Goal: Information Seeking & Learning: Learn about a topic

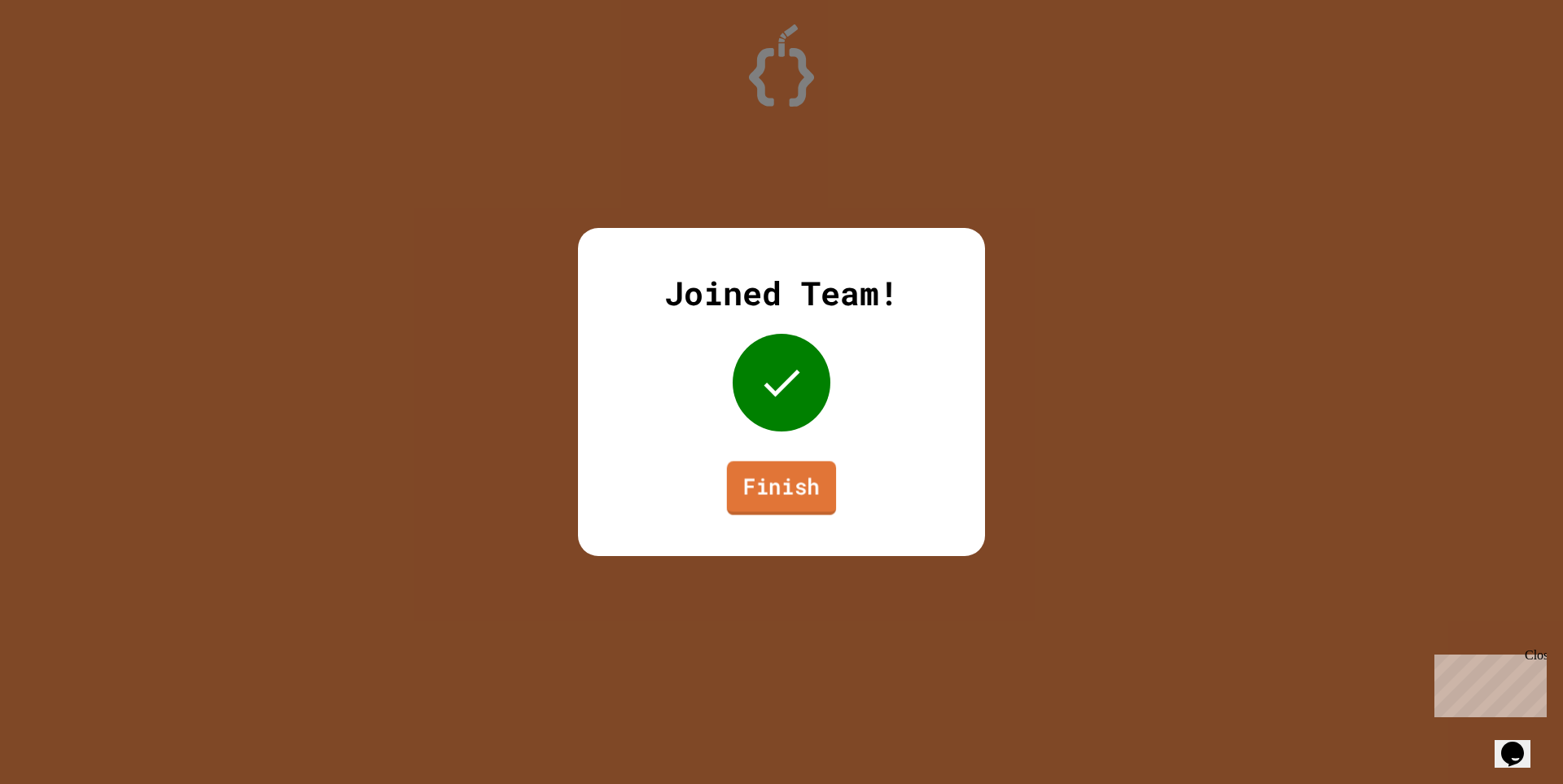
click at [824, 483] on link "Finish" at bounding box center [782, 488] width 109 height 54
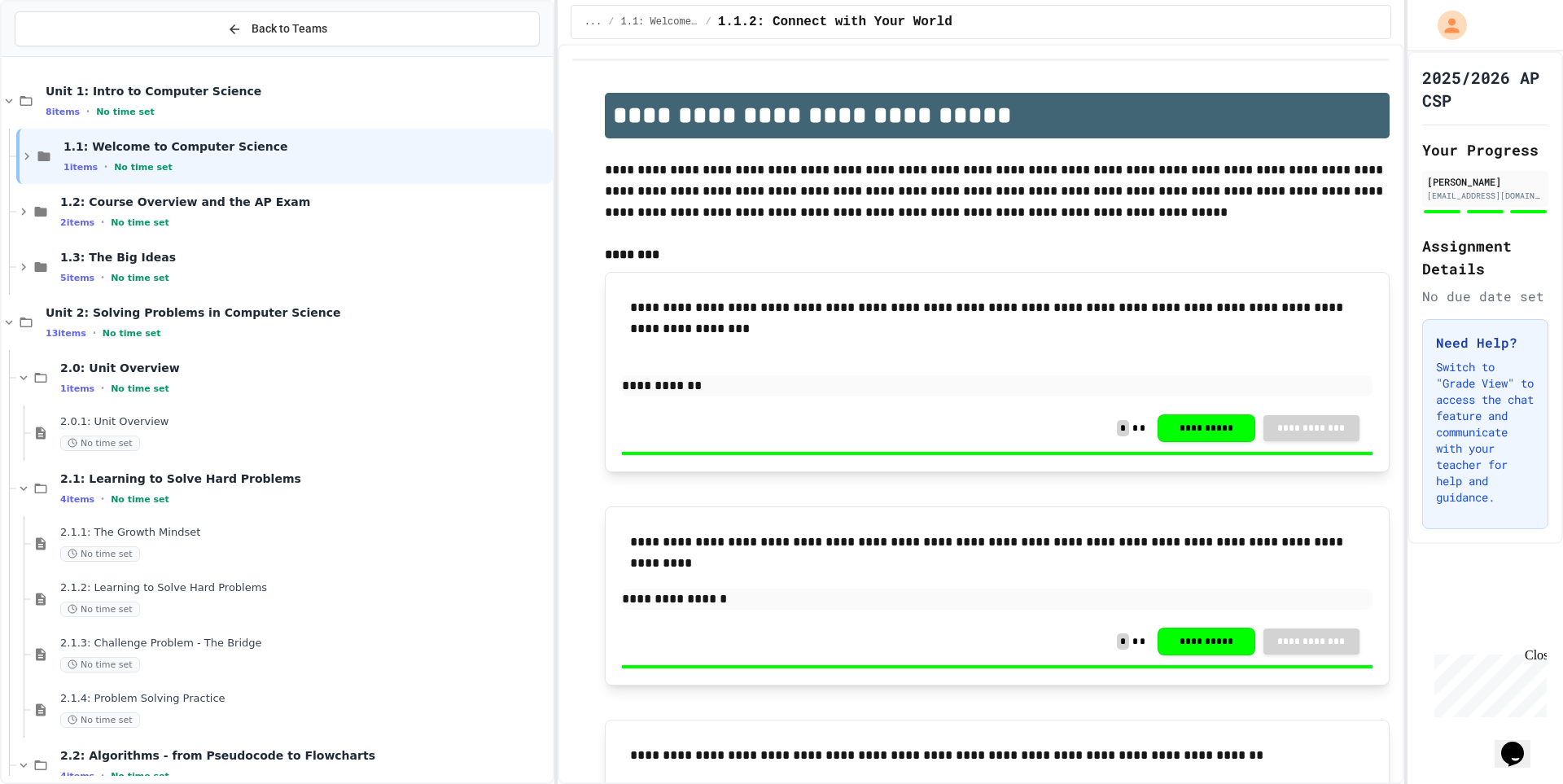
click at [1521, 756] on button "Opens Chat This icon Opens the chat window." at bounding box center [1513, 754] width 36 height 28
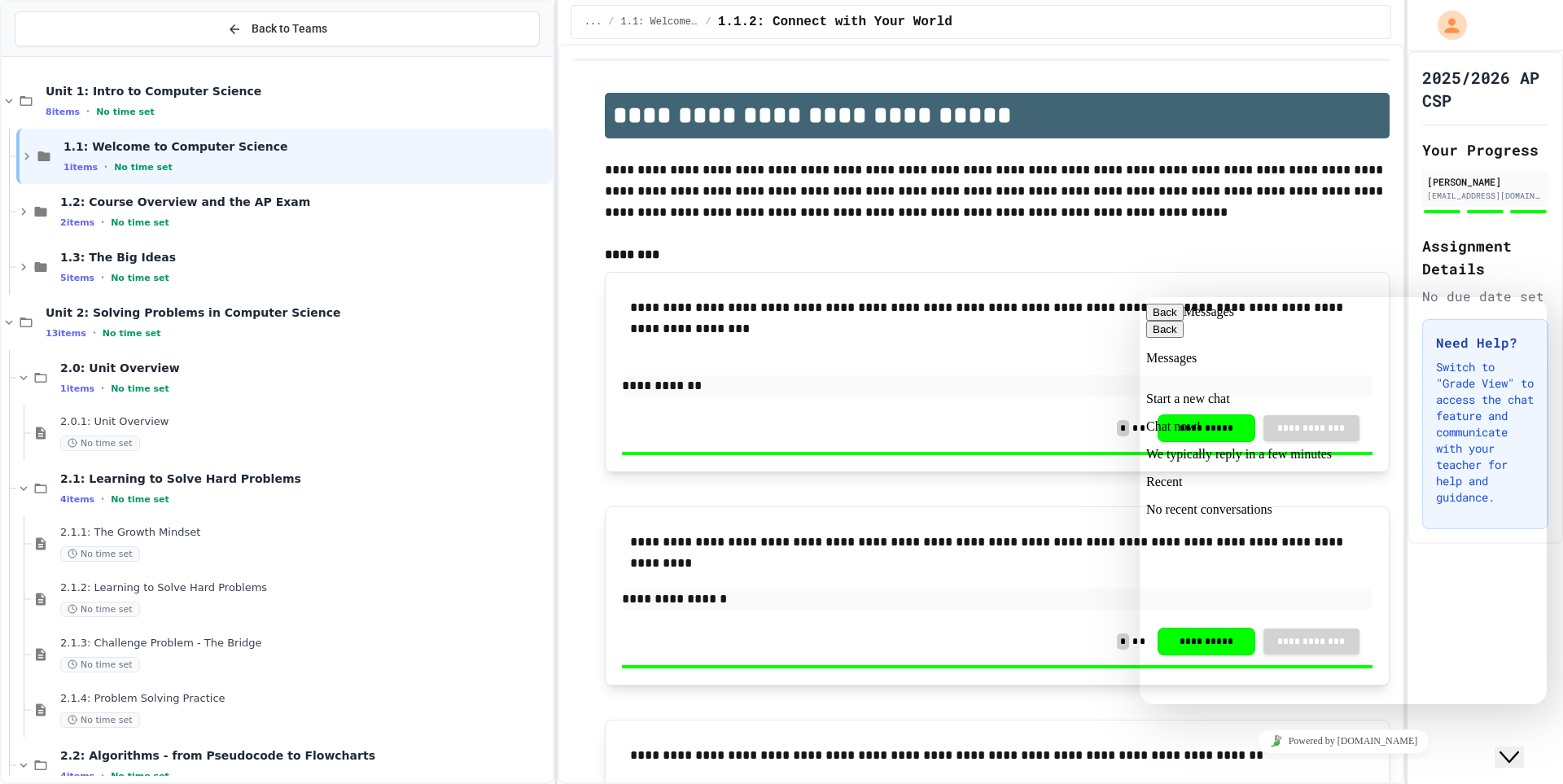
click at [1094, 423] on div "**********" at bounding box center [997, 428] width 751 height 47
drag, startPoint x: 1161, startPoint y: 317, endPoint x: 2209, endPoint y: 761, distance: 1138.2
click at [1161, 317] on button "Back" at bounding box center [1166, 312] width 38 height 17
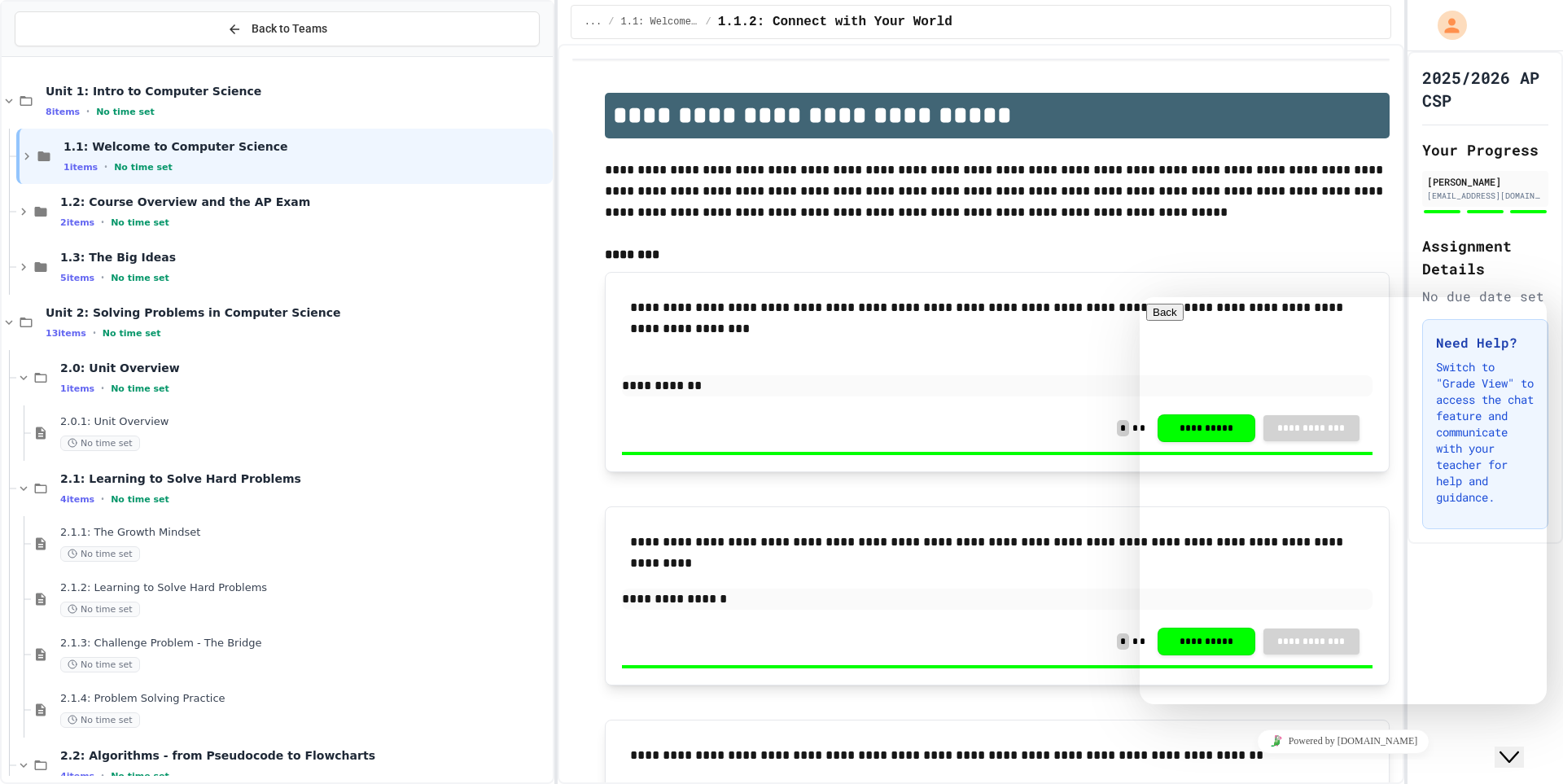
click at [1514, 747] on icon "Close Chat This icon closes the chat window." at bounding box center [1510, 757] width 20 height 20
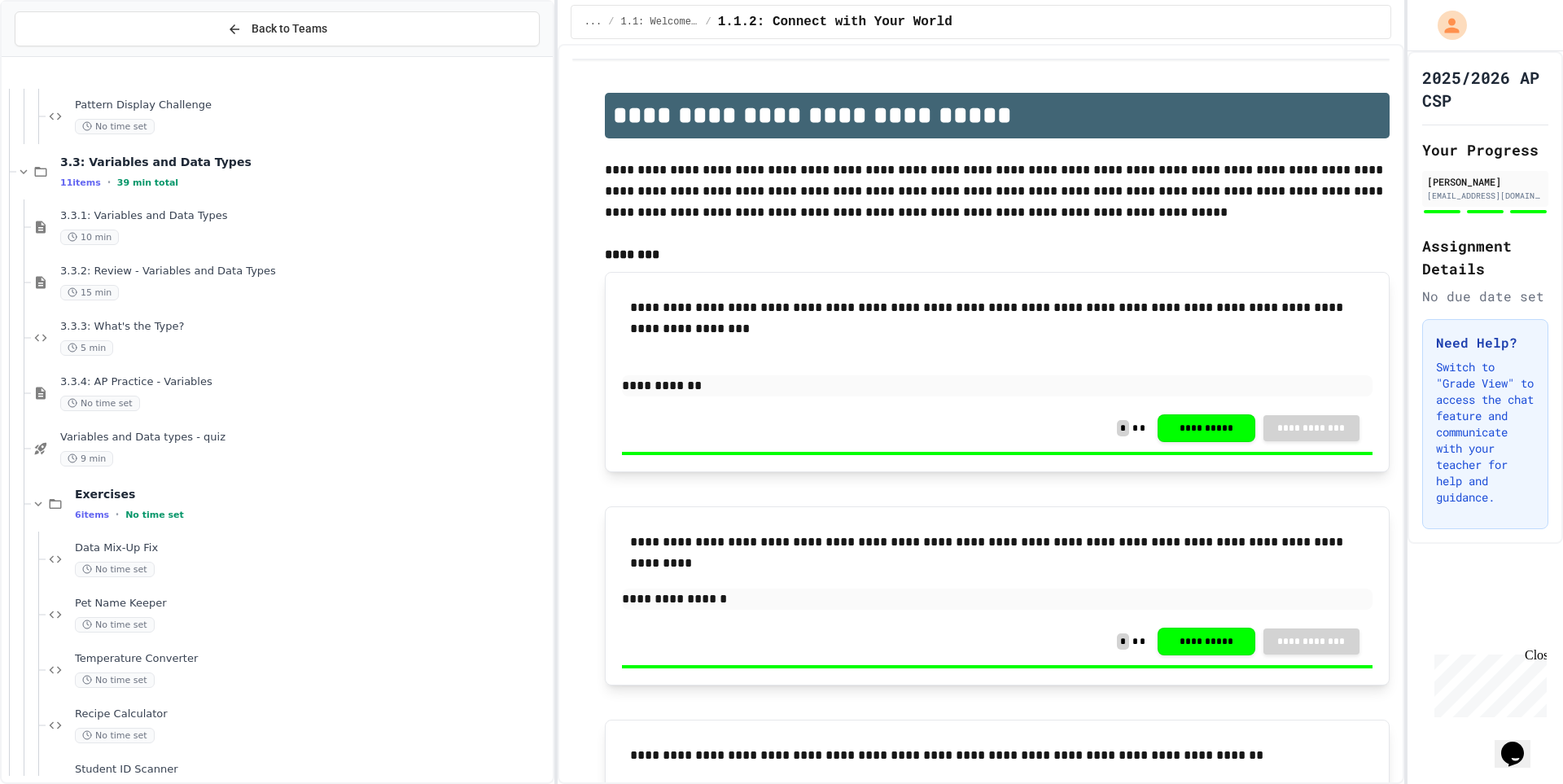
scroll to position [2518, 0]
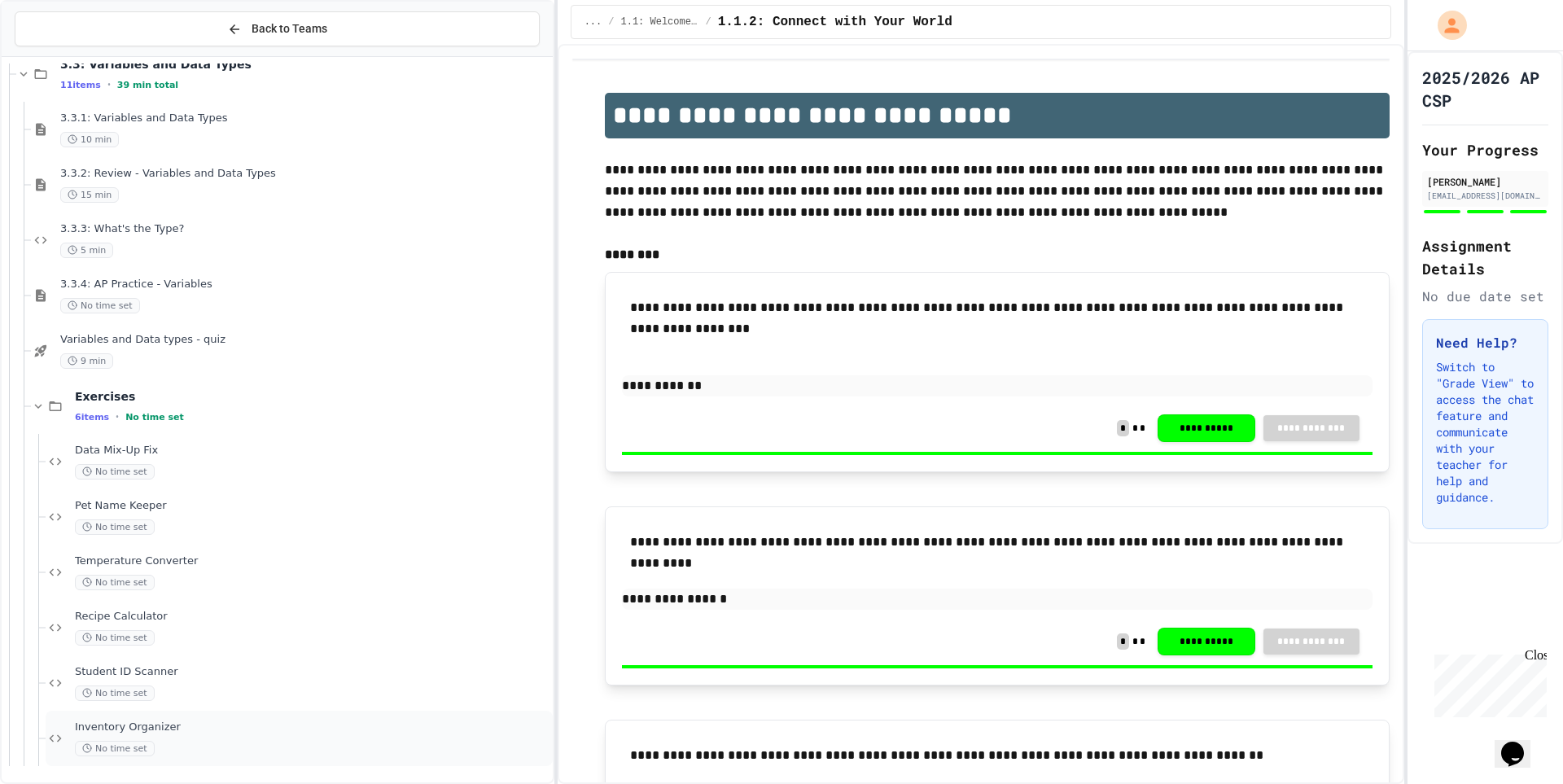
click at [216, 735] on div "Inventory Organizer No time set" at bounding box center [313, 738] width 475 height 36
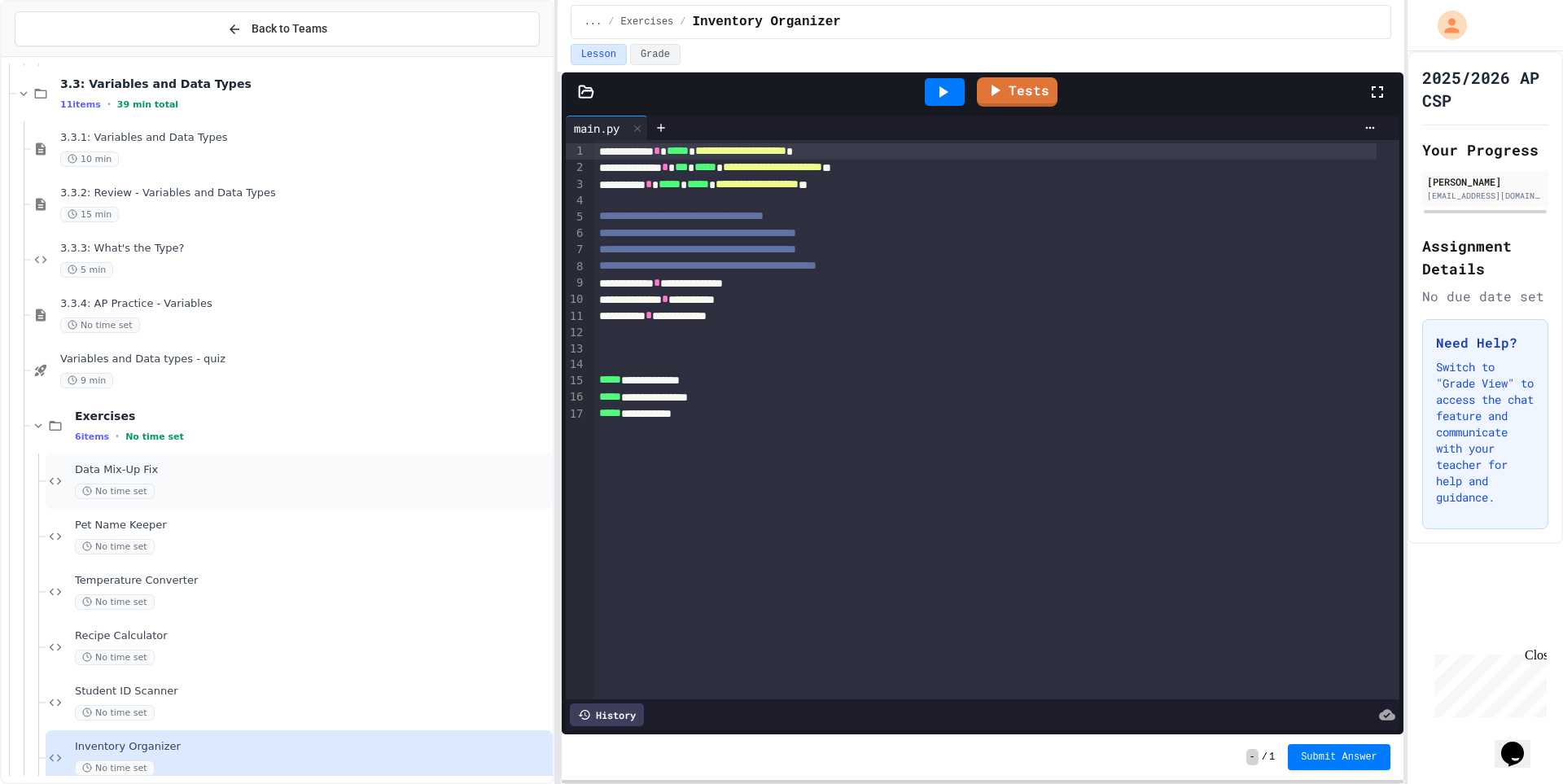
click at [325, 491] on div "No time set" at bounding box center [313, 491] width 475 height 16
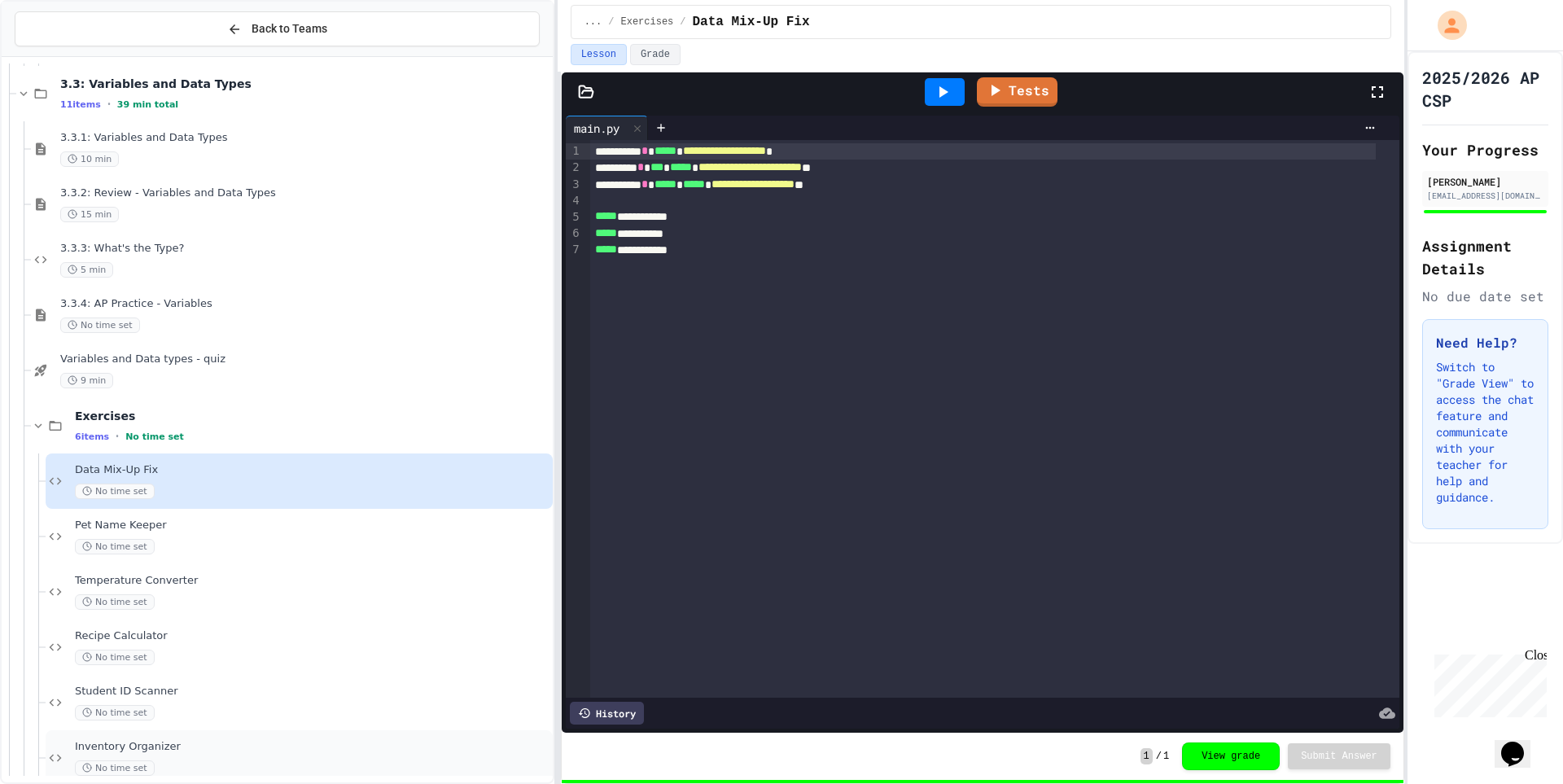
click at [287, 746] on span "Inventory Organizer" at bounding box center [313, 746] width 475 height 14
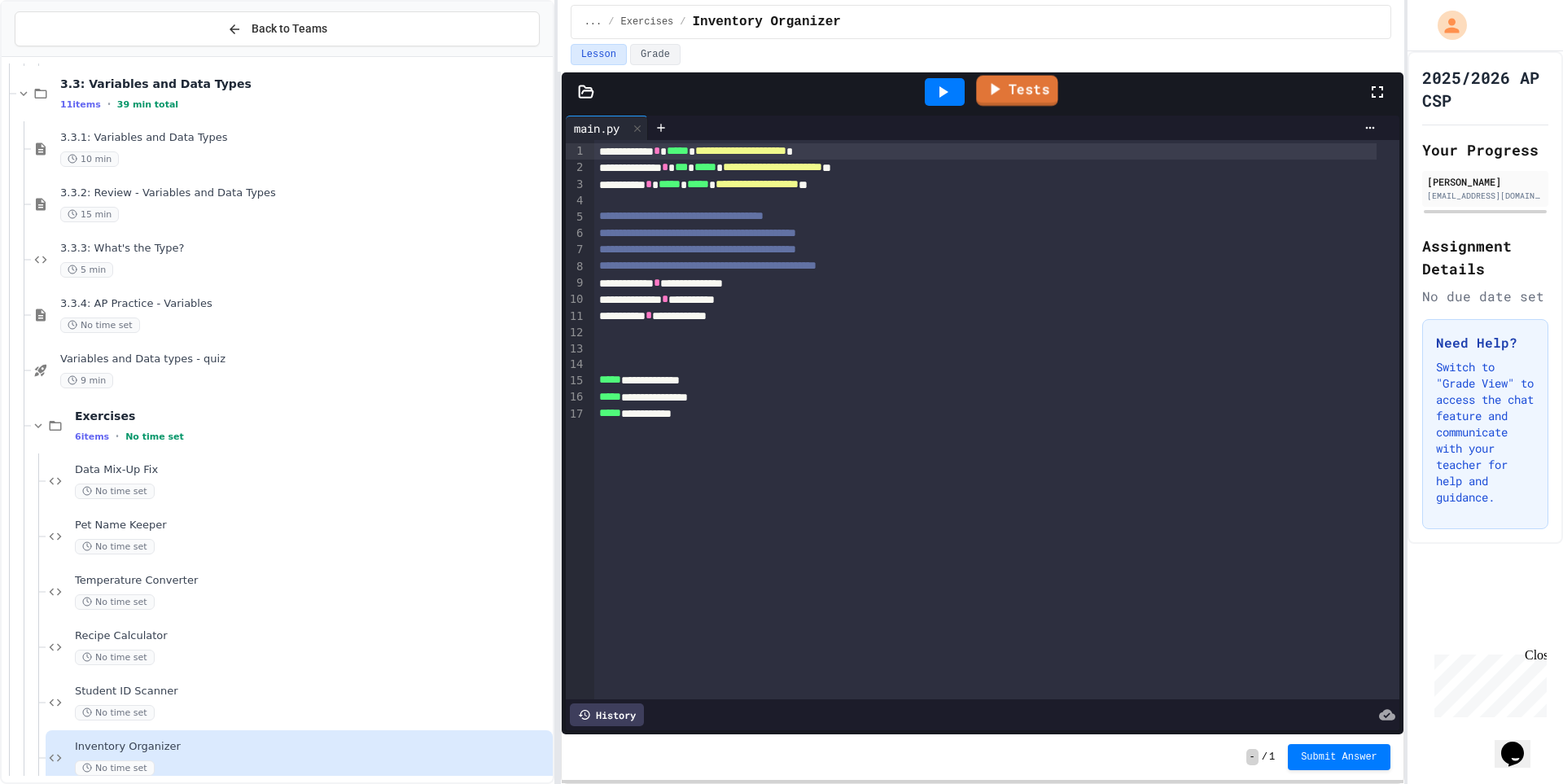
click at [1008, 92] on link "Tests" at bounding box center [1017, 91] width 82 height 31
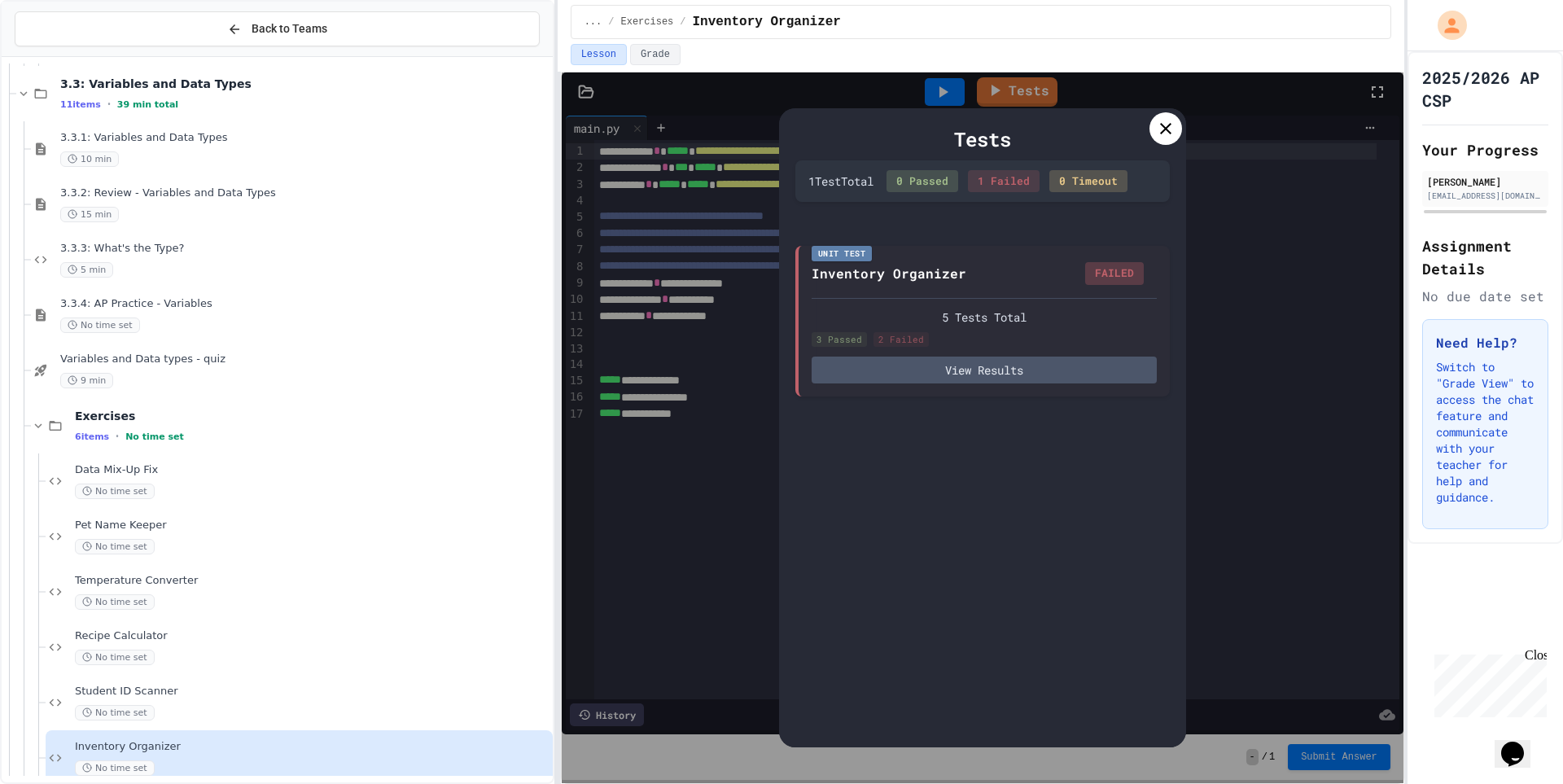
click at [1195, 122] on div "Tests 1 Test Total 0 Passed 1 Failed 0 Timeout Unit Test Inventory Organizer FA…" at bounding box center [983, 427] width 842 height 711
click at [1174, 129] on icon at bounding box center [1166, 129] width 20 height 20
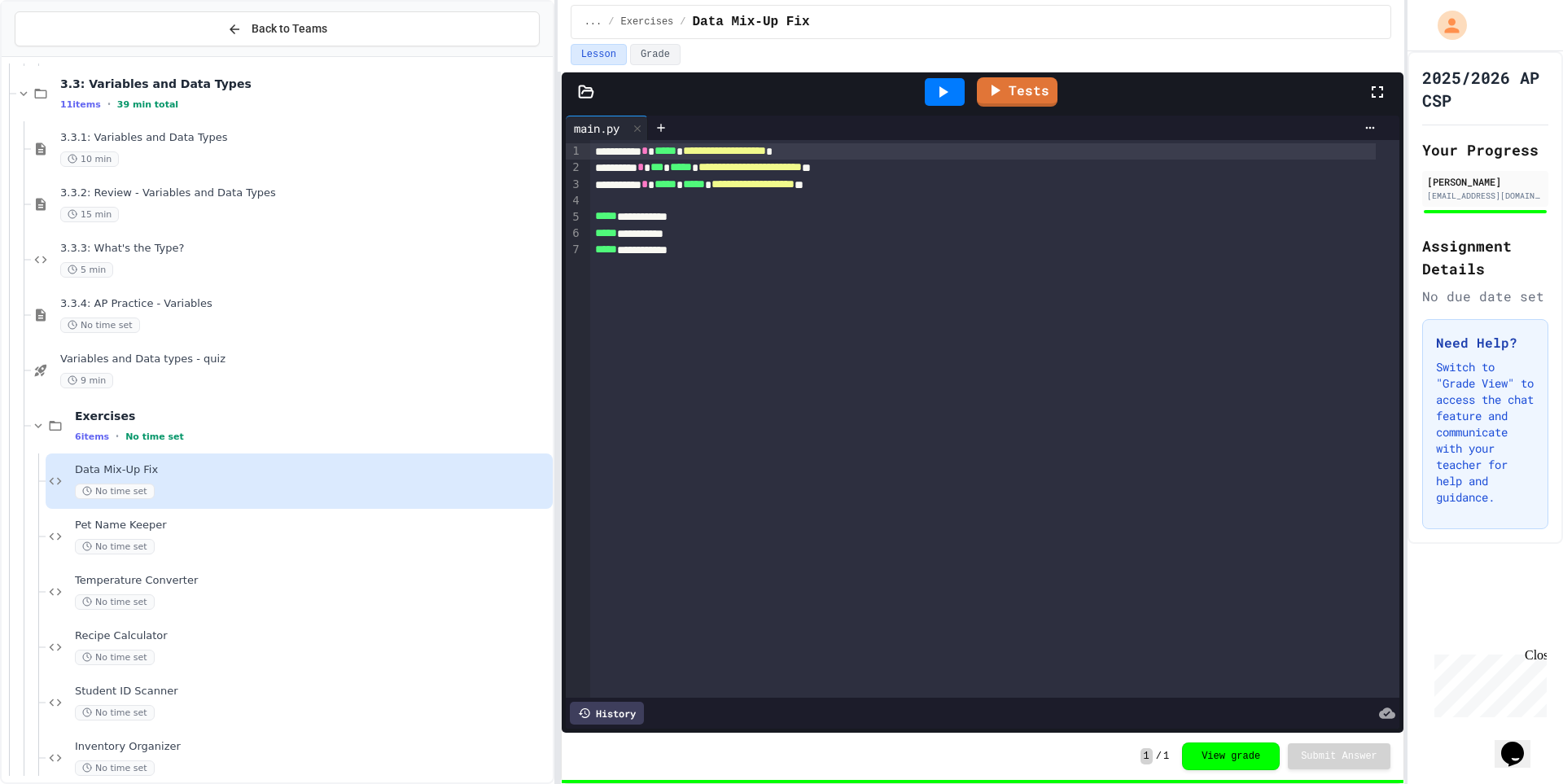
scroll to position [2518, 0]
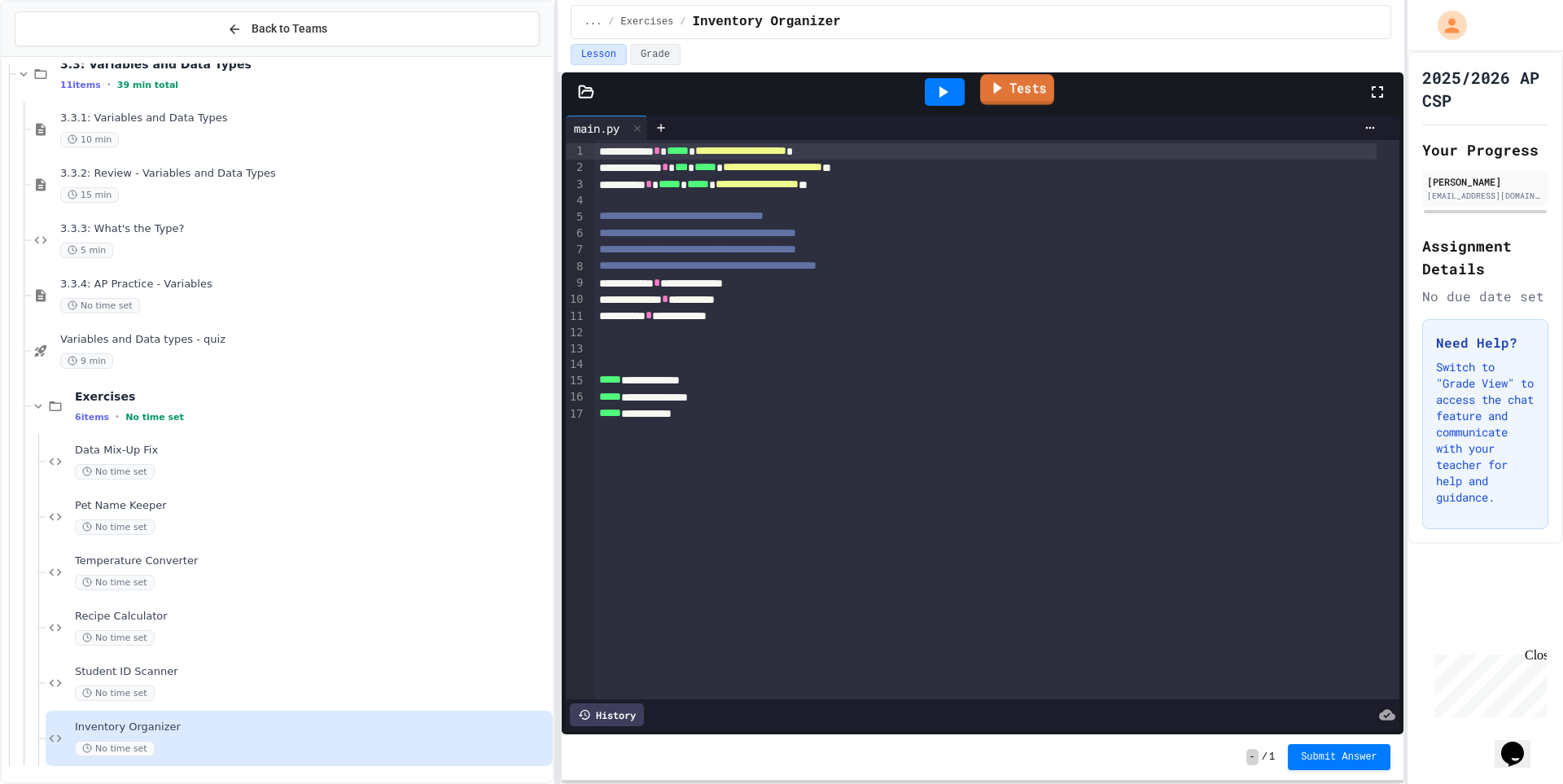
click at [1014, 74] on div "Tests" at bounding box center [989, 92] width 757 height 44
click at [1015, 93] on link "Tests" at bounding box center [1017, 91] width 80 height 31
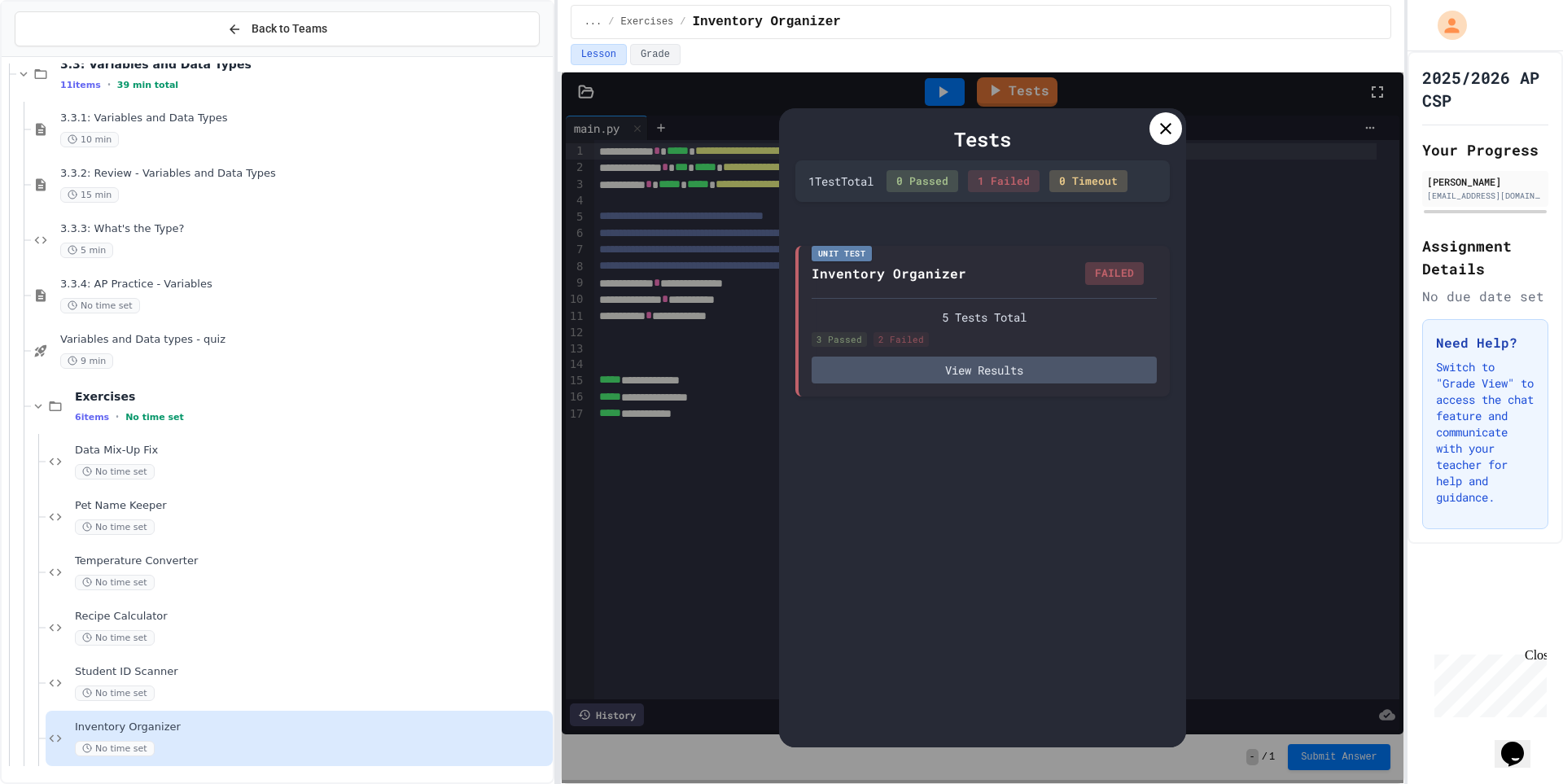
click at [1160, 131] on icon at bounding box center [1166, 129] width 20 height 20
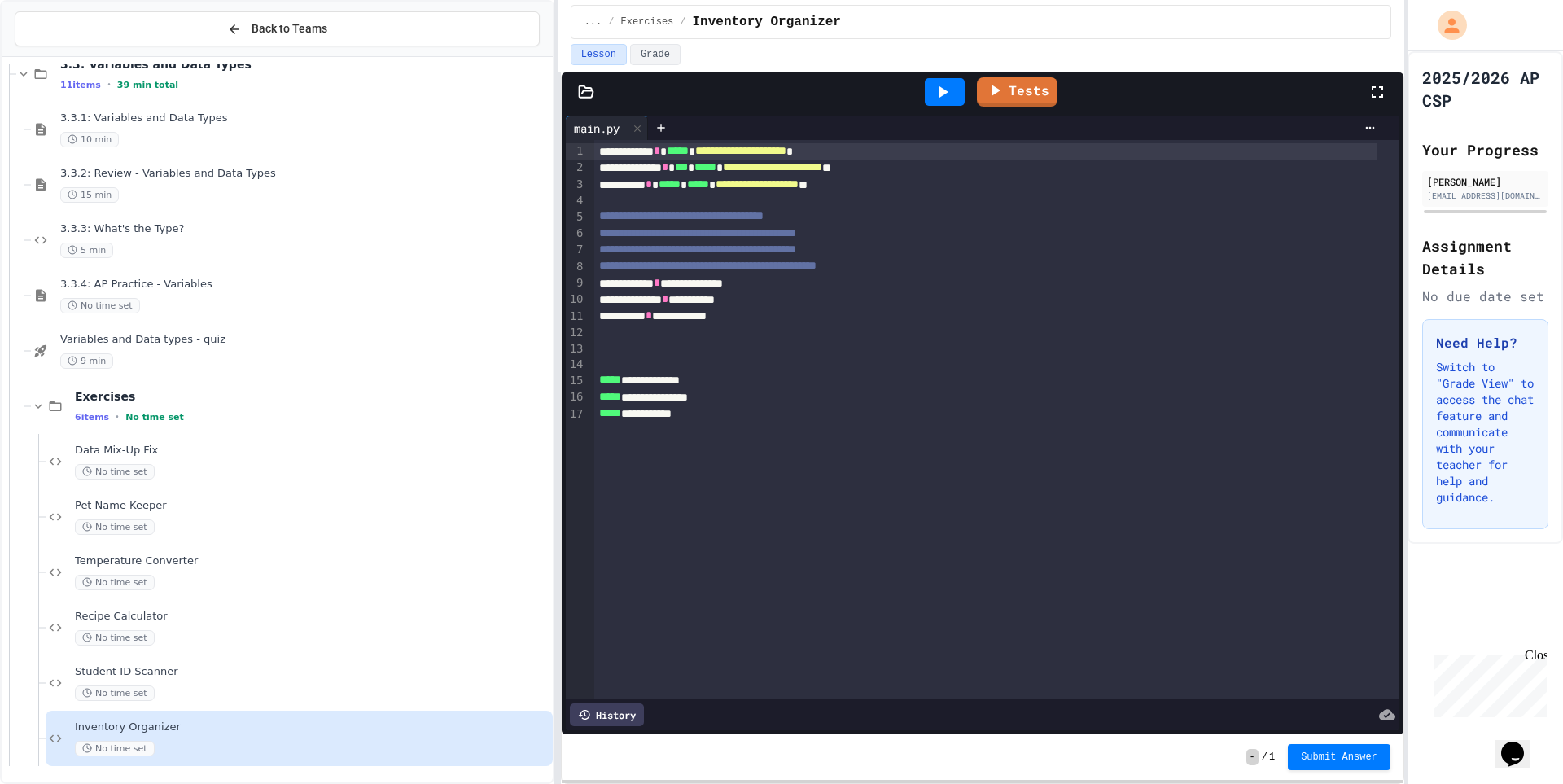
click at [922, 171] on div "**********" at bounding box center [985, 168] width 783 height 16
click at [1036, 96] on link "Tests" at bounding box center [1017, 91] width 82 height 31
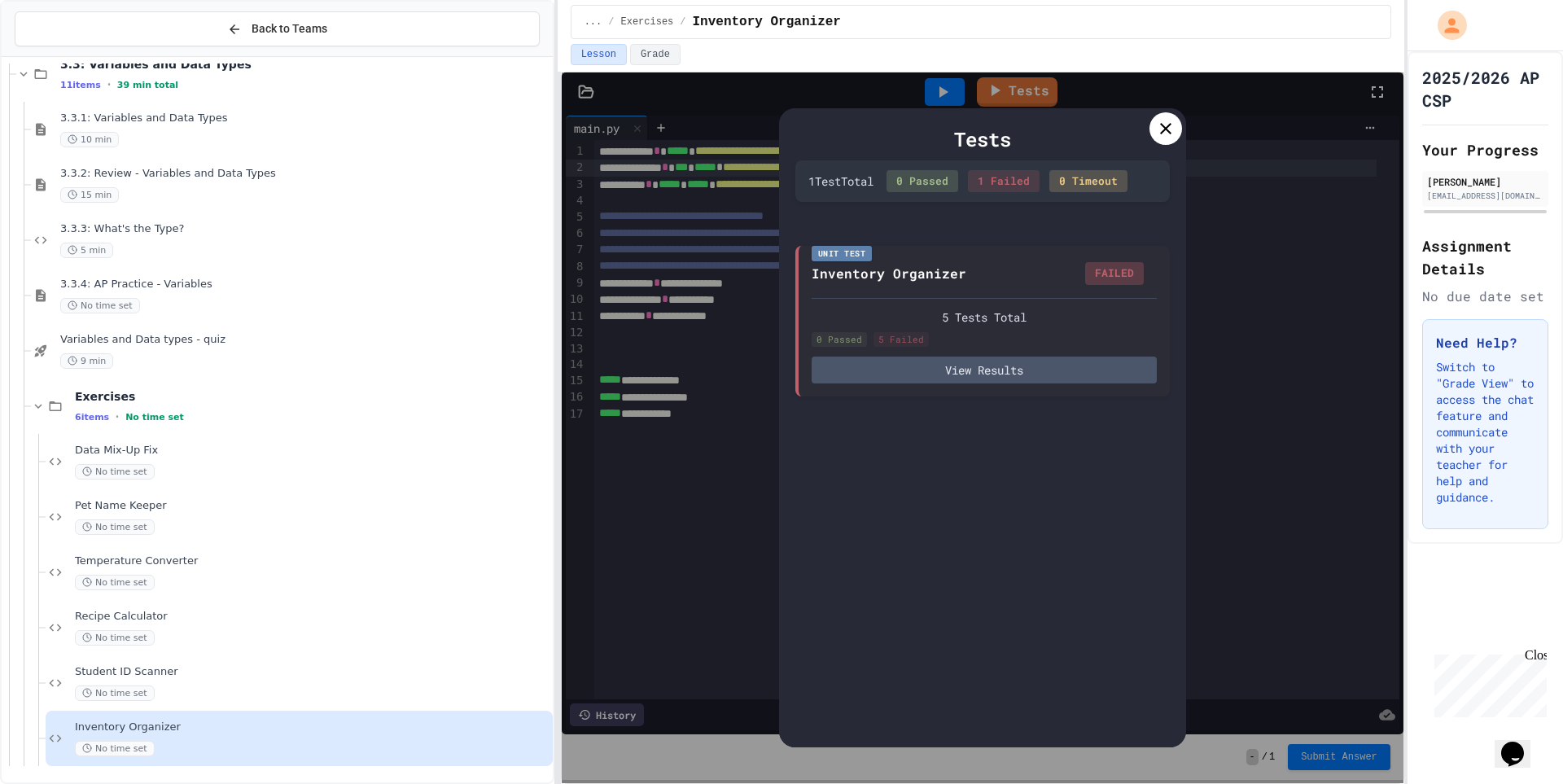
click at [1170, 122] on icon at bounding box center [1166, 129] width 20 height 20
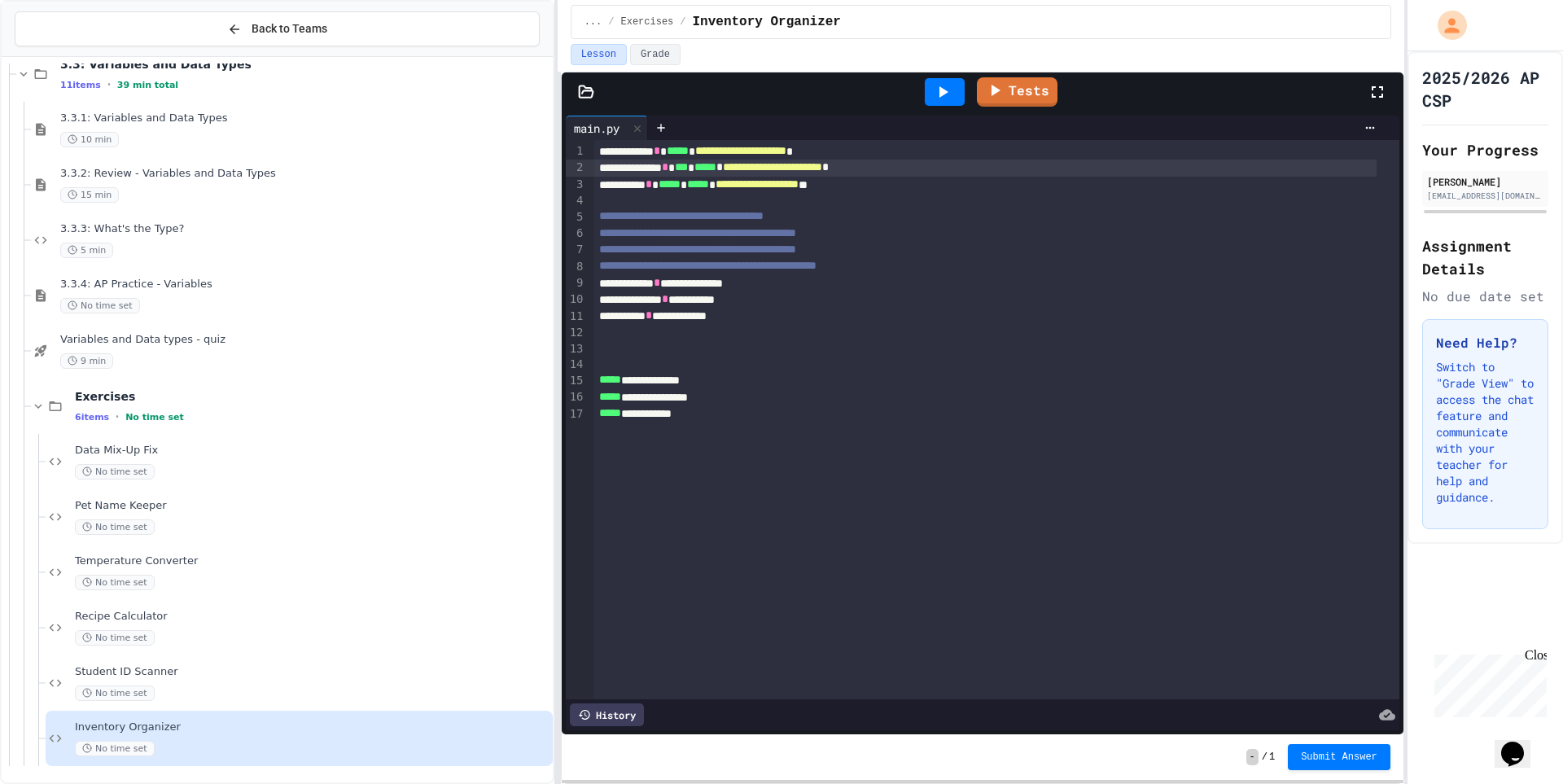
click at [923, 168] on div "**********" at bounding box center [985, 168] width 783 height 16
click at [1033, 100] on link "Tests" at bounding box center [1017, 91] width 80 height 31
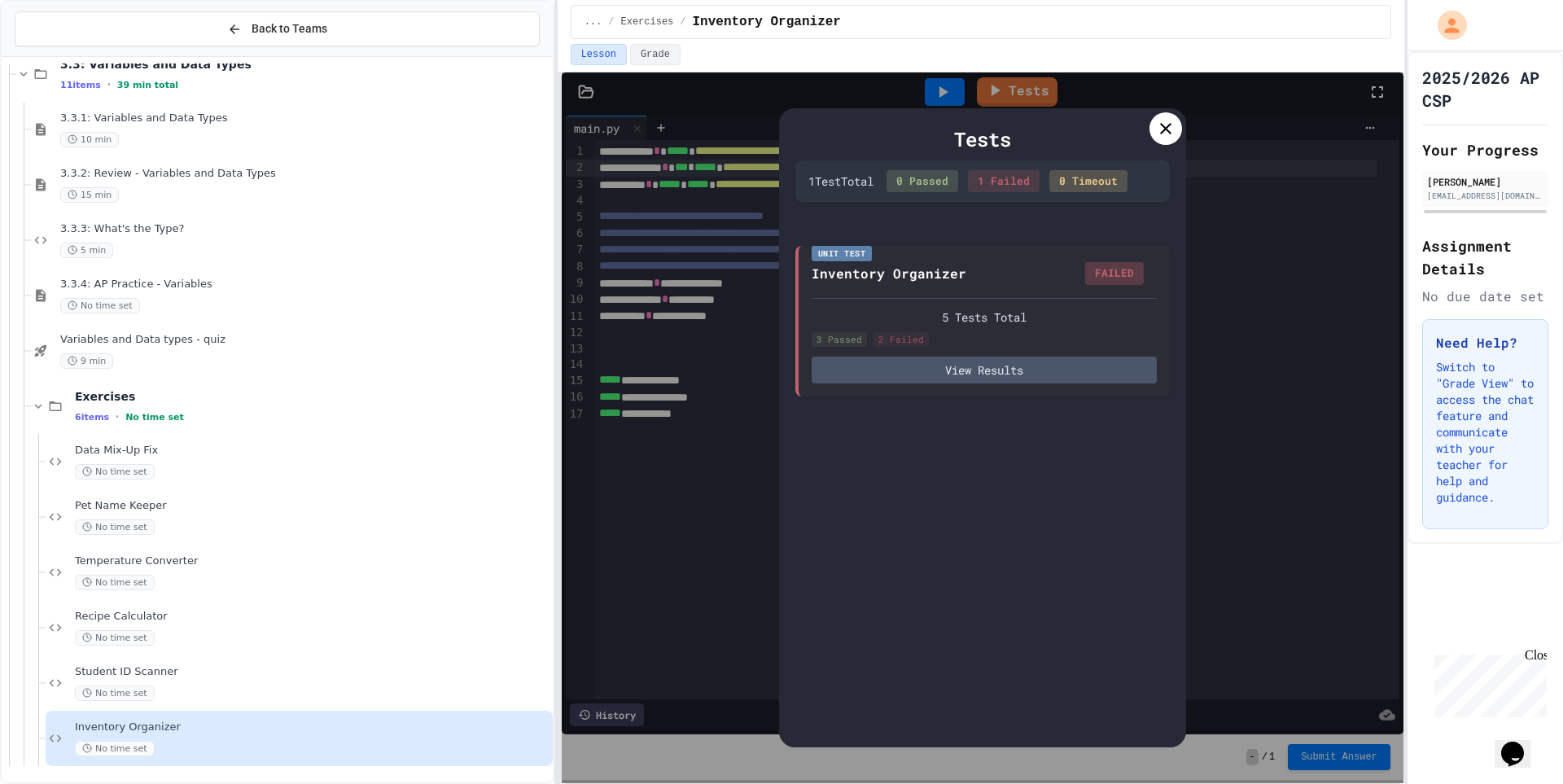
click at [1175, 135] on icon at bounding box center [1166, 129] width 20 height 20
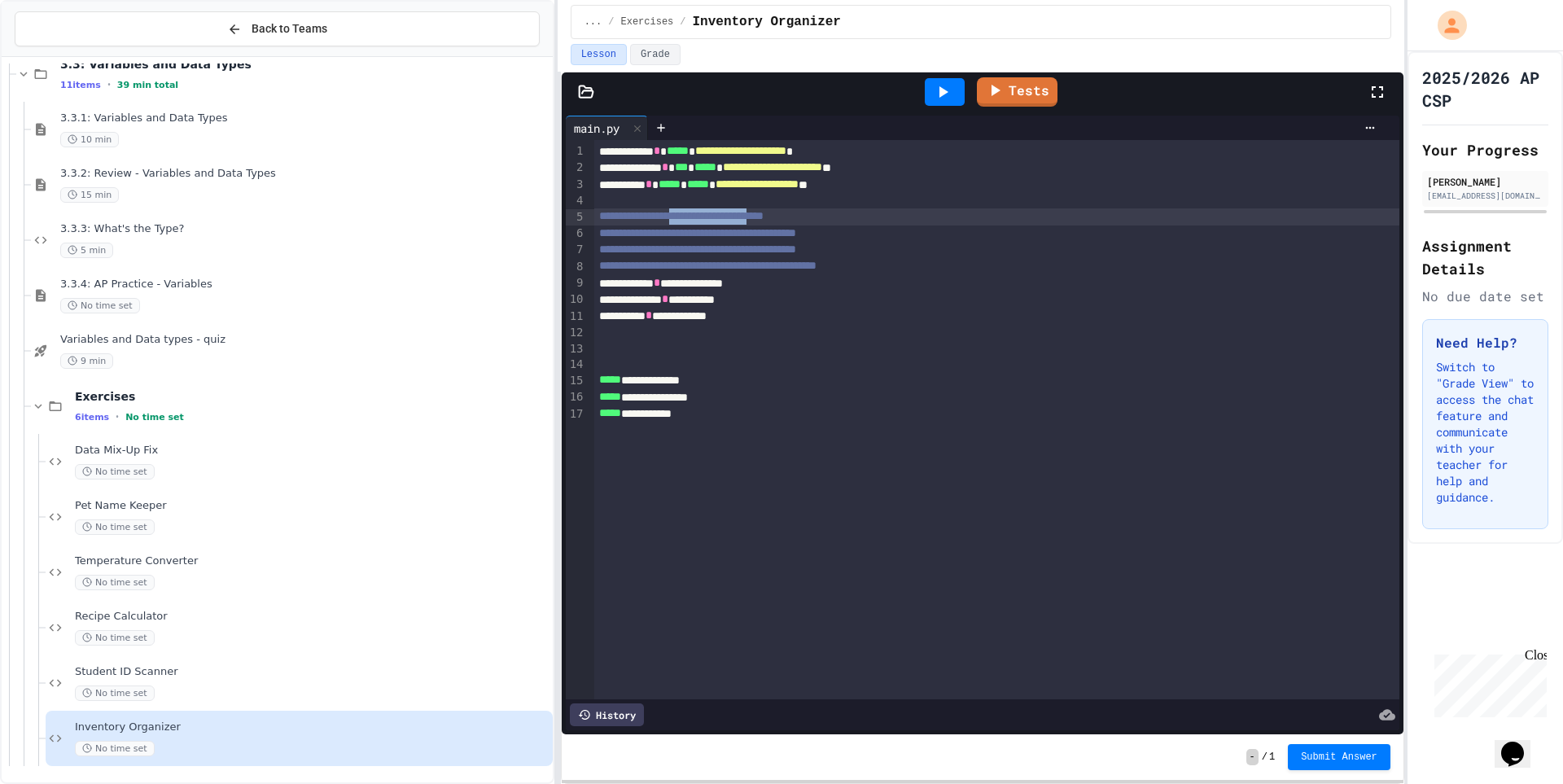
drag, startPoint x: 705, startPoint y: 218, endPoint x: 830, endPoint y: 211, distance: 125.2
click at [764, 211] on span "**********" at bounding box center [682, 215] width 165 height 11
drag, startPoint x: 830, startPoint y: 211, endPoint x: 744, endPoint y: 272, distance: 105.4
click at [764, 212] on span "**********" at bounding box center [682, 215] width 165 height 11
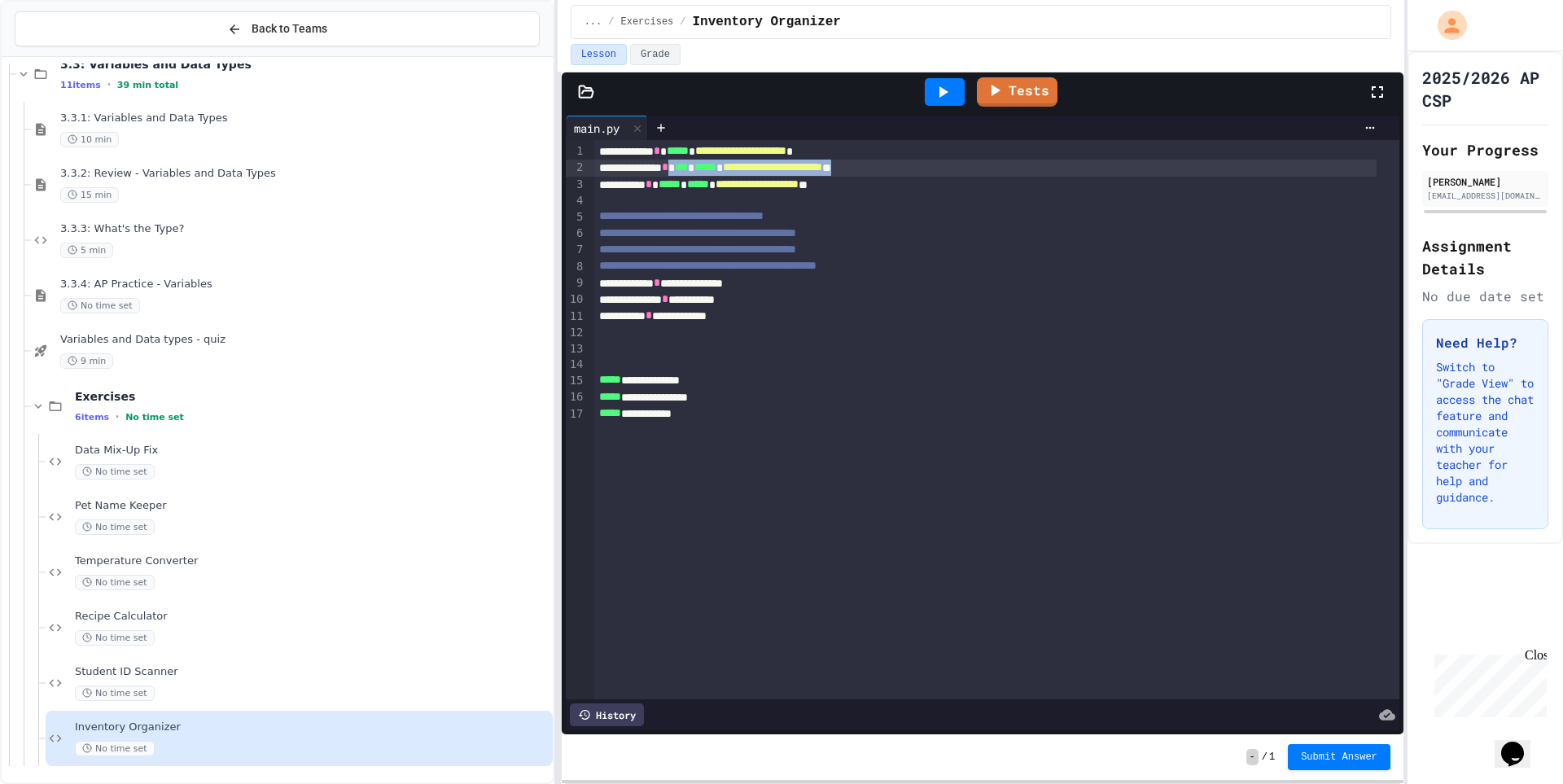
drag, startPoint x: 699, startPoint y: 166, endPoint x: 929, endPoint y: 166, distance: 230.0
click at [929, 166] on div "**********" at bounding box center [985, 168] width 783 height 16
click at [208, 649] on div "Recipe Calculator No time set" at bounding box center [300, 627] width 508 height 55
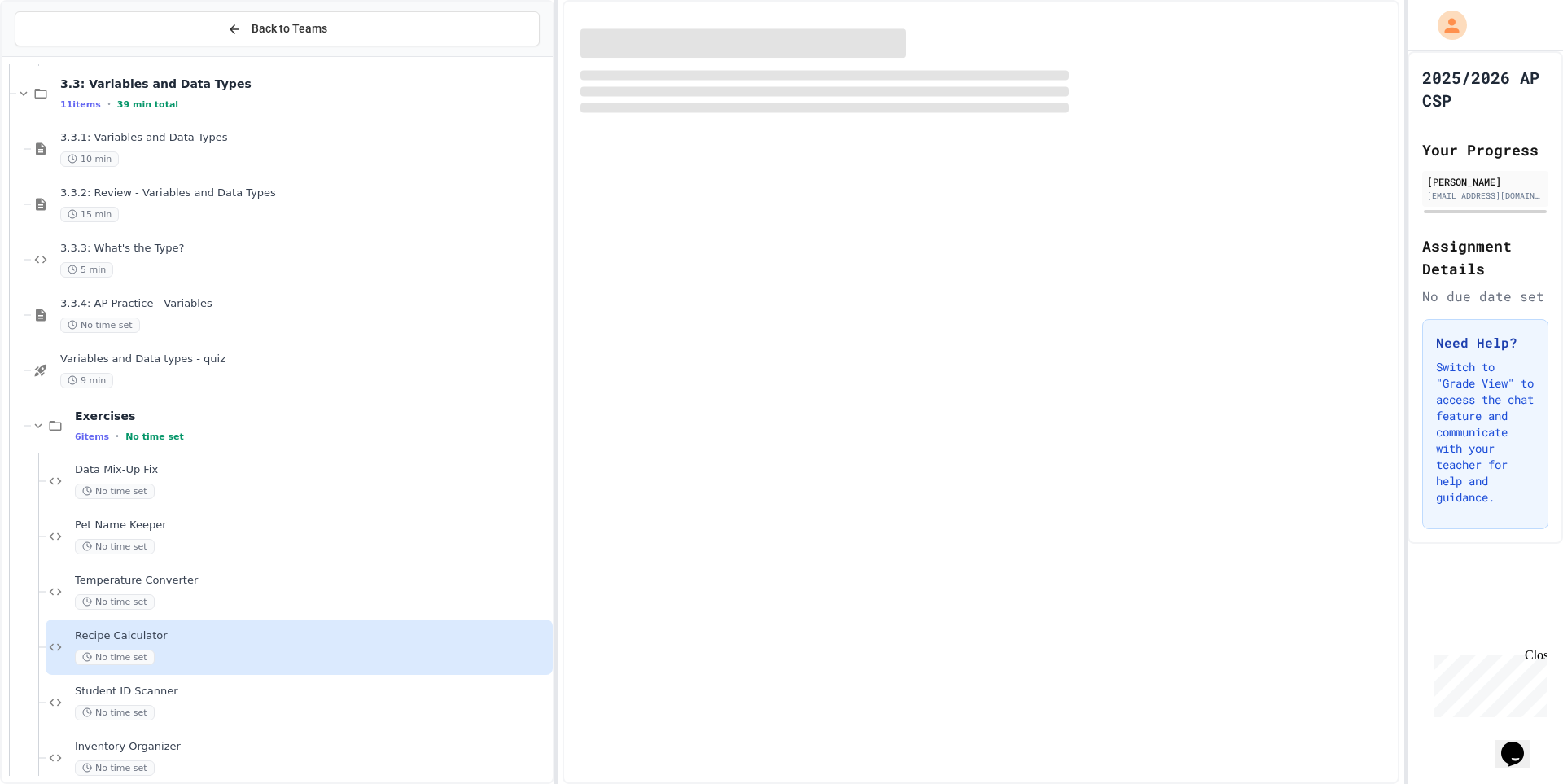
click at [218, 699] on div "Student ID Scanner No time set" at bounding box center [313, 702] width 475 height 36
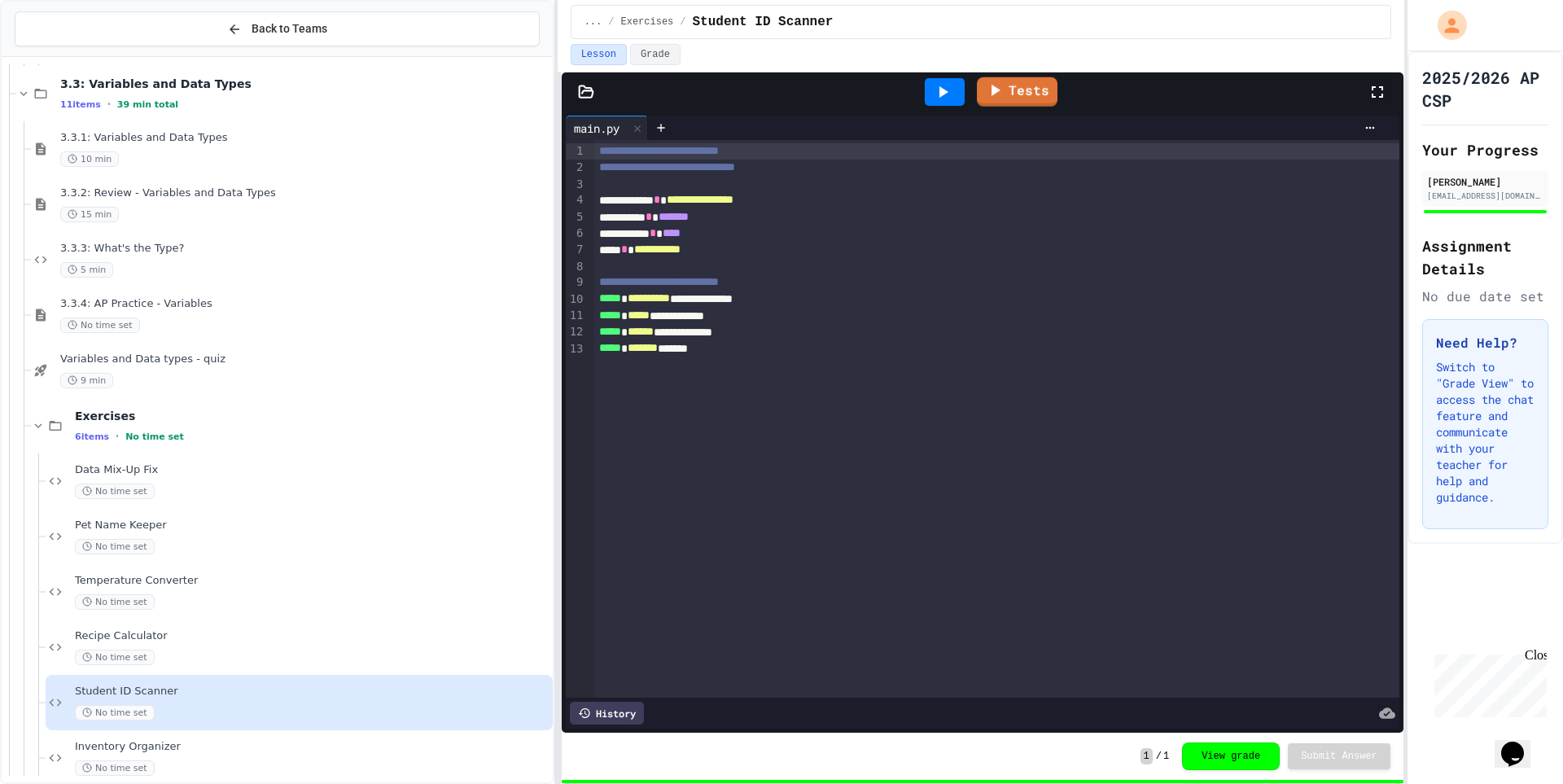
click at [1058, 86] on div "Tests" at bounding box center [989, 92] width 757 height 44
click at [1023, 95] on link "Tests" at bounding box center [1017, 90] width 73 height 31
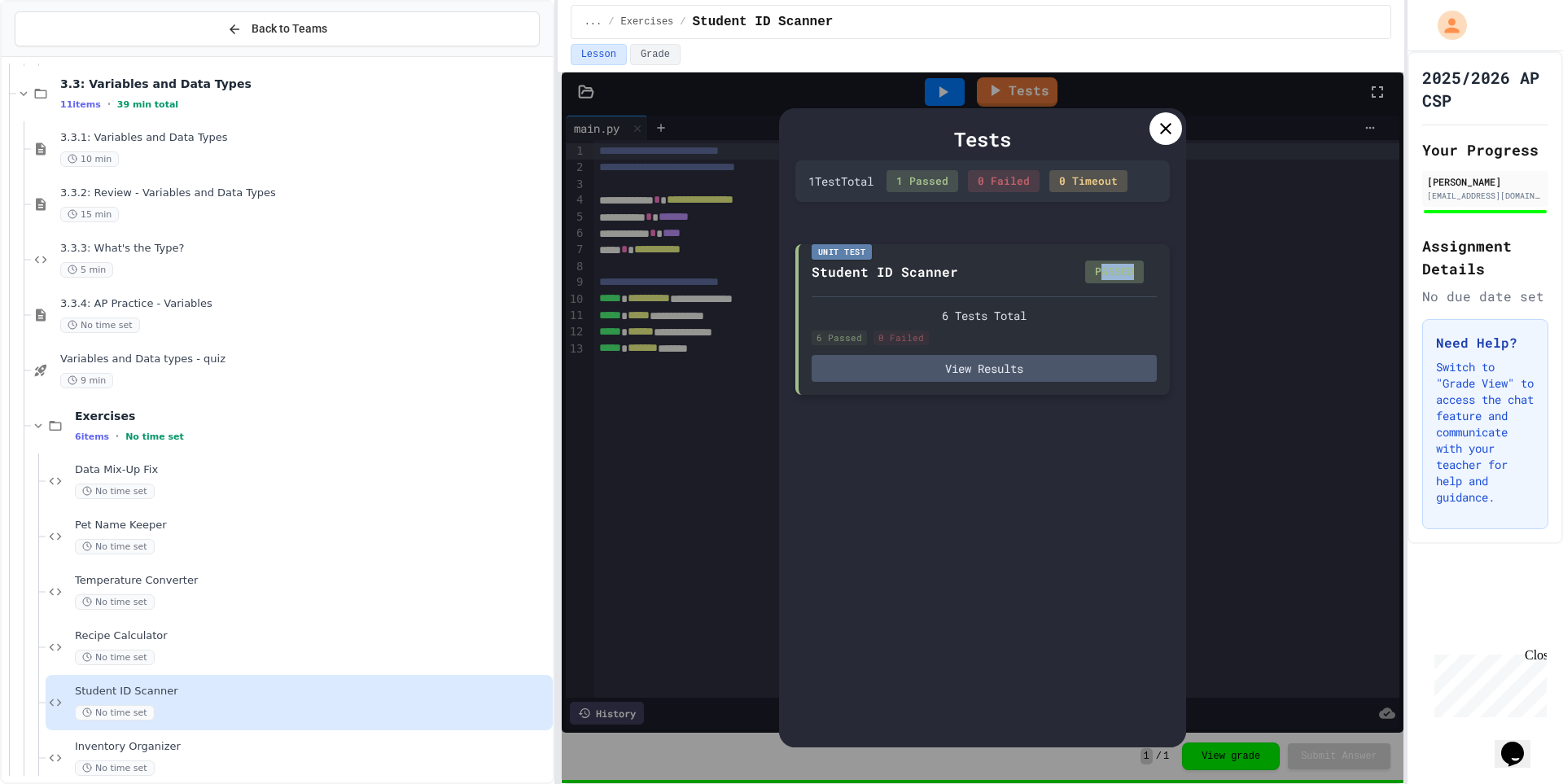
drag, startPoint x: 1101, startPoint y: 267, endPoint x: 1148, endPoint y: 261, distance: 47.4
click at [1148, 261] on div "Student ID Scanner PASSED" at bounding box center [984, 270] width 345 height 26
click at [1160, 131] on icon at bounding box center [1166, 129] width 20 height 20
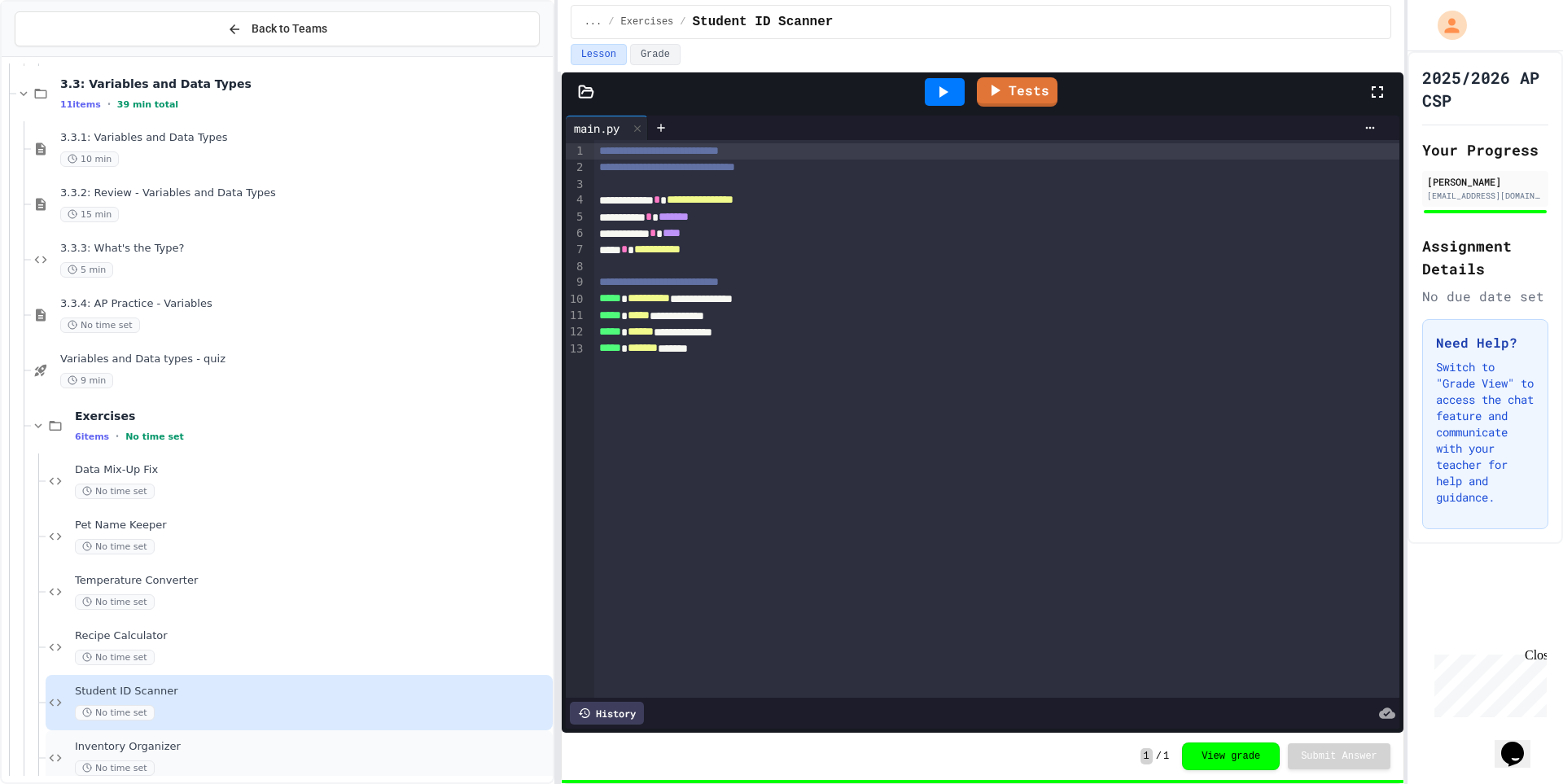
click at [153, 744] on span "Inventory Organizer" at bounding box center [313, 746] width 475 height 14
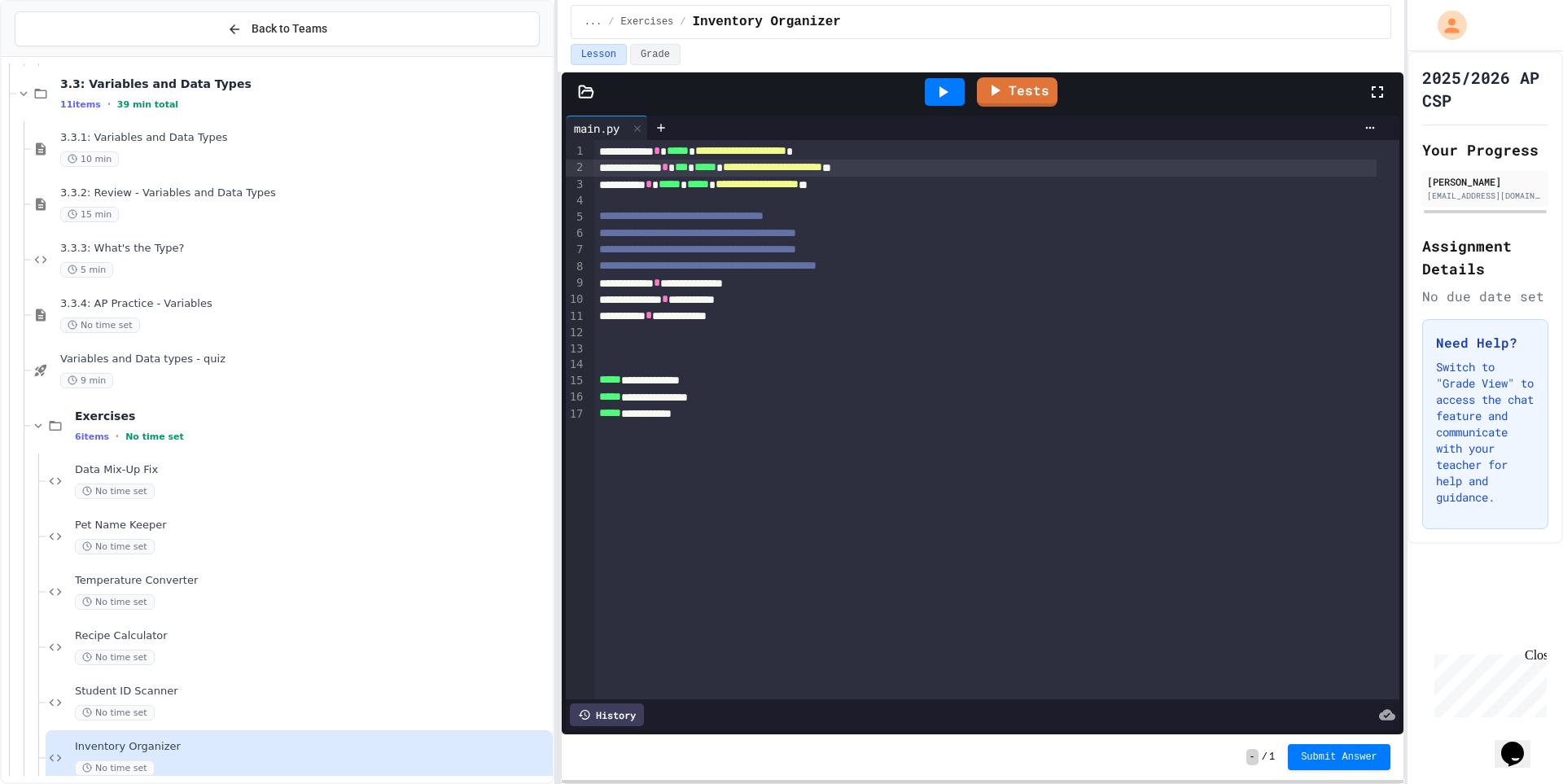
click at [823, 172] on span "**********" at bounding box center [773, 167] width 100 height 11
click at [123, 533] on div "Pet Name Keeper No time set" at bounding box center [313, 536] width 475 height 36
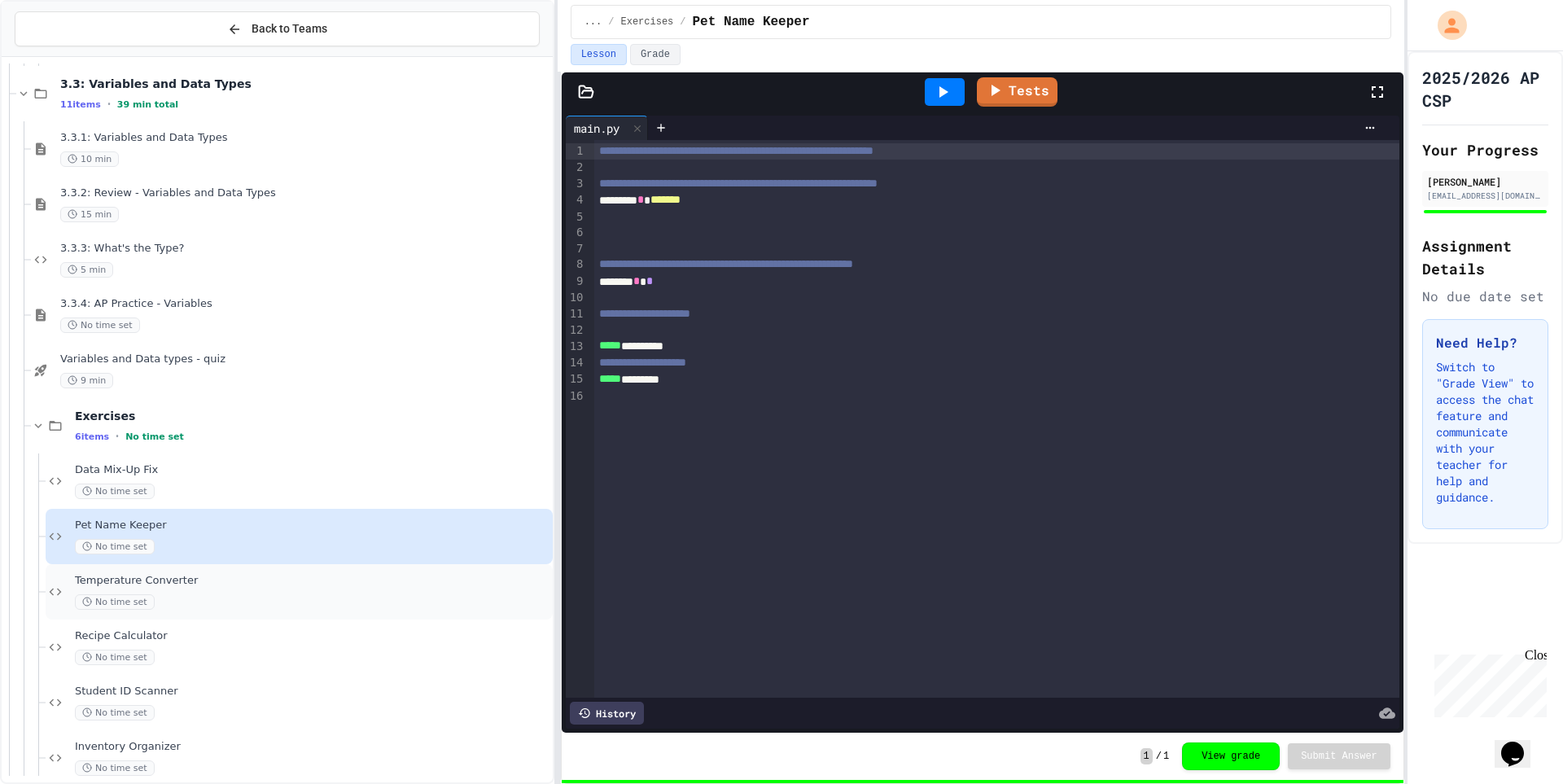
click at [116, 570] on div "Temperature Converter No time set" at bounding box center [300, 591] width 508 height 55
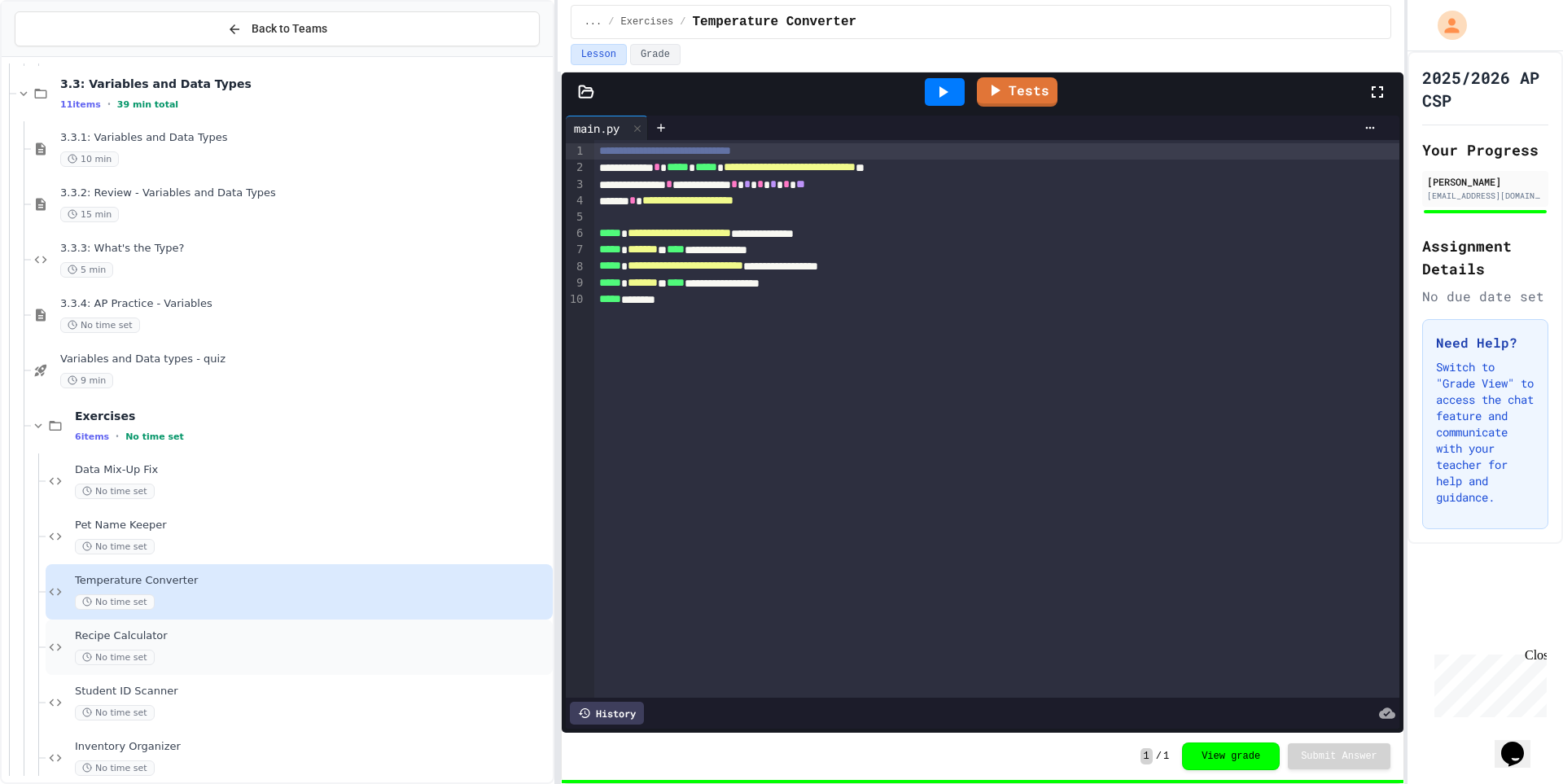
click at [144, 635] on span "Recipe Calculator" at bounding box center [313, 636] width 475 height 14
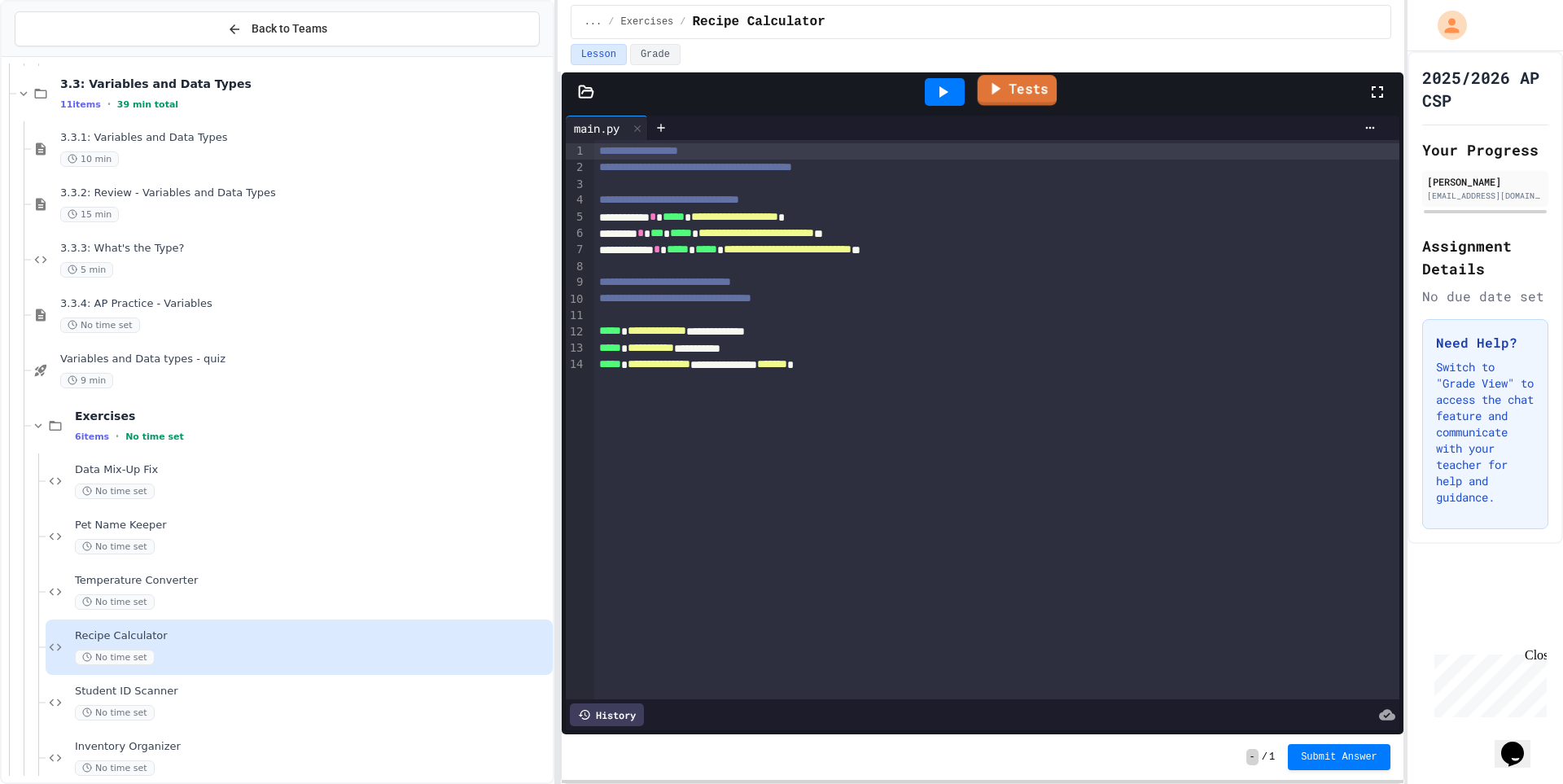
click at [986, 102] on link "Tests" at bounding box center [1017, 91] width 80 height 31
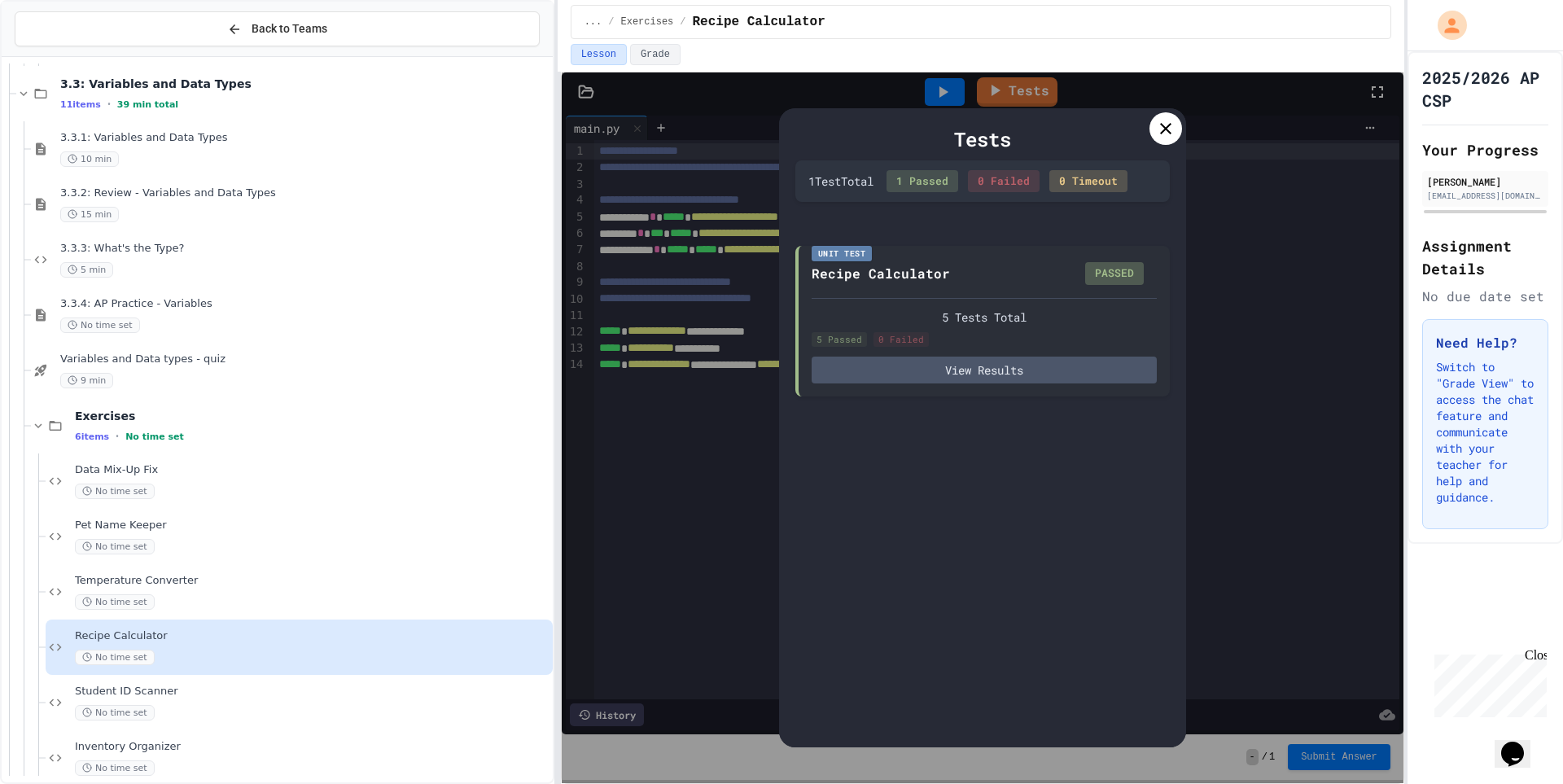
click at [1161, 102] on div "Tests 1 Test Total 1 Passed 0 Failed 0 Timeout Unit Test Recipe Calculator PASS…" at bounding box center [983, 427] width 842 height 711
drag, startPoint x: 1163, startPoint y: 128, endPoint x: 1211, endPoint y: 237, distance: 119.1
click at [1163, 129] on icon at bounding box center [1166, 129] width 20 height 20
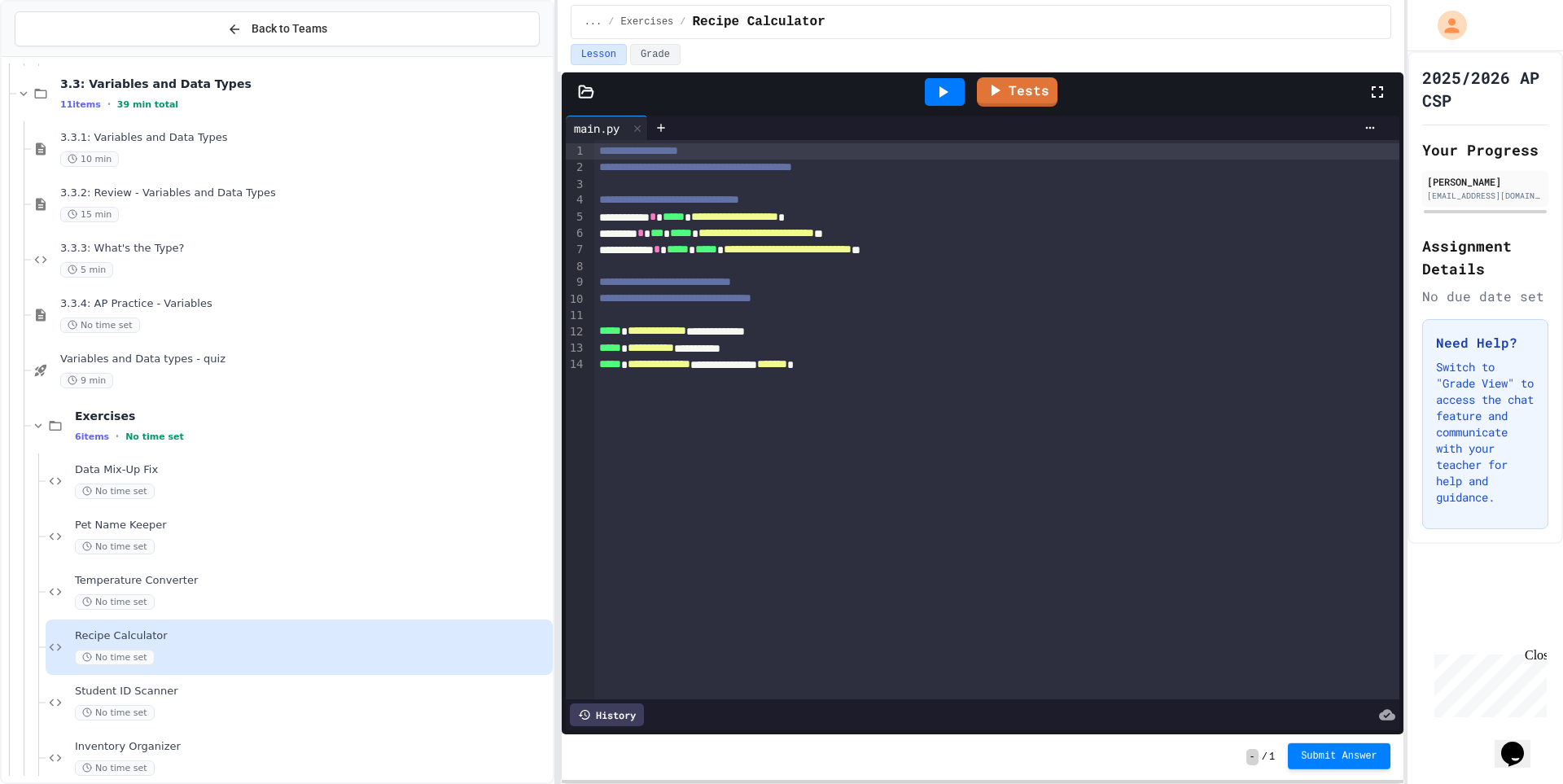
click at [1335, 759] on span "Submit Answer" at bounding box center [1339, 756] width 77 height 13
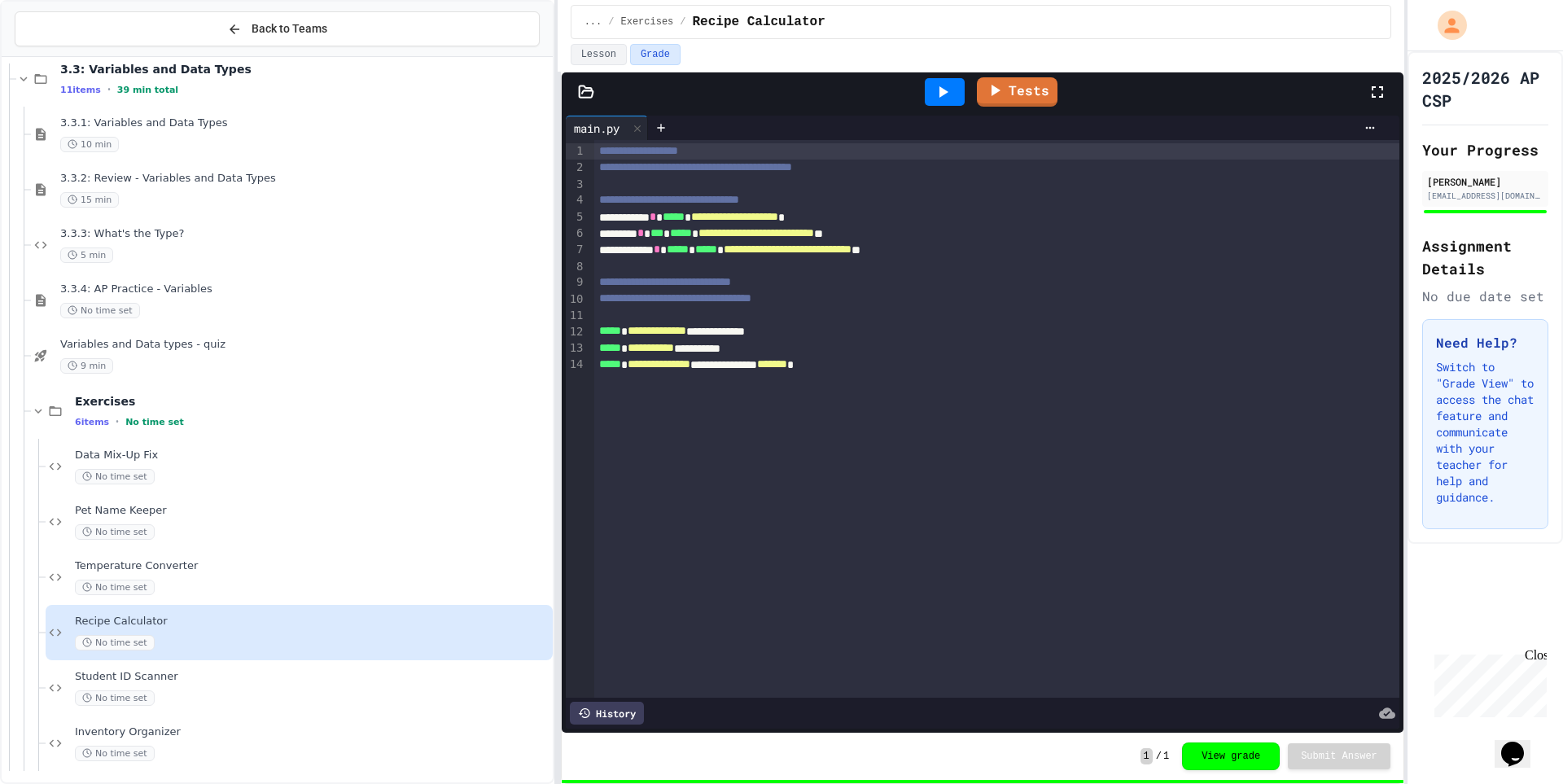
scroll to position [2518, 0]
click at [116, 684] on div "Student ID Scanner No time set" at bounding box center [313, 683] width 475 height 36
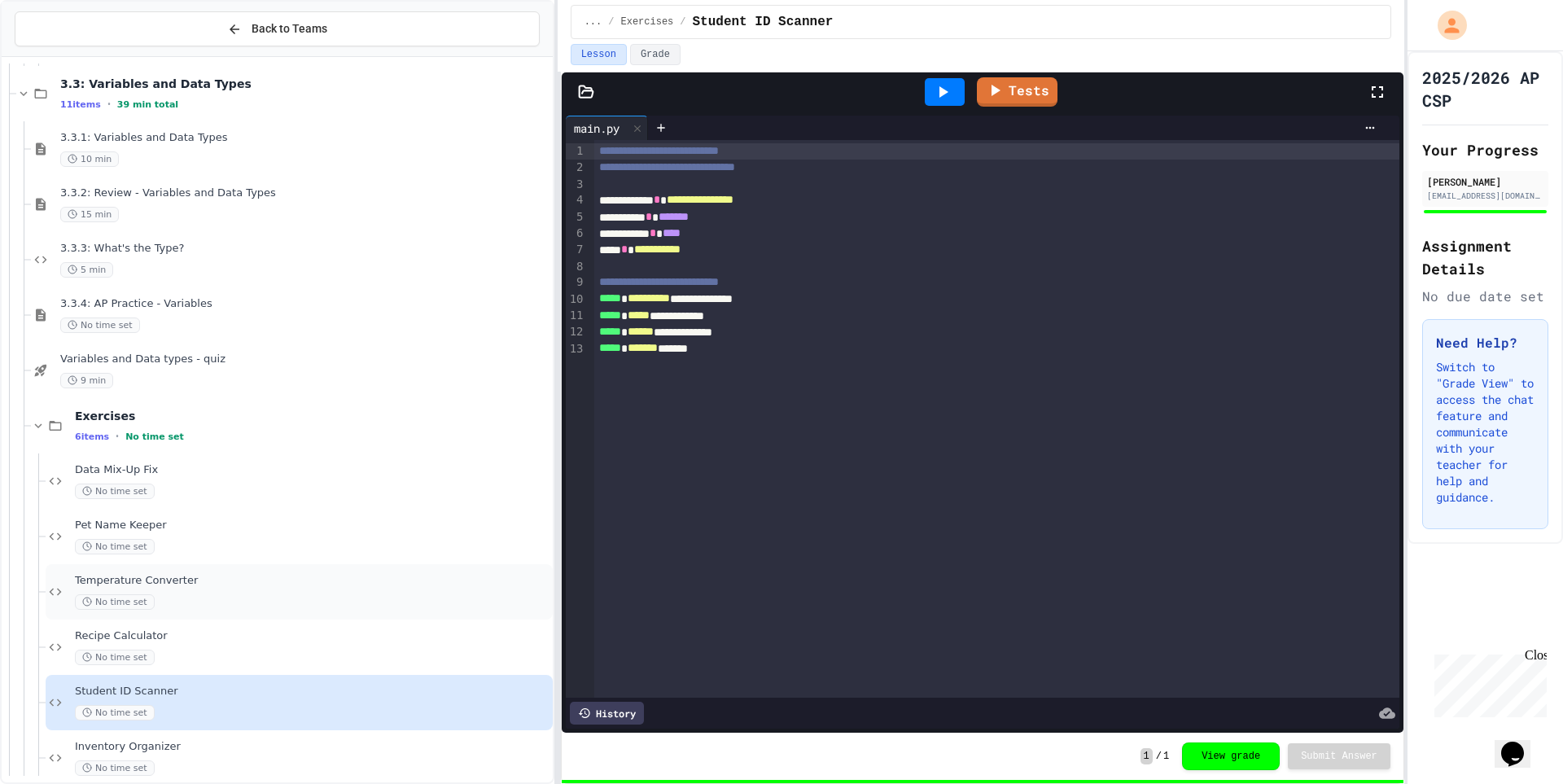
scroll to position [2518, 0]
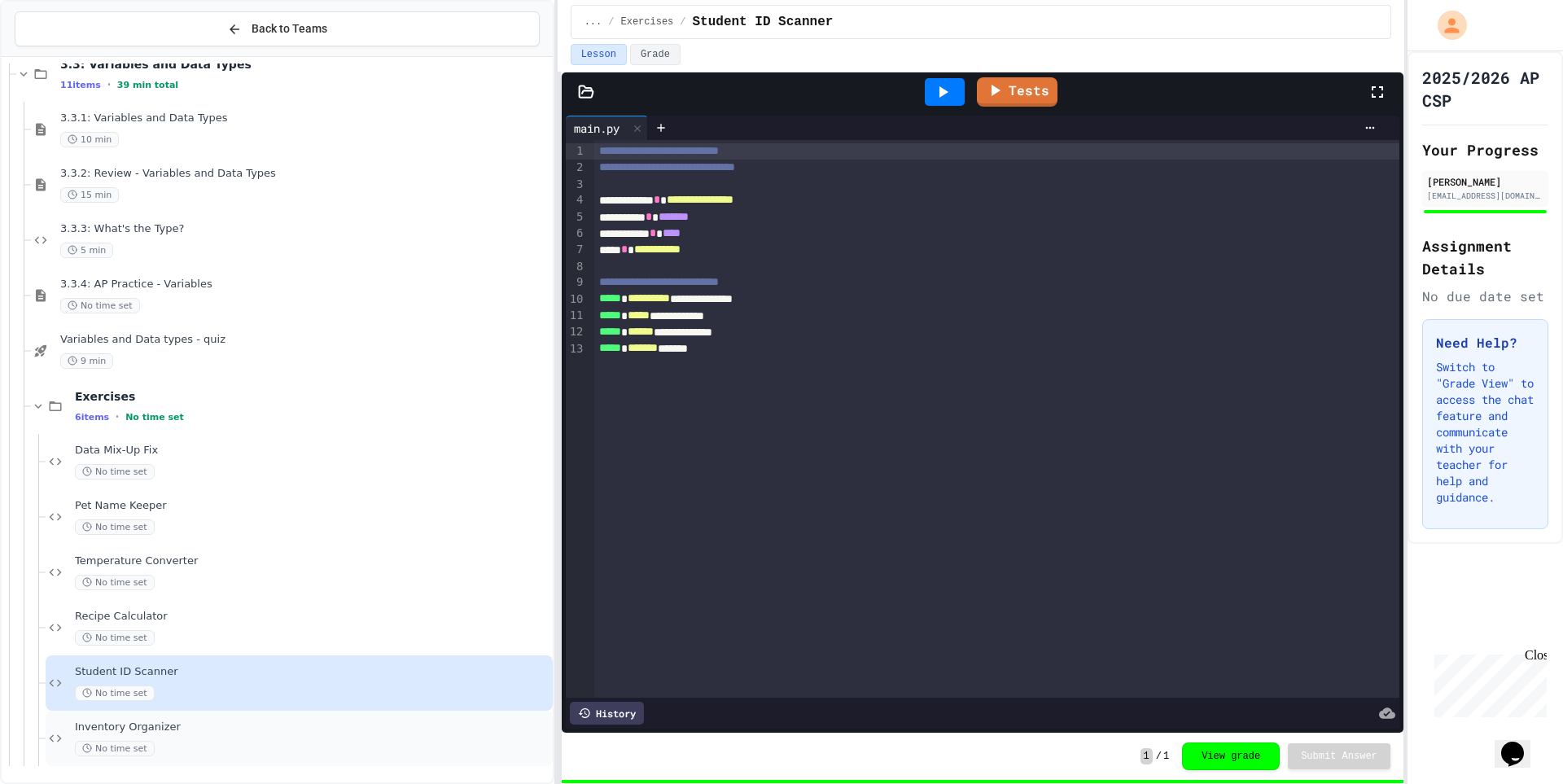
click at [227, 729] on span "Inventory Organizer" at bounding box center [313, 727] width 475 height 14
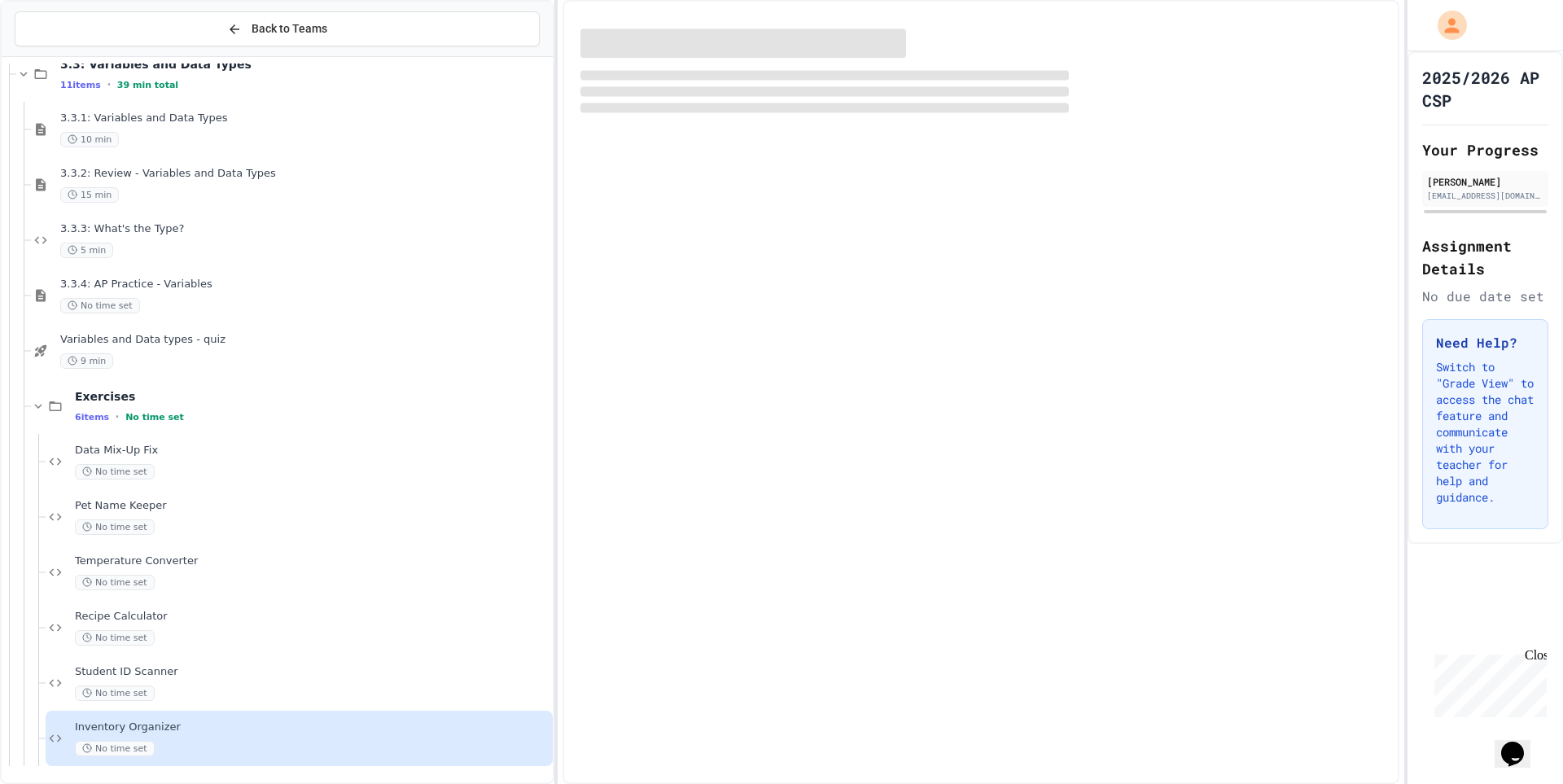
scroll to position [2498, 0]
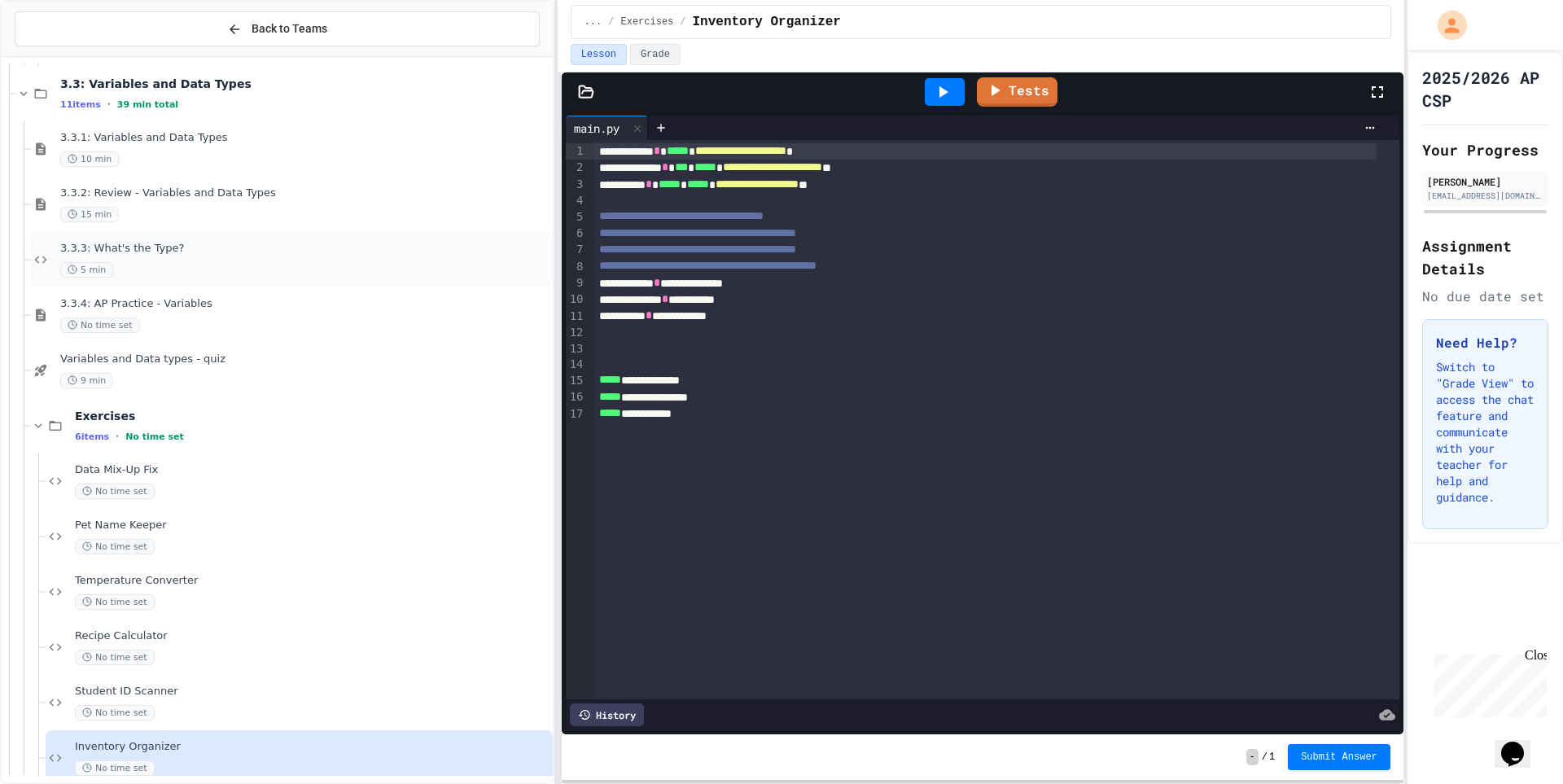
click at [202, 236] on div "3.3.3: What's the Type? 5 min" at bounding box center [291, 259] width 522 height 55
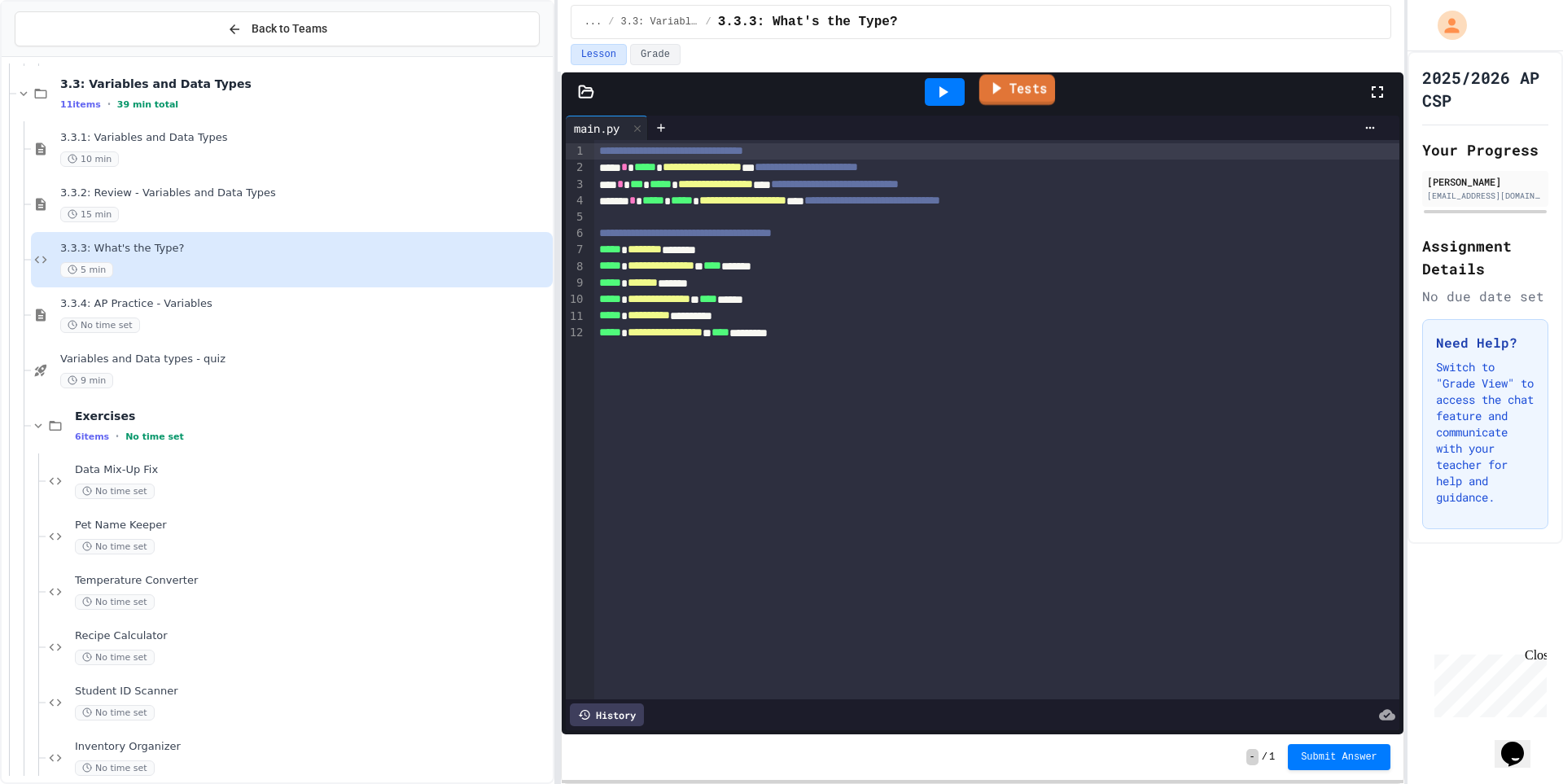
click at [1053, 94] on link "Tests" at bounding box center [1017, 90] width 76 height 31
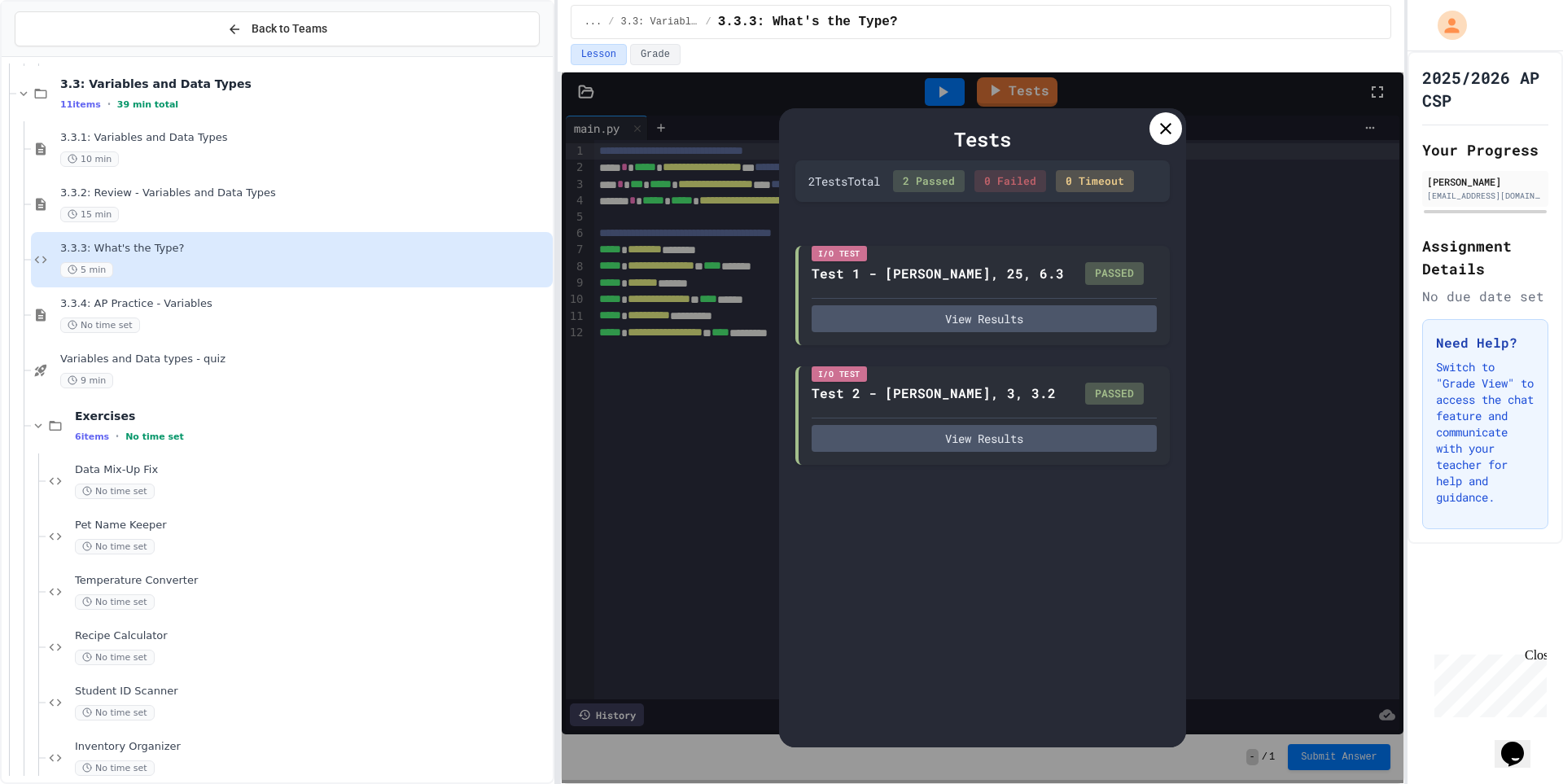
click at [1172, 137] on icon at bounding box center [1166, 129] width 20 height 20
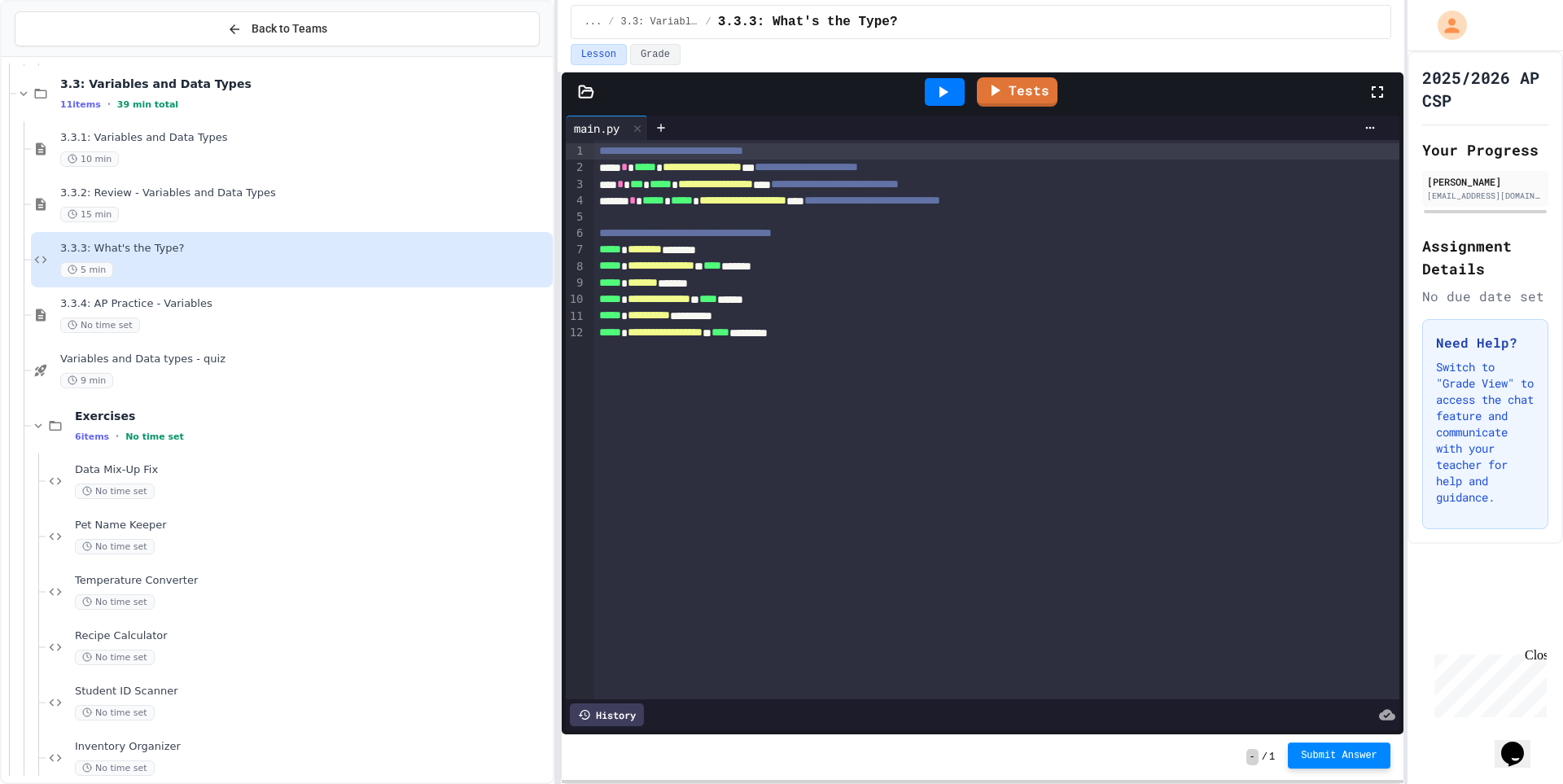
click at [1330, 756] on span "Submit Answer" at bounding box center [1339, 755] width 77 height 13
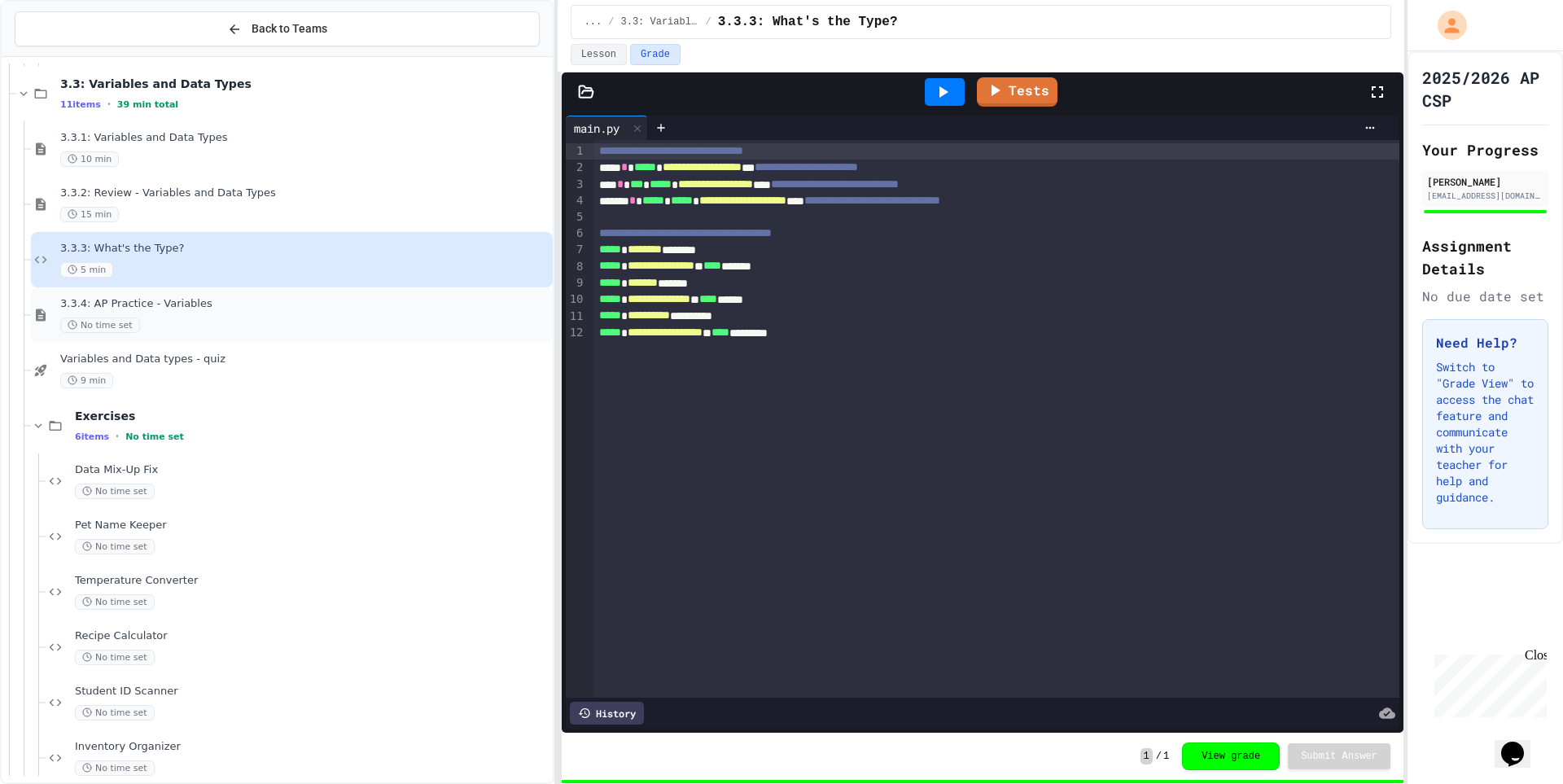
click at [317, 312] on div "3.3.4: AP Practice - Variables No time set" at bounding box center [305, 315] width 490 height 36
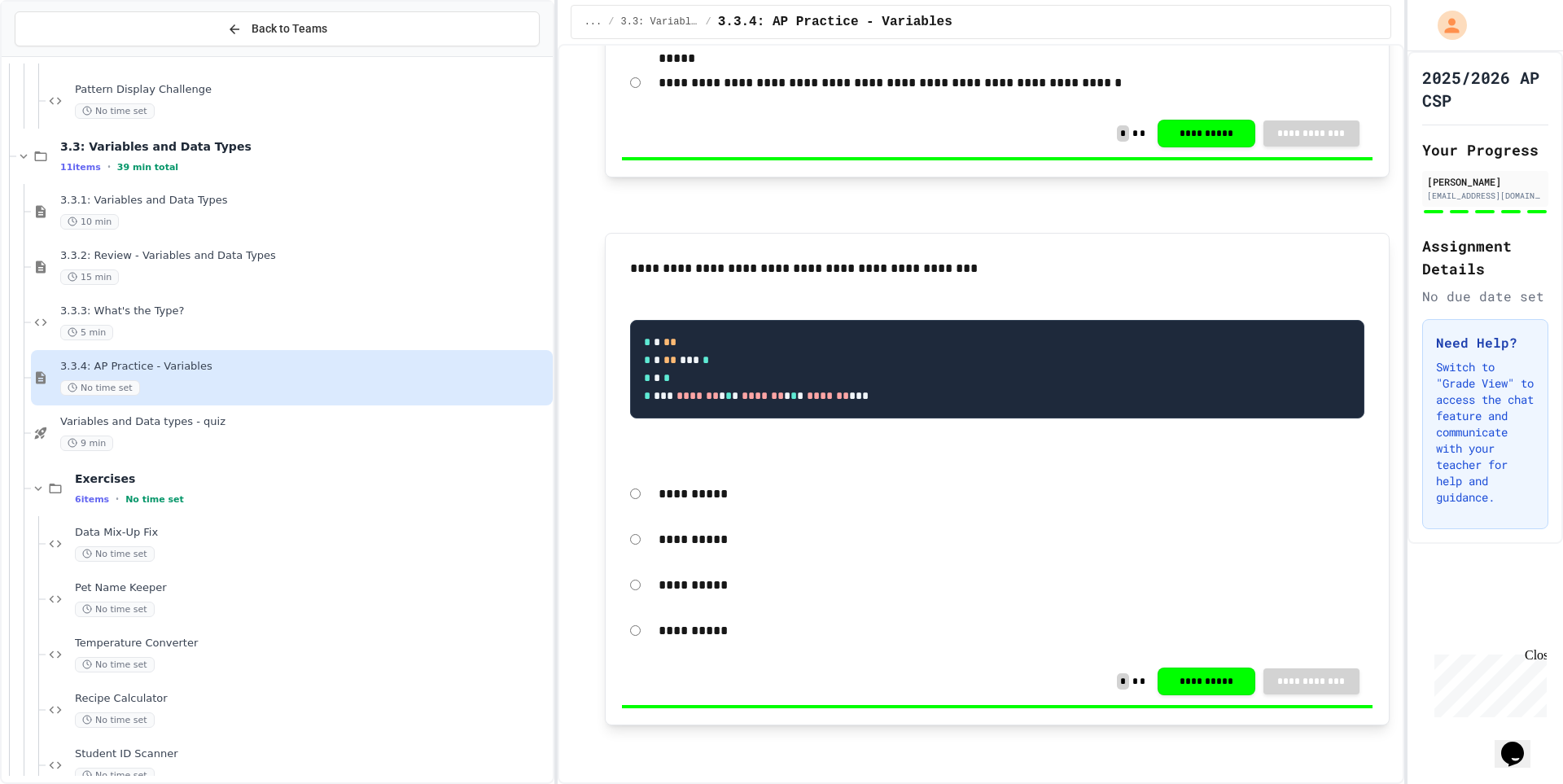
scroll to position [2416, 0]
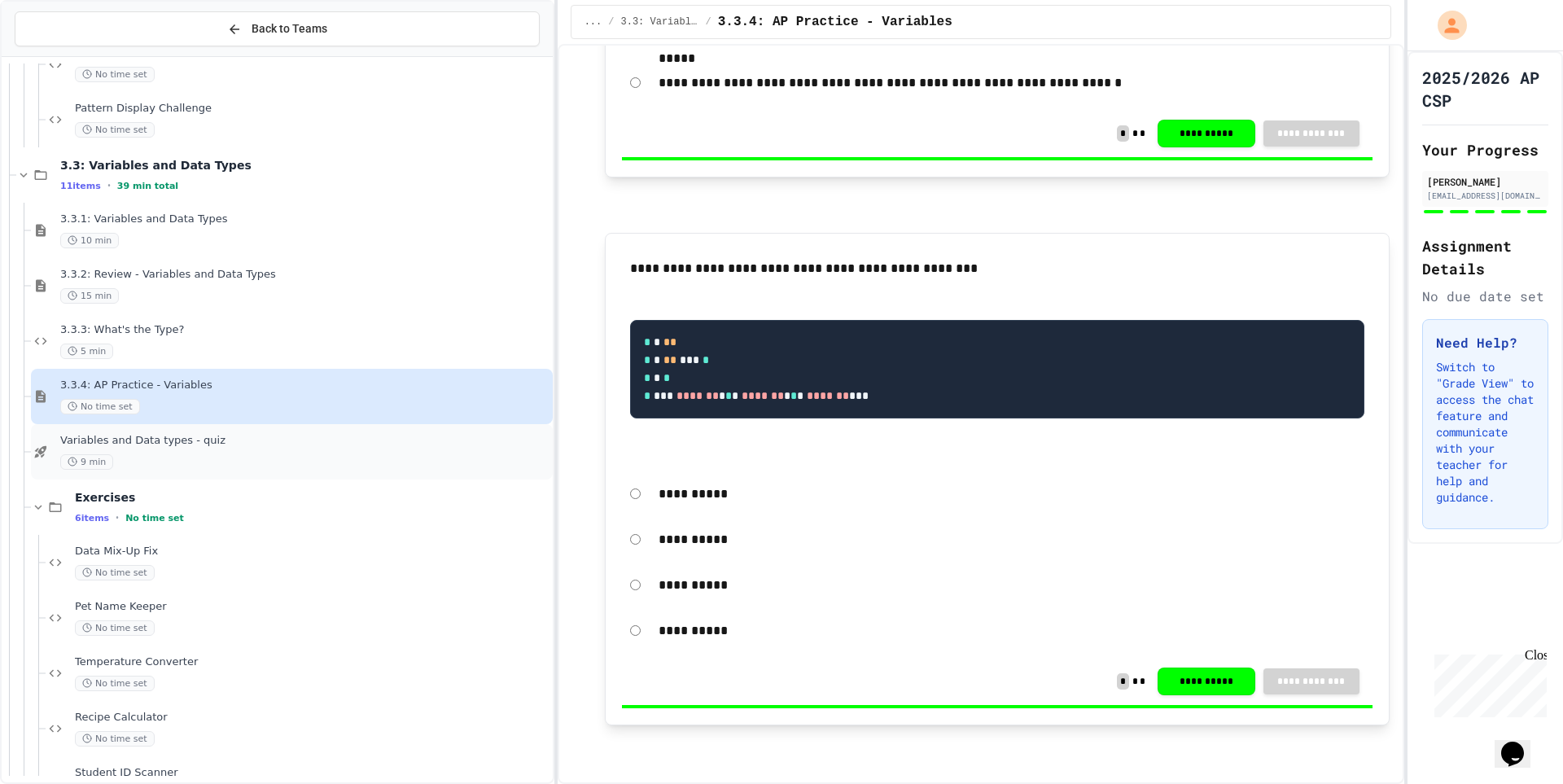
click at [269, 427] on div "Variables and Data types - quiz 9 min" at bounding box center [291, 452] width 522 height 55
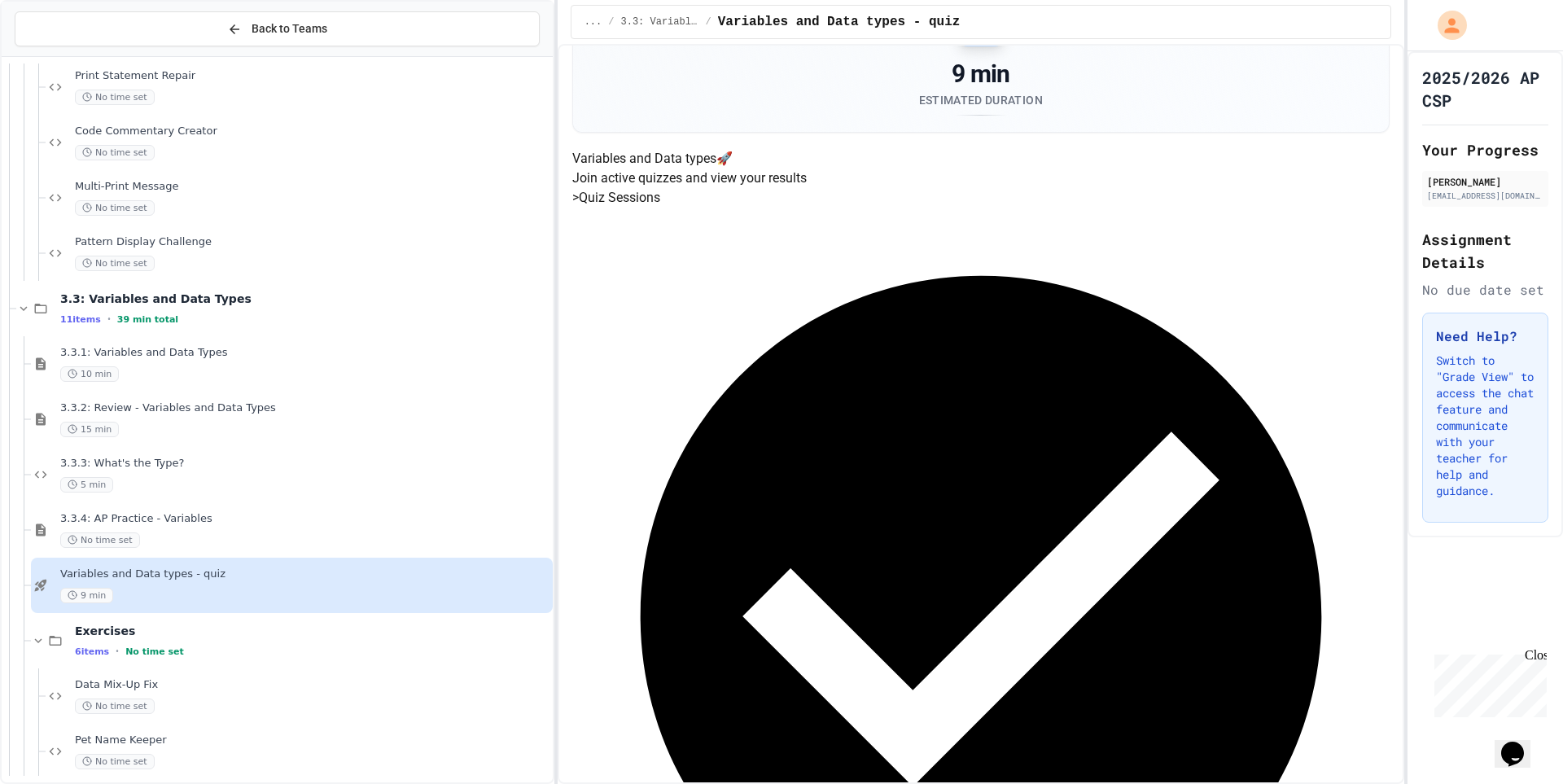
scroll to position [2253, 0]
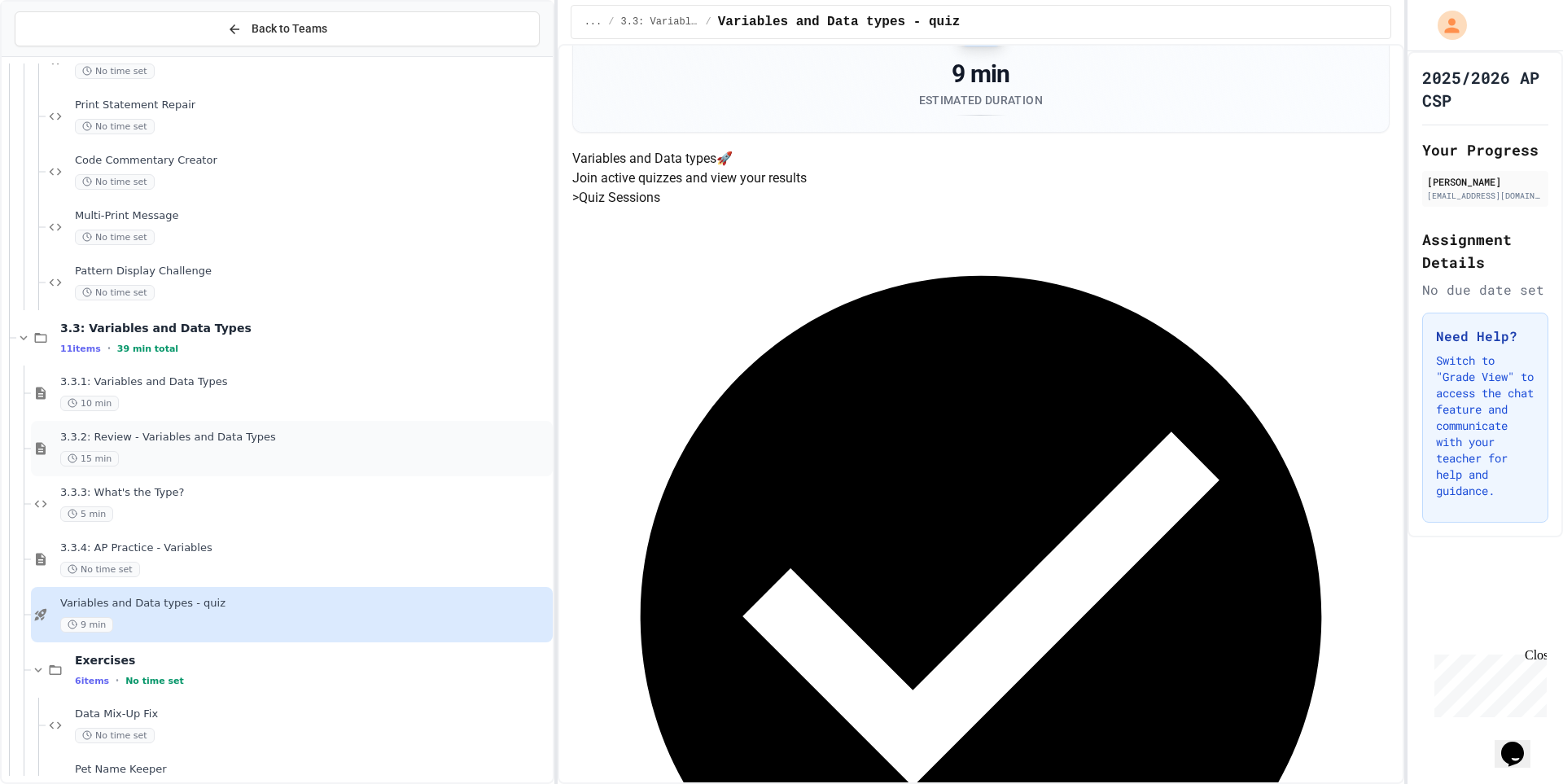
click at [266, 463] on div "15 min" at bounding box center [305, 458] width 490 height 16
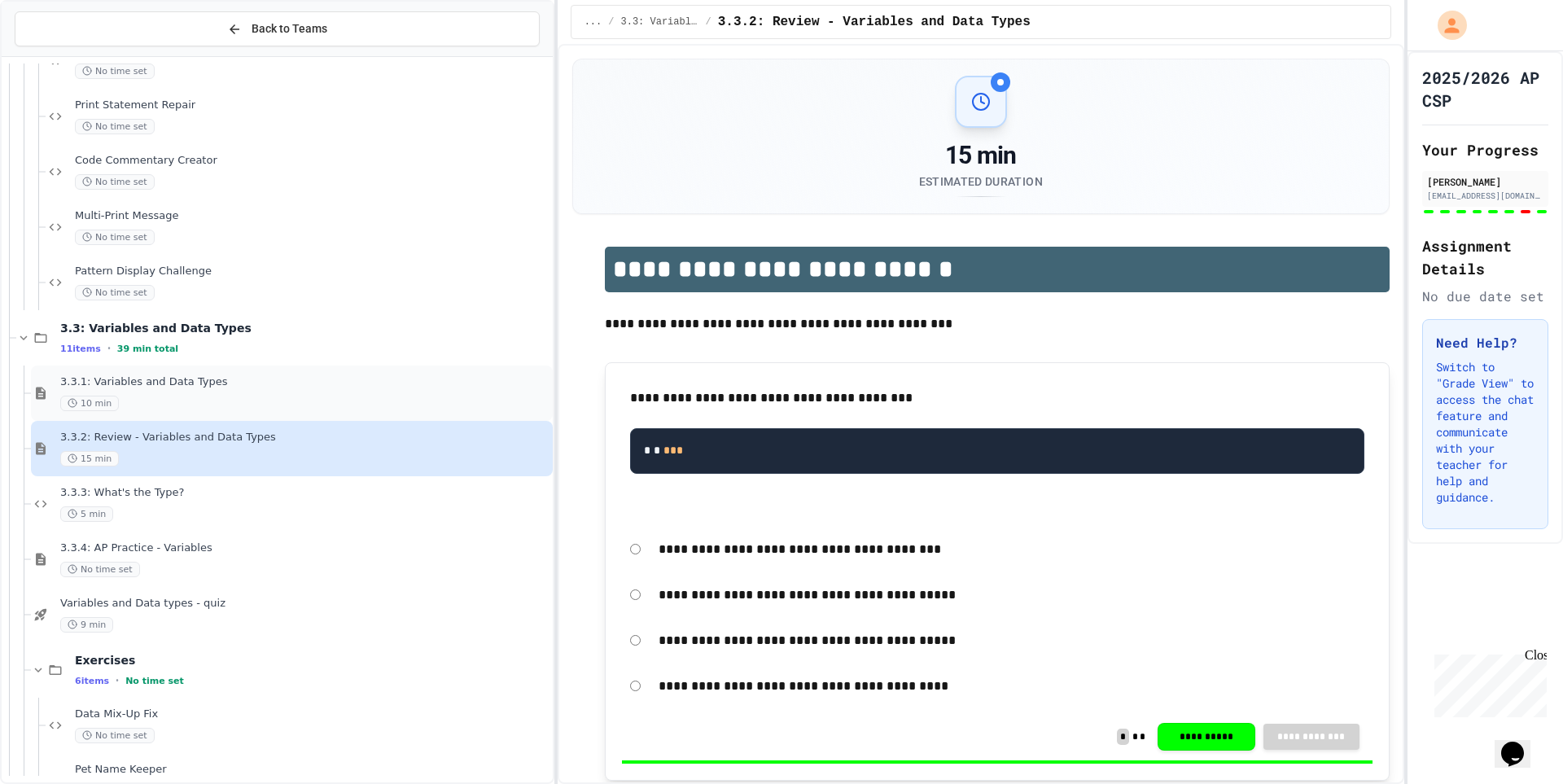
click at [317, 384] on span "3.3.1: Variables and Data Types" at bounding box center [305, 382] width 490 height 14
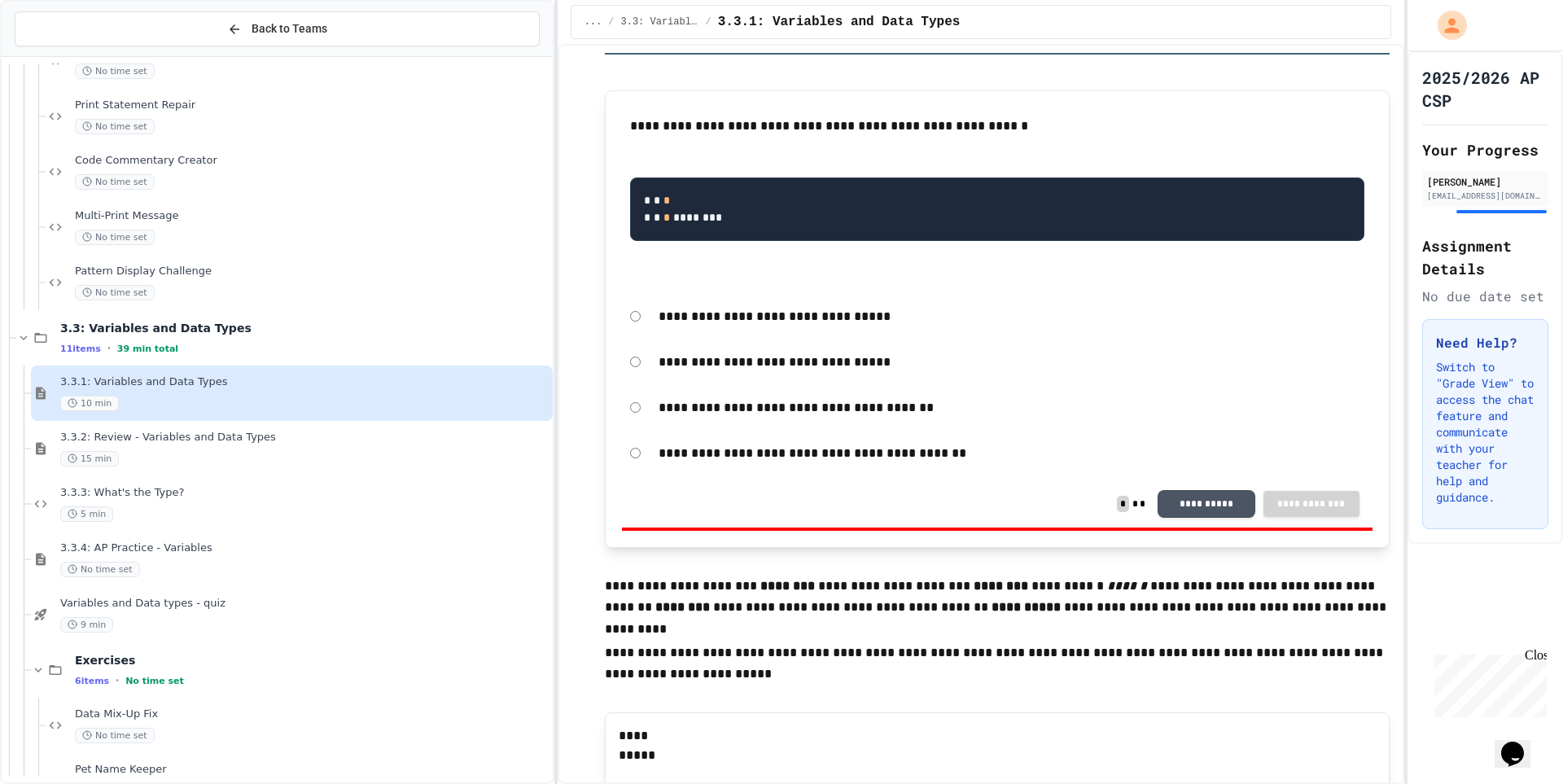
scroll to position [2523, 0]
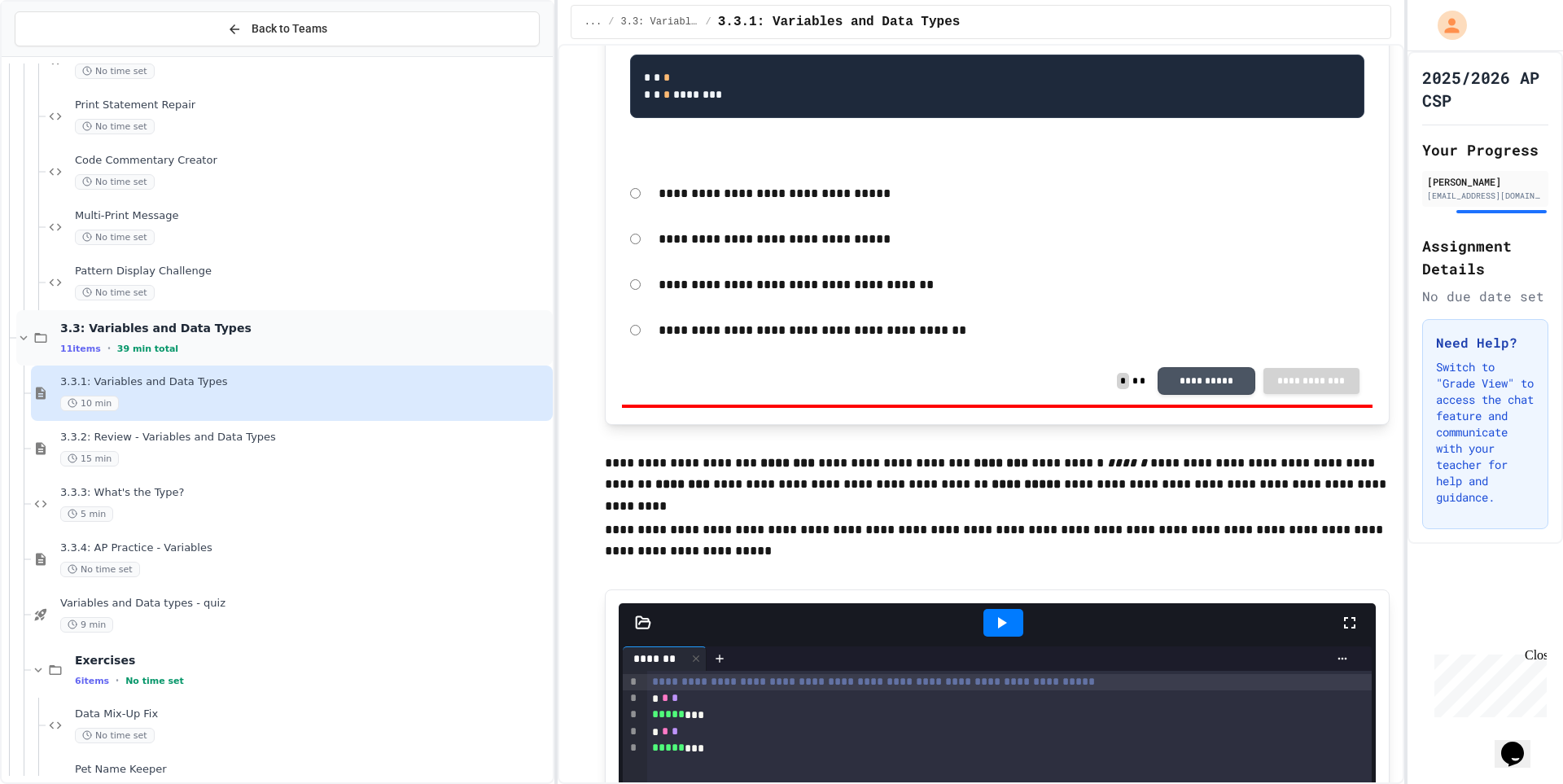
click at [86, 313] on div "3.3: Variables and Data Types 11 items • 39 min total" at bounding box center [284, 338] width 536 height 55
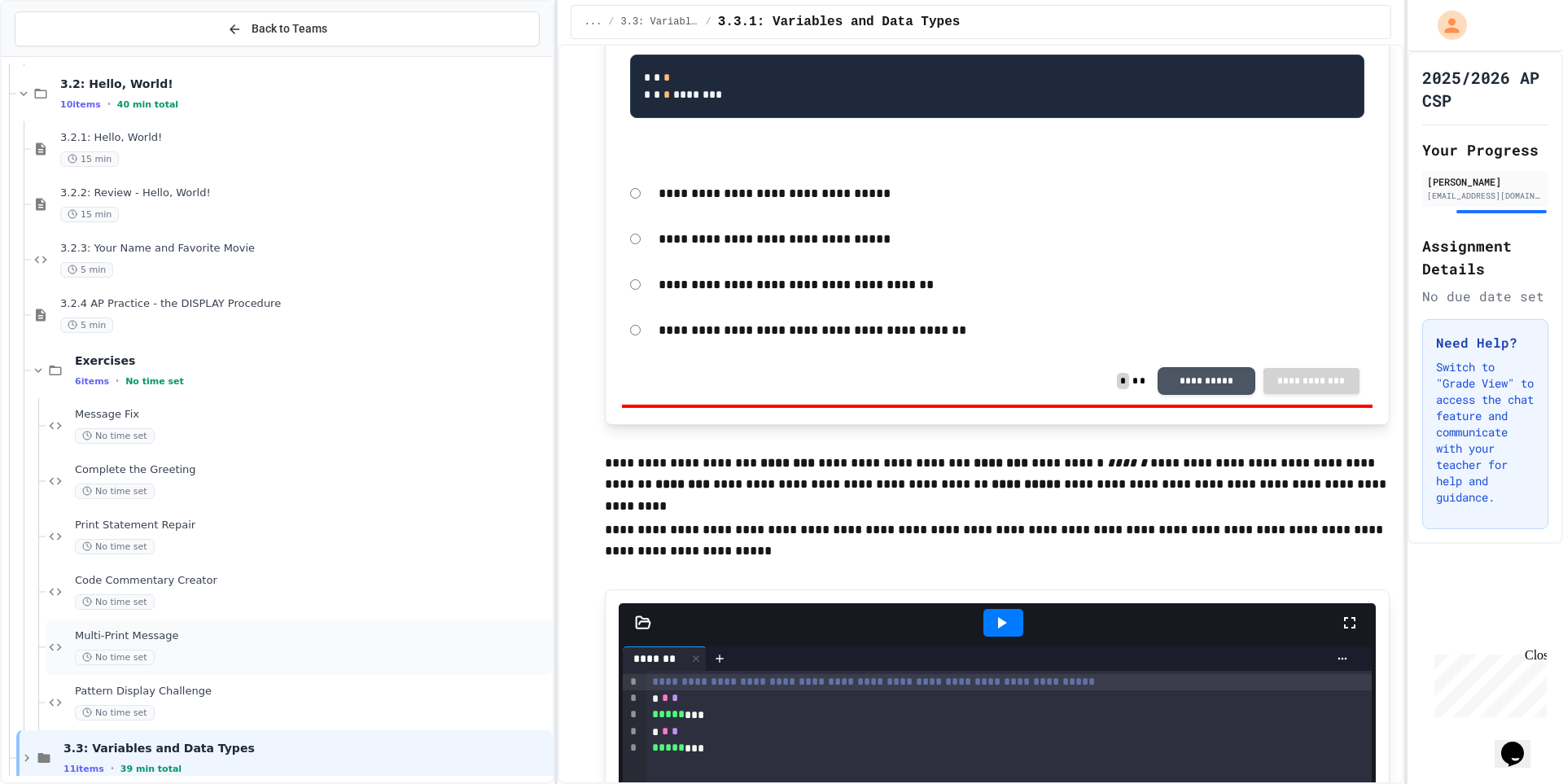
click at [216, 645] on div "Multi-Print Message No time set" at bounding box center [313, 647] width 475 height 36
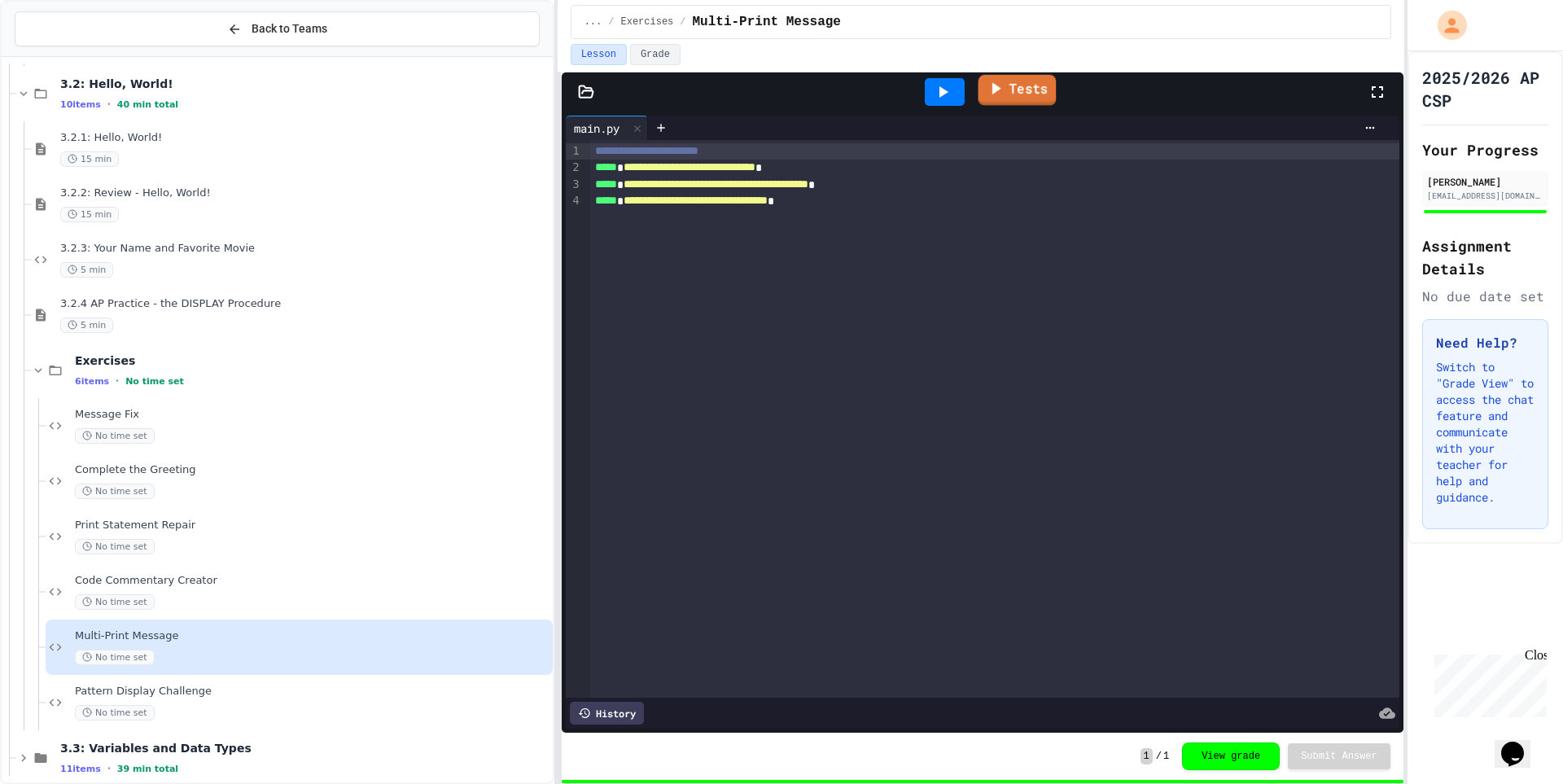
click at [1005, 91] on icon at bounding box center [995, 88] width 19 height 20
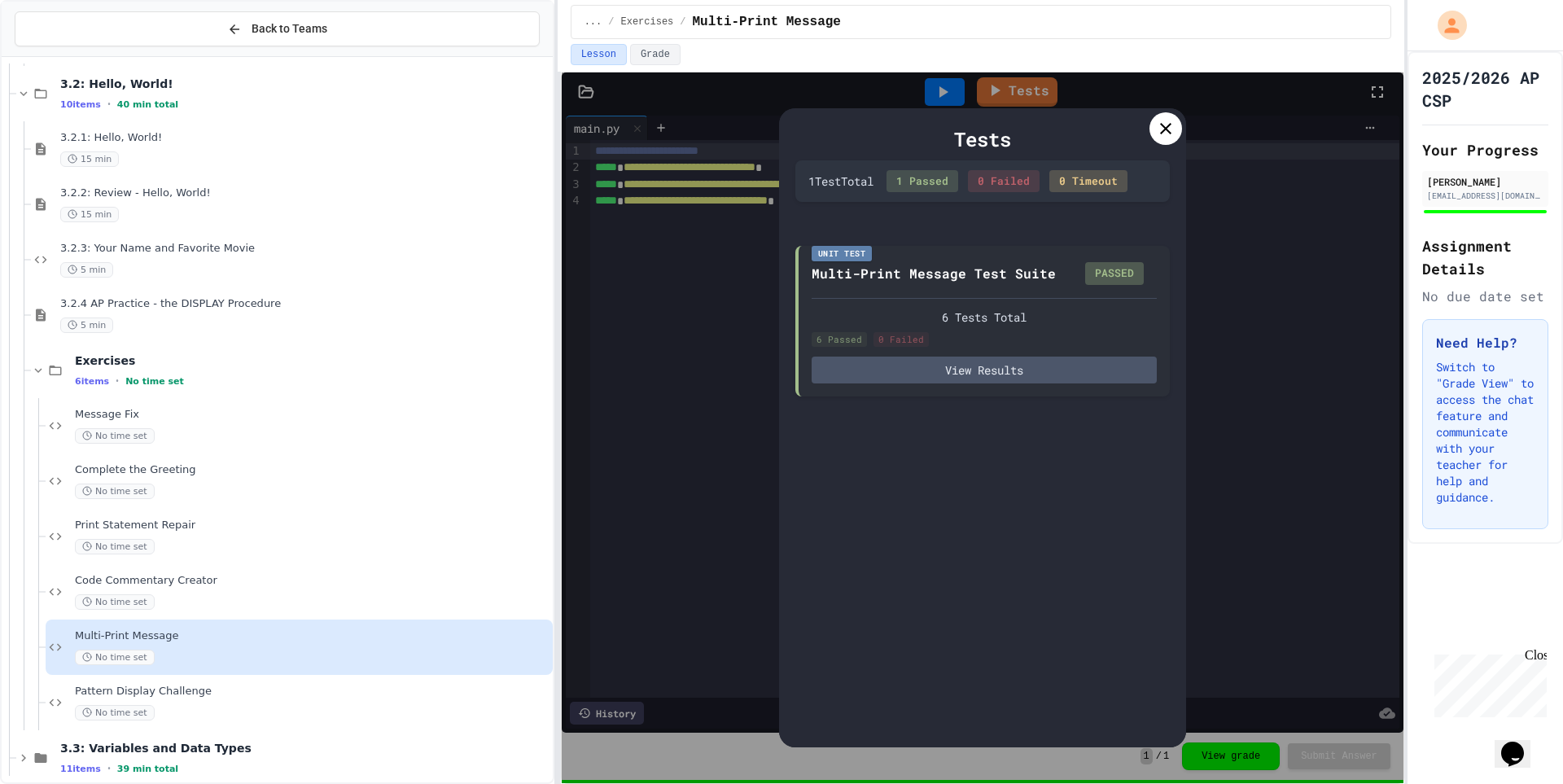
click at [1157, 139] on div at bounding box center [1166, 129] width 33 height 33
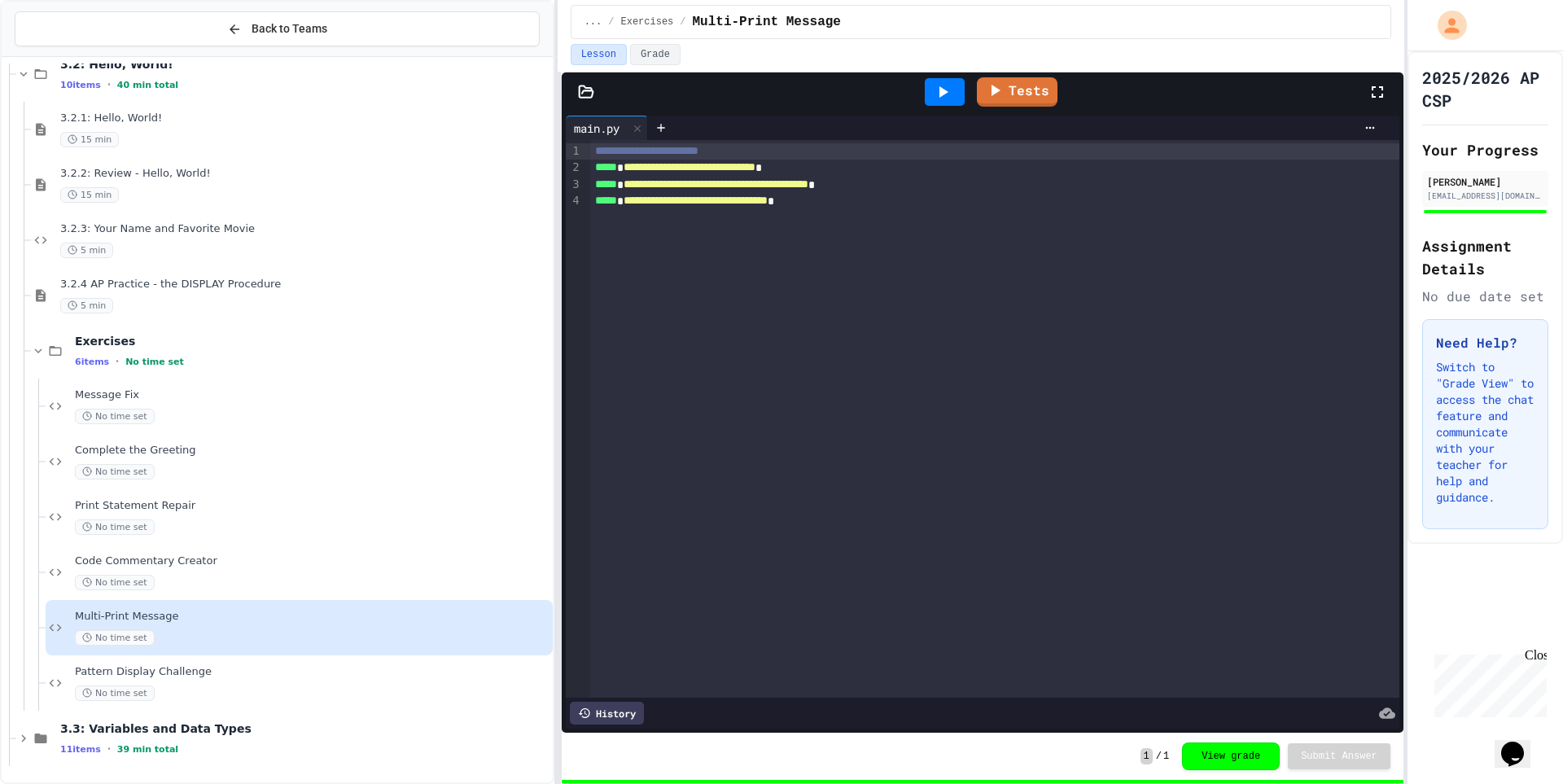
click at [191, 636] on div "No time set" at bounding box center [313, 637] width 475 height 16
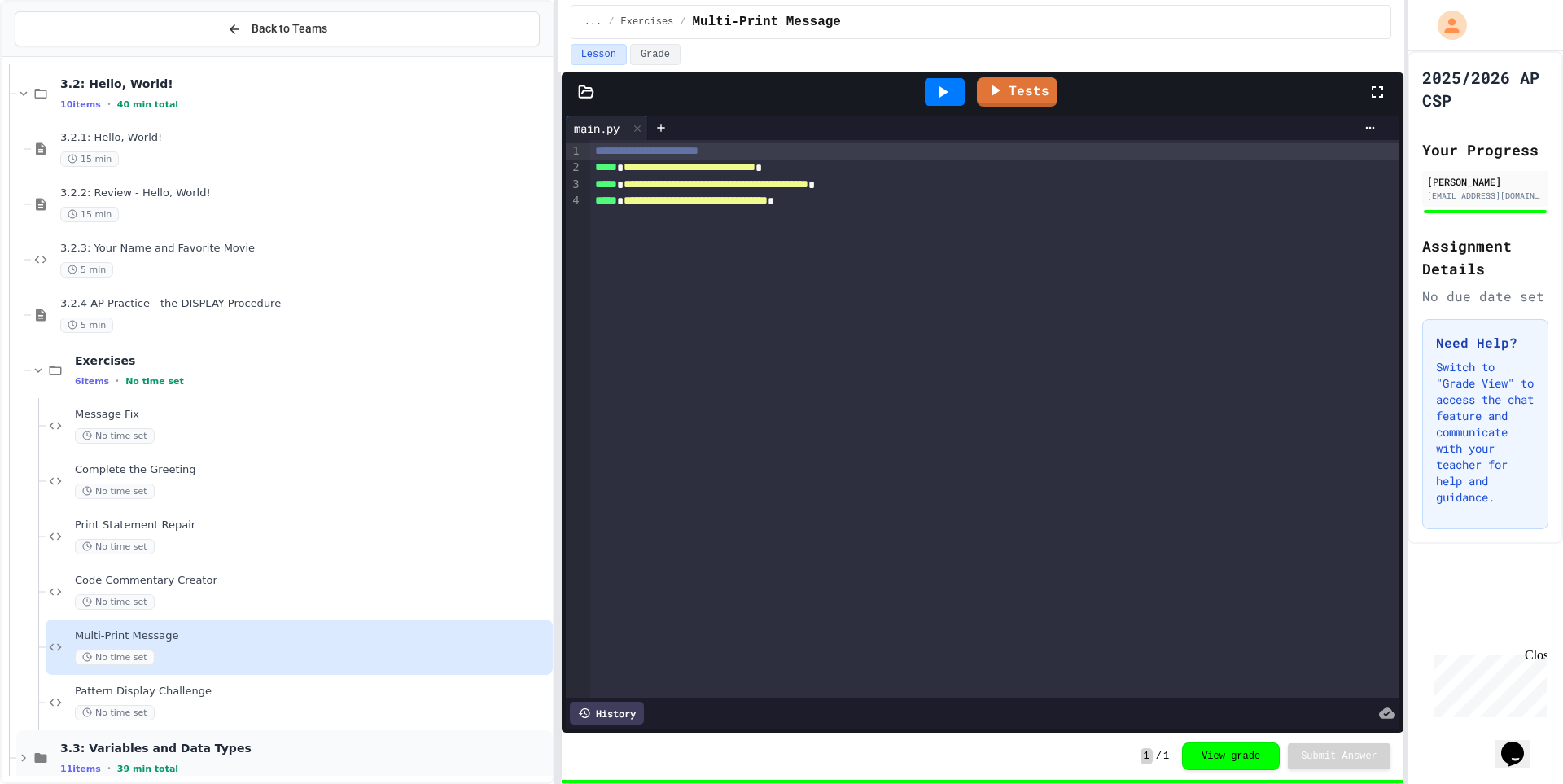
click at [195, 766] on div "11 items • 39 min total" at bounding box center [305, 768] width 490 height 13
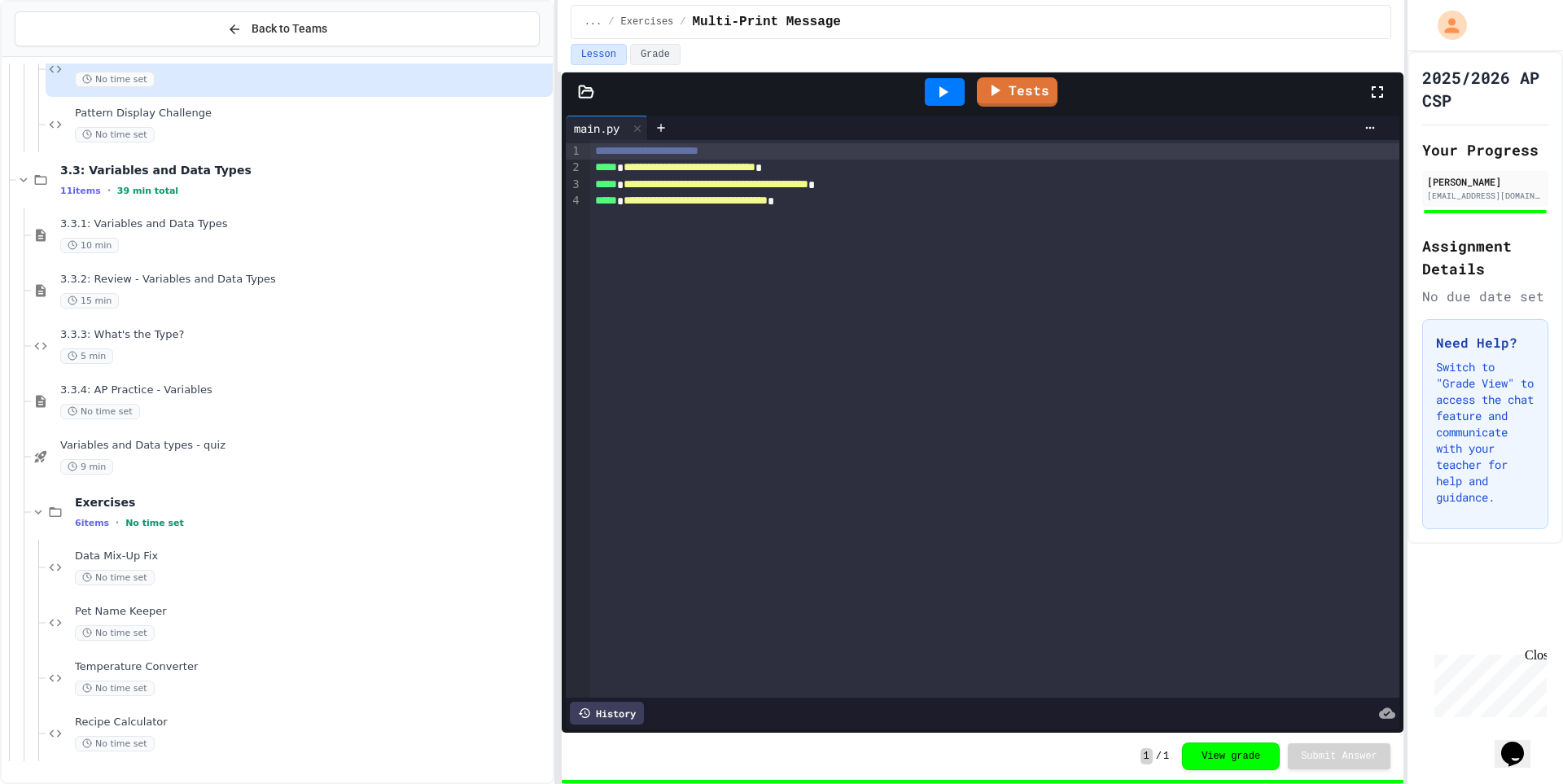
scroll to position [2518, 0]
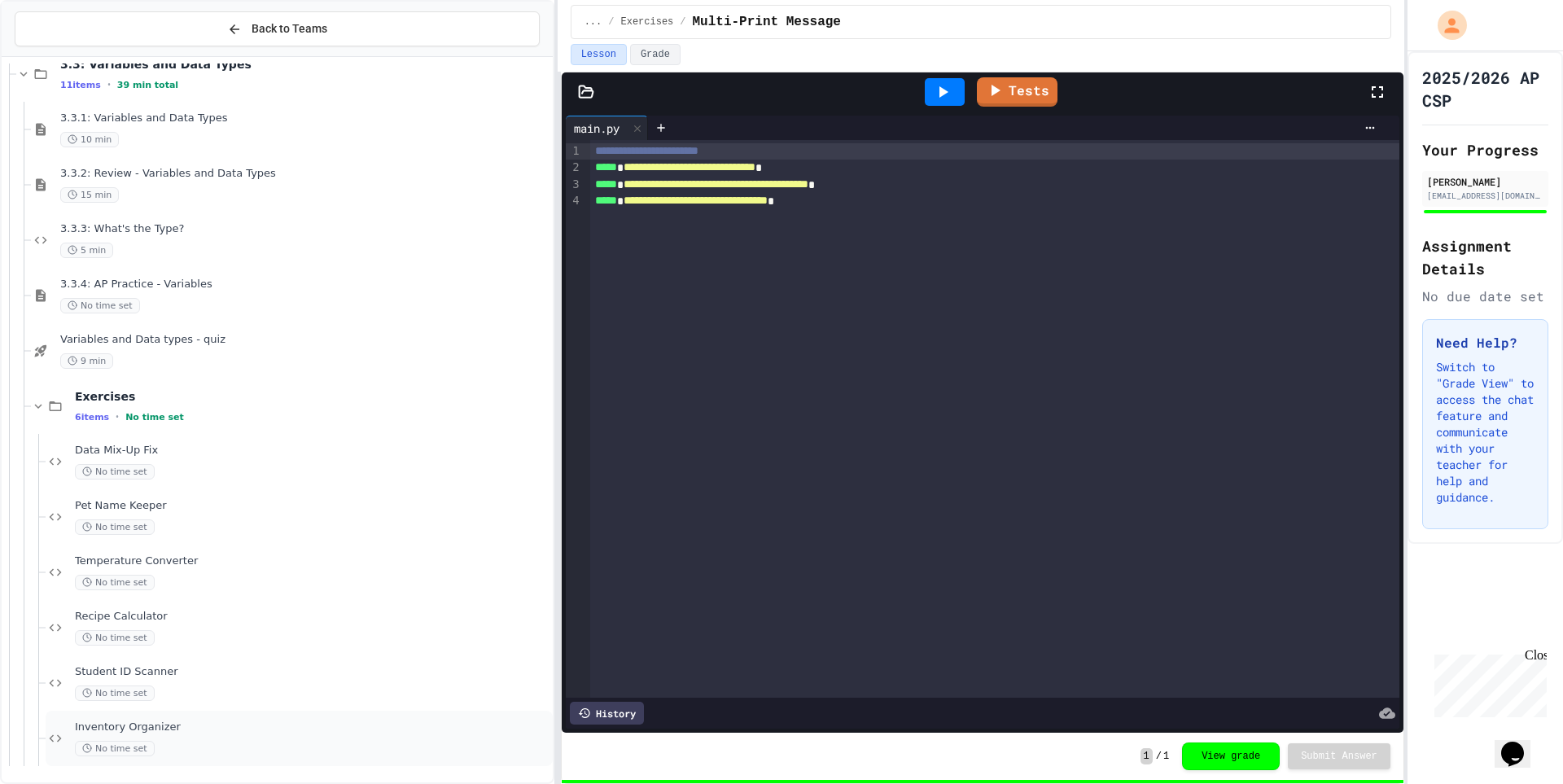
click at [201, 733] on div "Inventory Organizer No time set" at bounding box center [313, 738] width 475 height 36
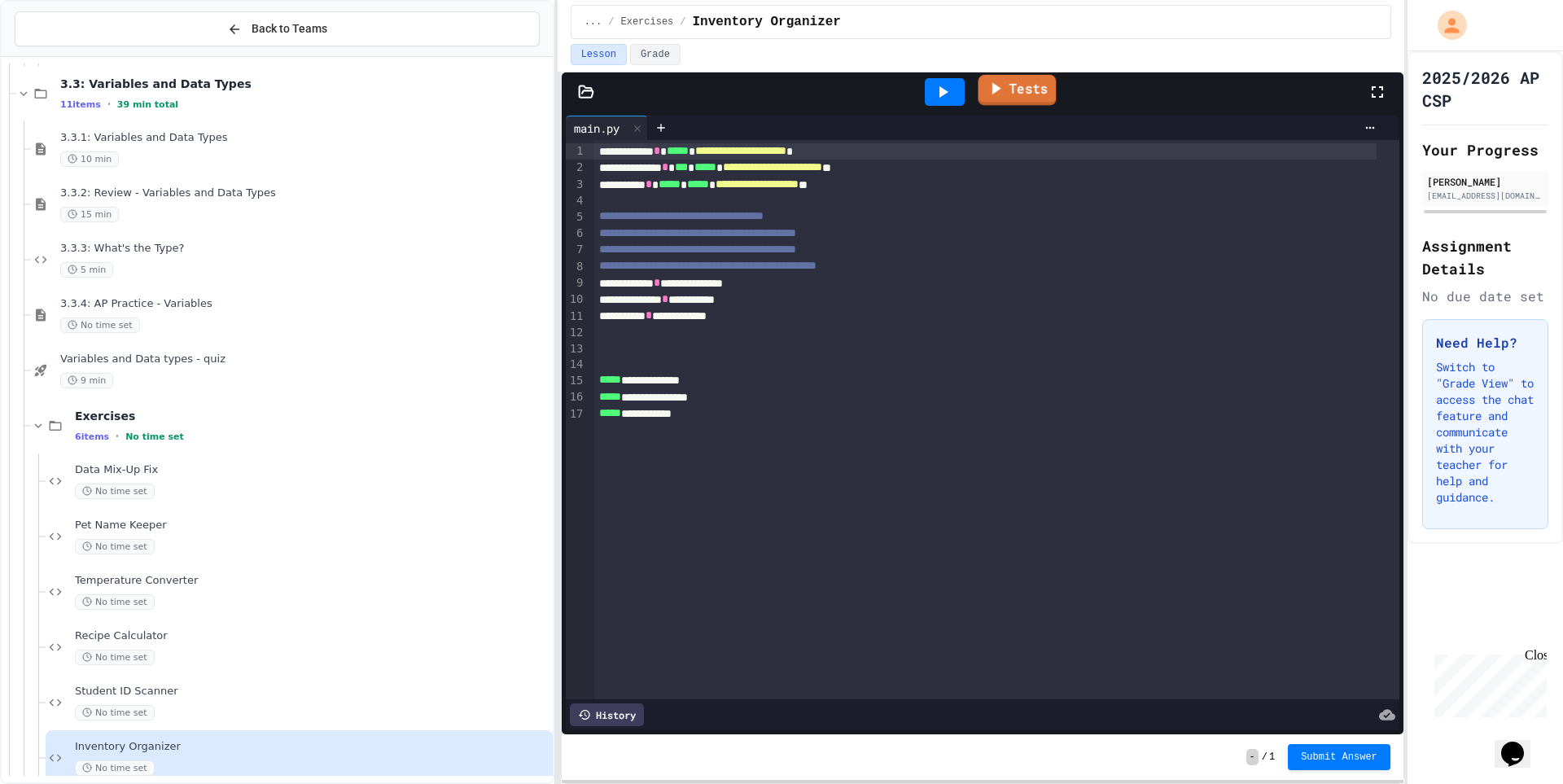
click at [1039, 91] on link "Tests" at bounding box center [1017, 91] width 78 height 31
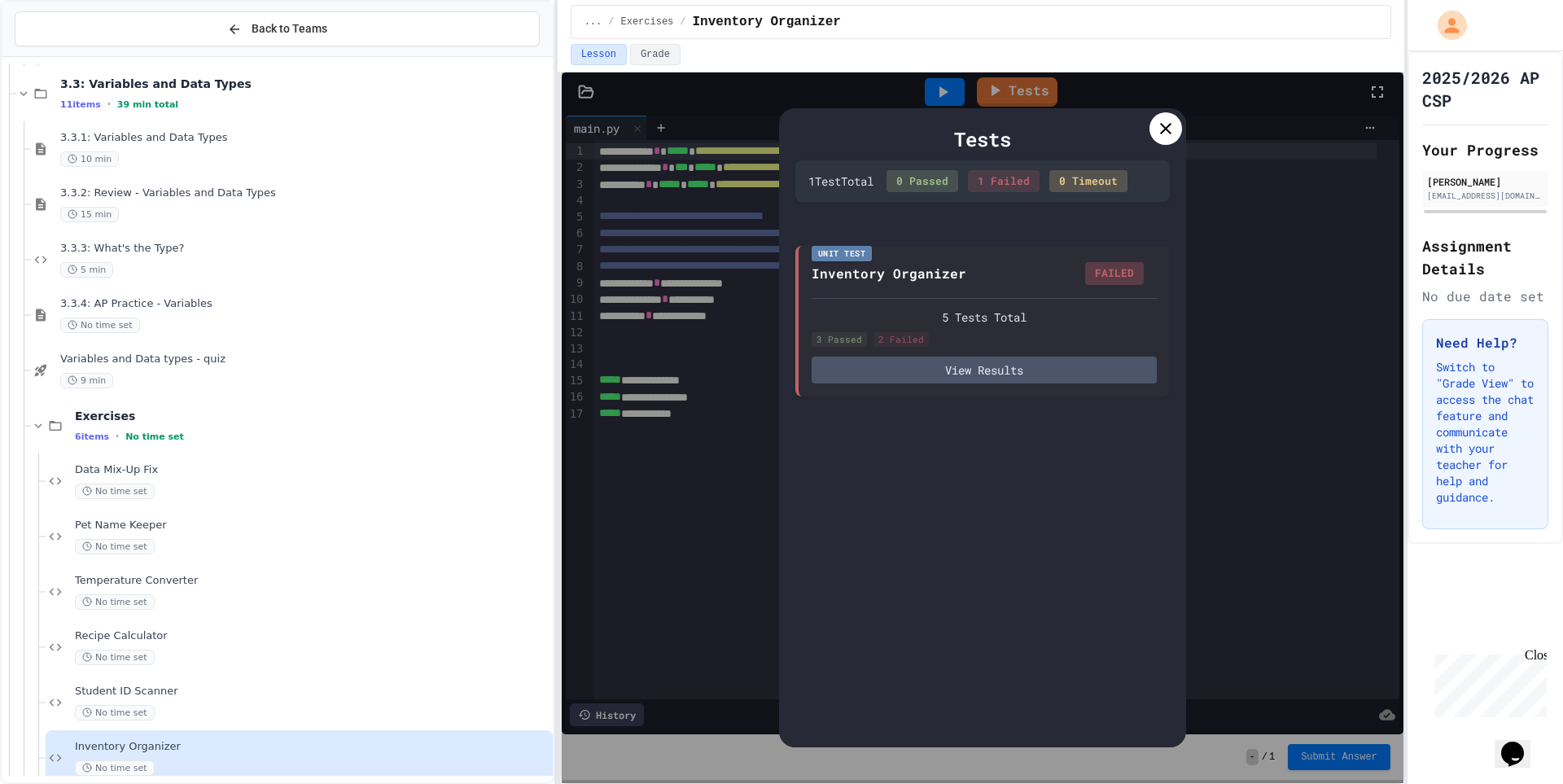
click at [1021, 179] on div "1 Failed" at bounding box center [1004, 182] width 72 height 23
click at [982, 307] on div "5 Tests Total" at bounding box center [984, 315] width 345 height 17
click at [994, 379] on button "View Results" at bounding box center [984, 368] width 345 height 27
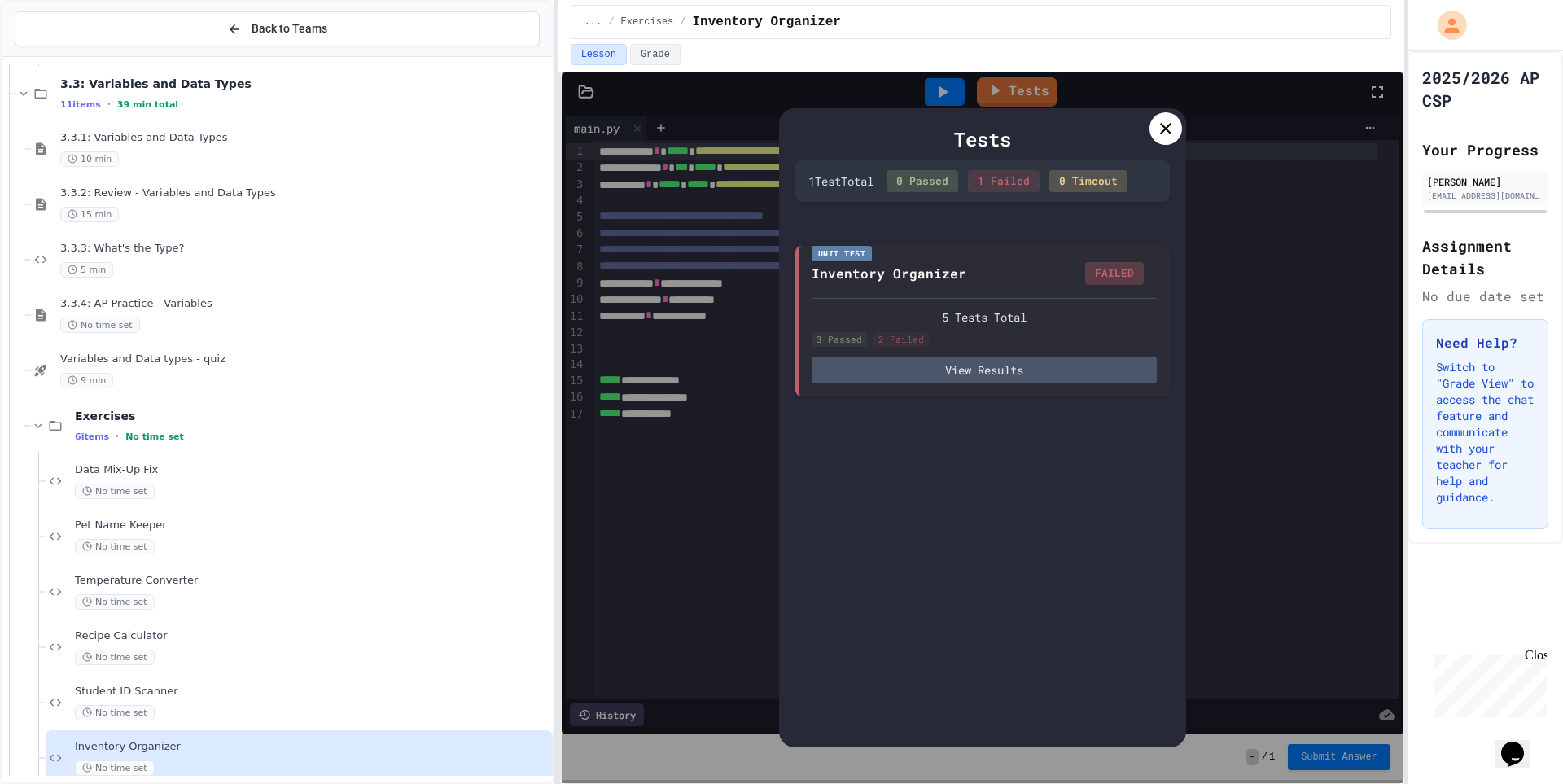
click at [1157, 124] on icon at bounding box center [1166, 129] width 20 height 20
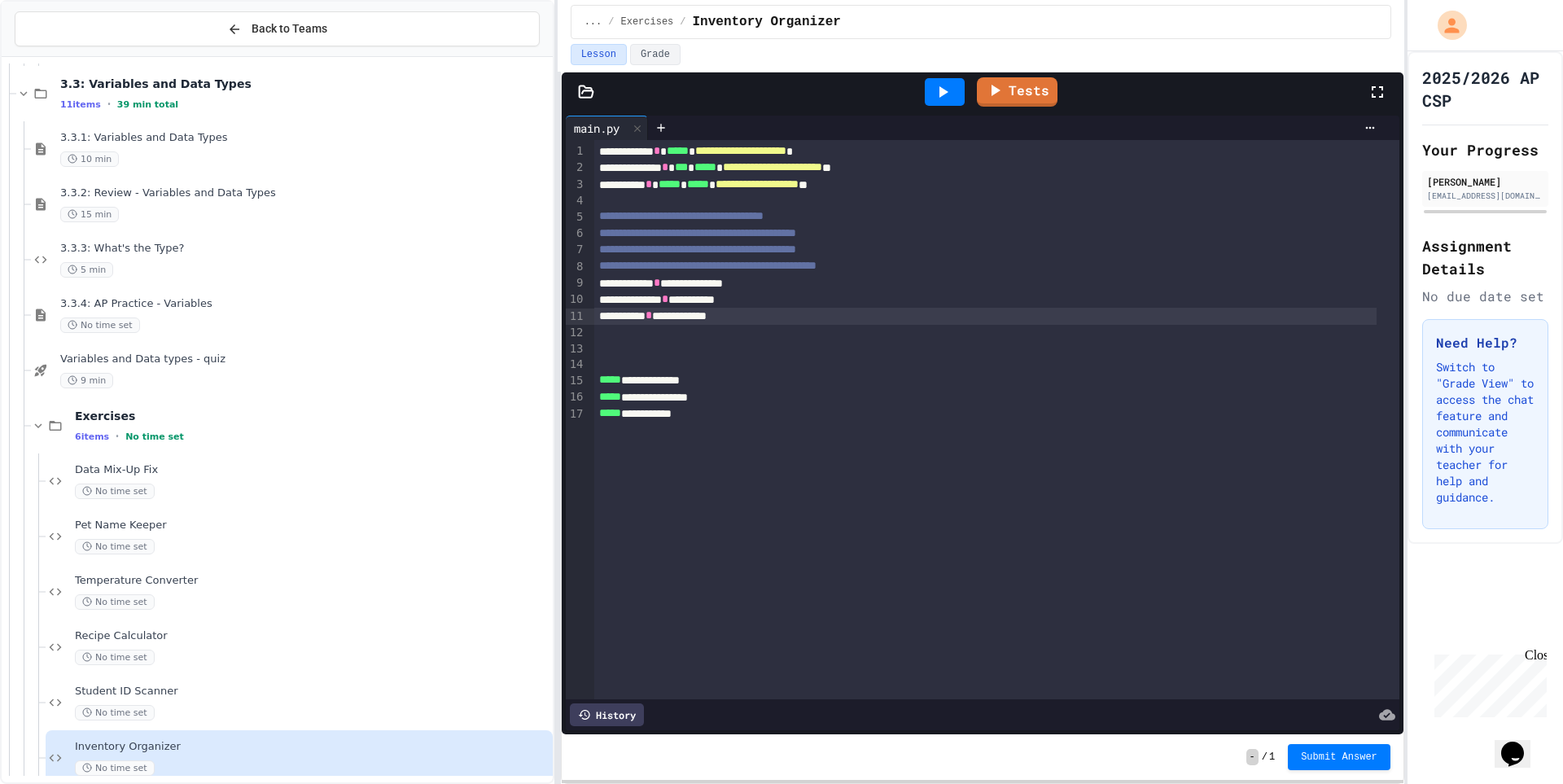
click at [676, 316] on div "**********" at bounding box center [985, 316] width 783 height 16
click at [1000, 105] on link "Tests" at bounding box center [1017, 91] width 81 height 31
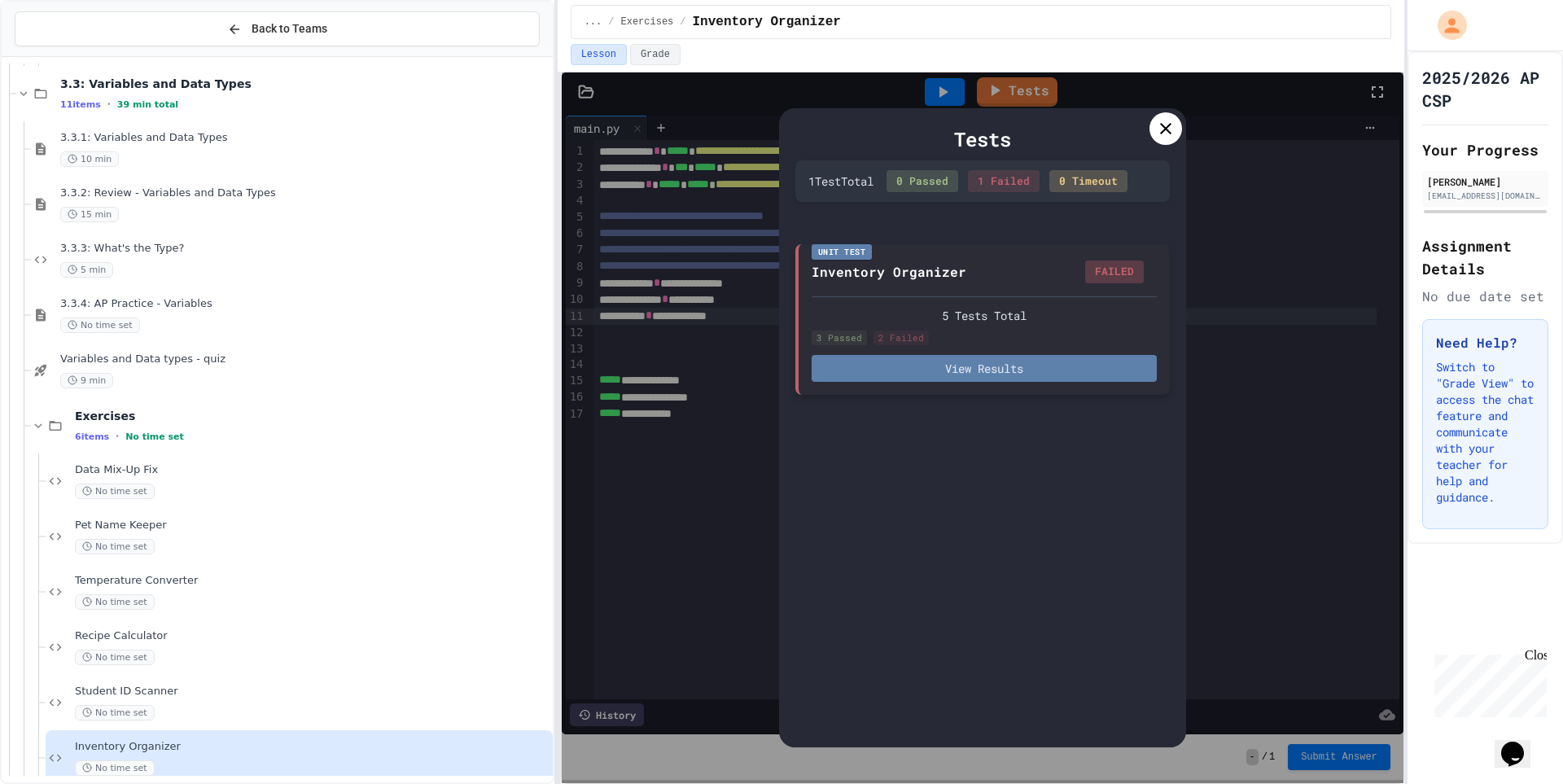
click at [949, 367] on button "View Results" at bounding box center [984, 368] width 345 height 27
drag, startPoint x: 1070, startPoint y: 179, endPoint x: 1090, endPoint y: 177, distance: 20.1
click at [1175, 127] on icon at bounding box center [1166, 129] width 20 height 20
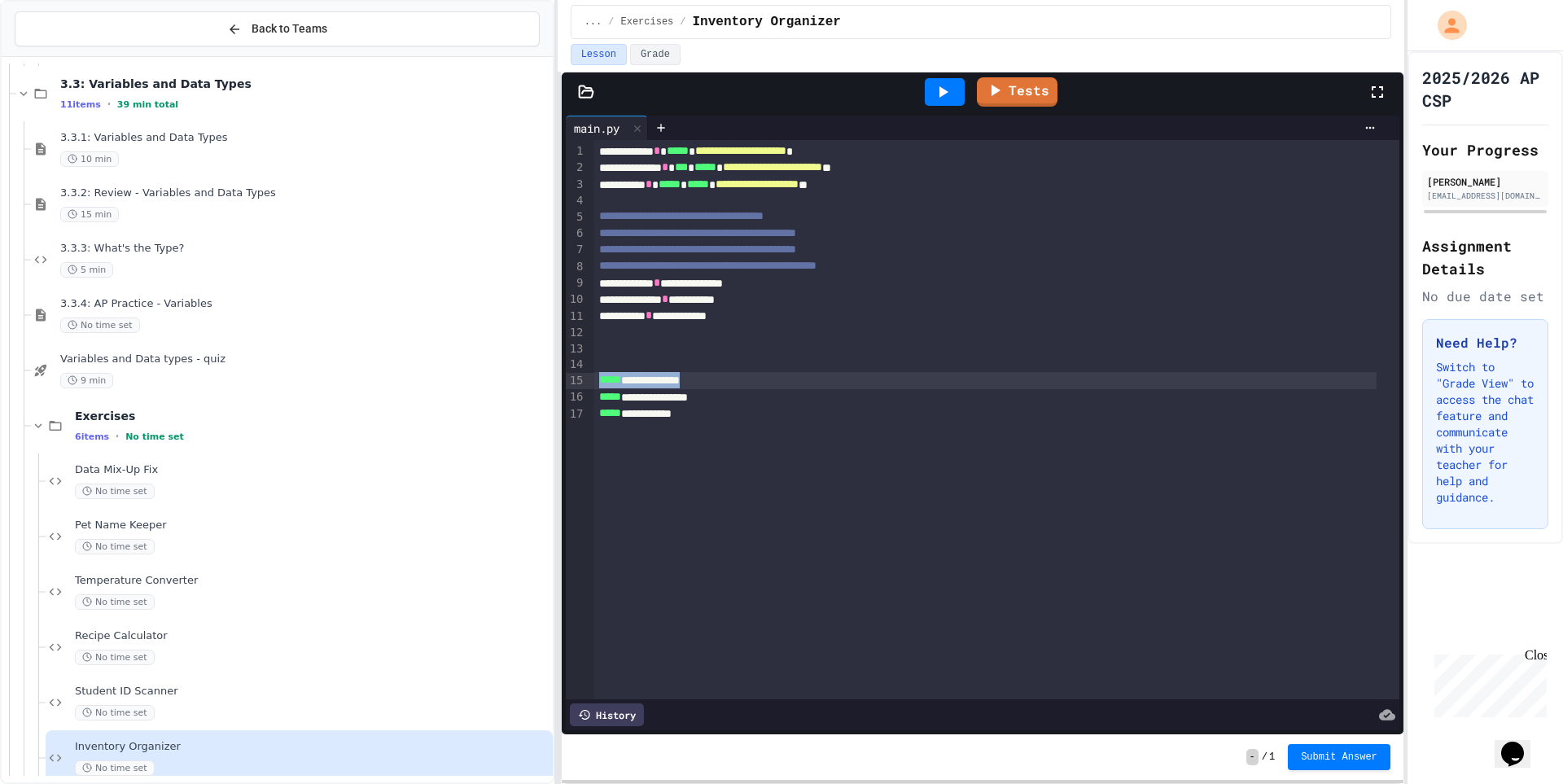
drag, startPoint x: 726, startPoint y: 378, endPoint x: 594, endPoint y: 380, distance: 132.0
click at [594, 380] on div "**********" at bounding box center [985, 380] width 783 height 16
copy div "**********"
click at [639, 434] on div "**********" at bounding box center [997, 419] width 806 height 559
drag, startPoint x: 728, startPoint y: 368, endPoint x: 575, endPoint y: 385, distance: 153.9
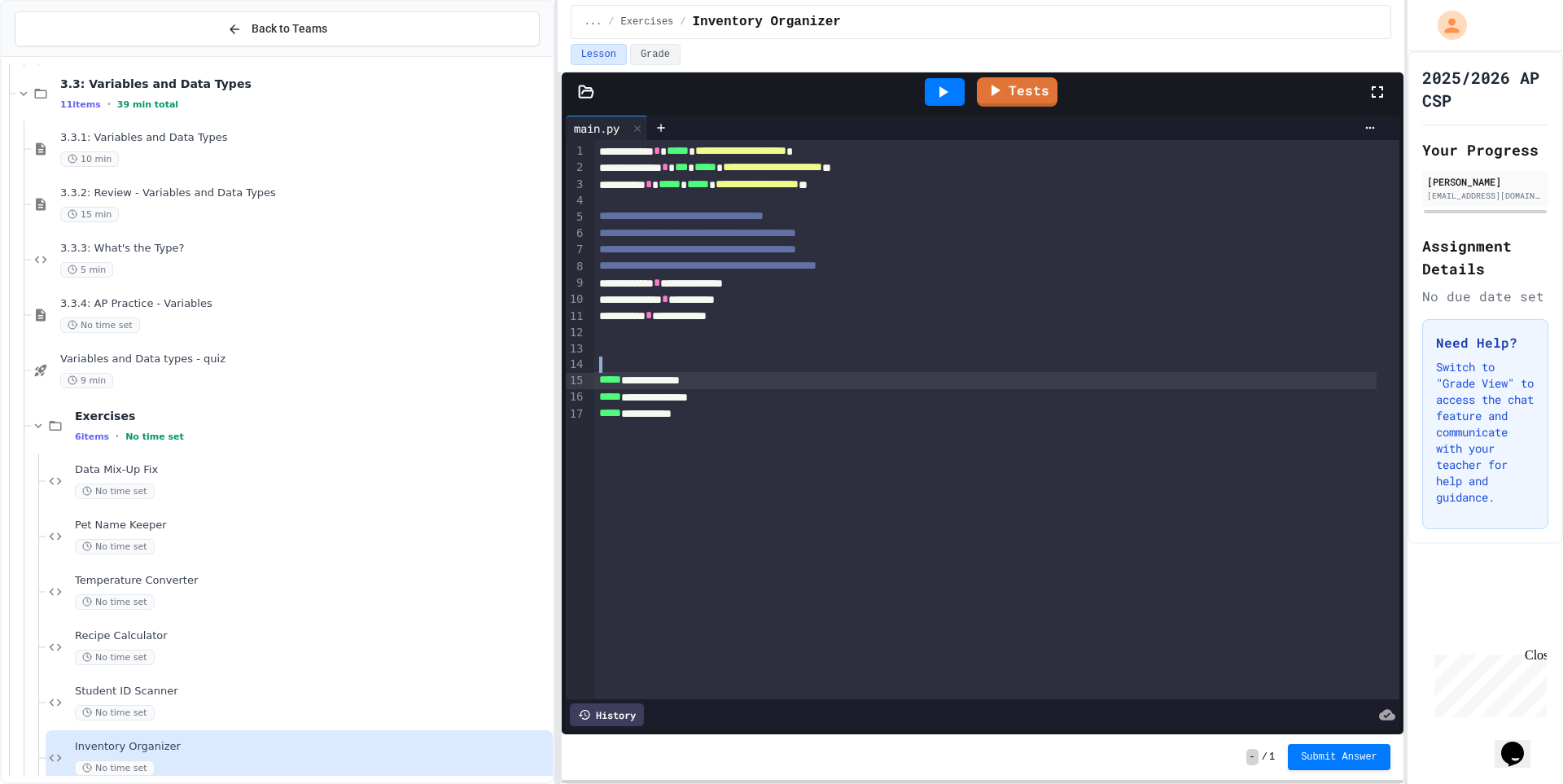
click at [575, 385] on div "**********" at bounding box center [983, 419] width 834 height 559
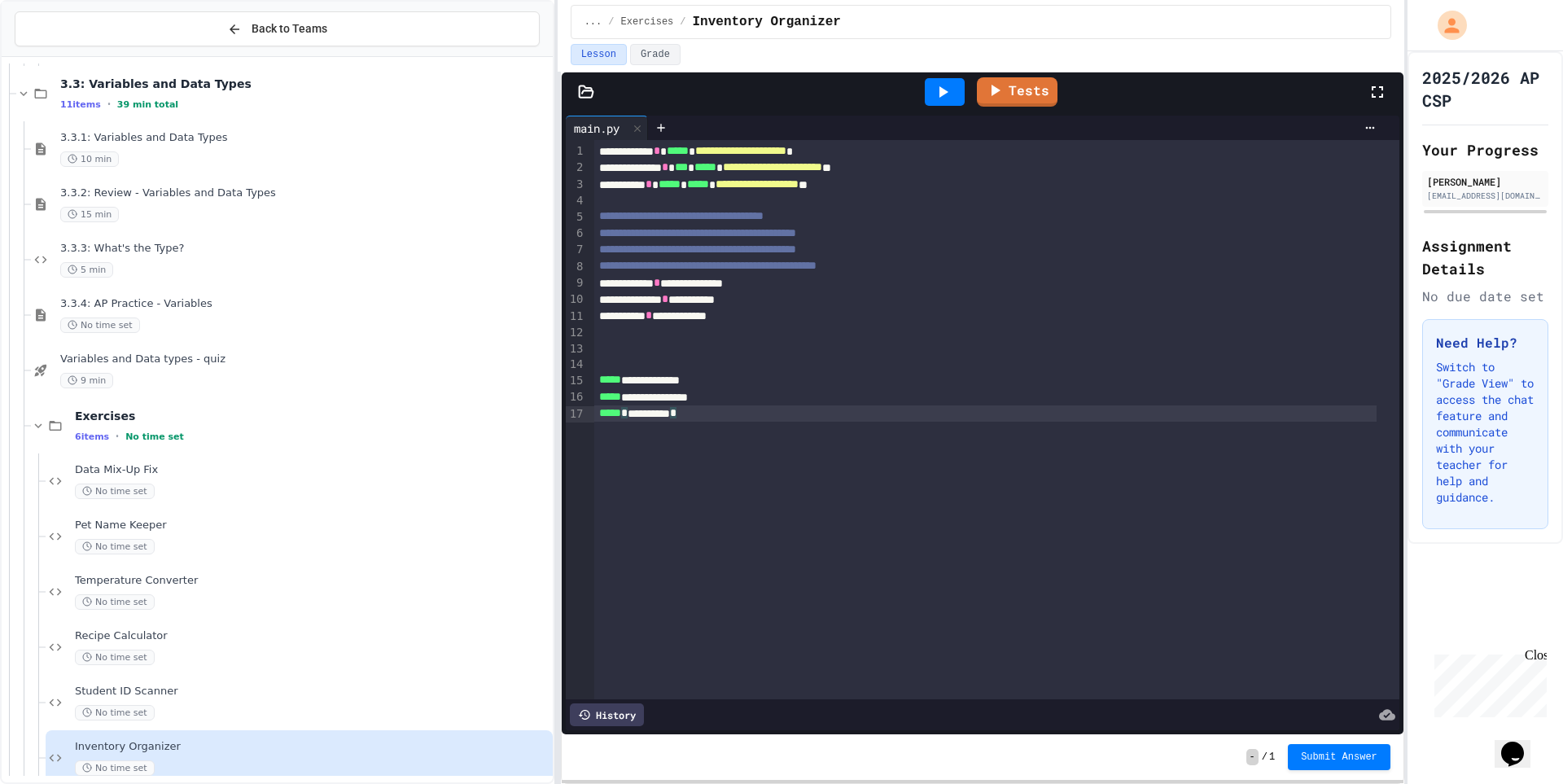
click at [619, 446] on div "**********" at bounding box center [997, 419] width 806 height 559
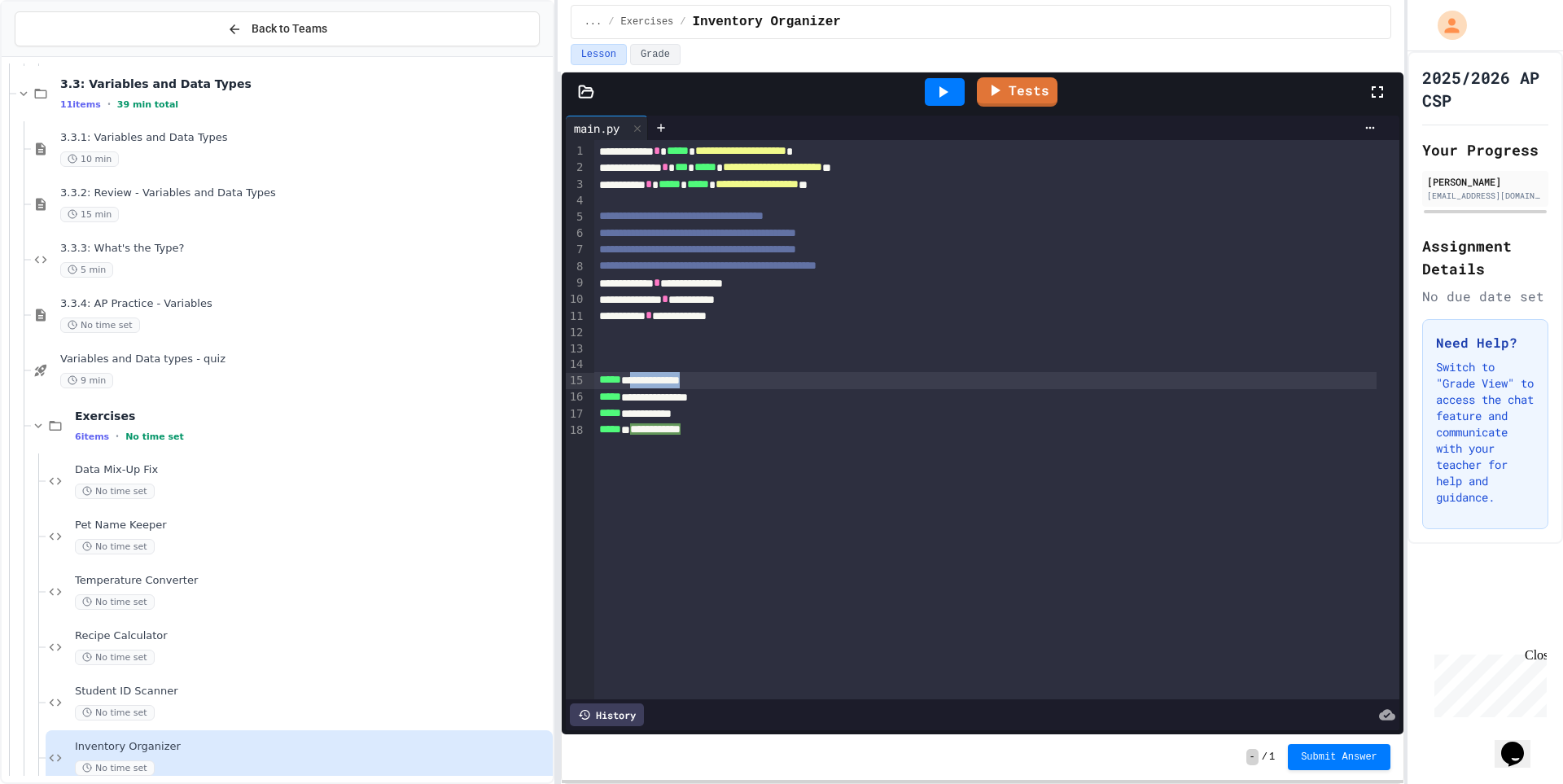
drag, startPoint x: 370, startPoint y: 404, endPoint x: 637, endPoint y: 373, distance: 268.8
click at [757, 382] on div "**********" at bounding box center [985, 380] width 783 height 16
drag, startPoint x: 748, startPoint y: 380, endPoint x: 579, endPoint y: 379, distance: 169.0
click at [579, 379] on div "**********" at bounding box center [983, 419] width 834 height 559
click at [992, 94] on icon at bounding box center [996, 88] width 19 height 20
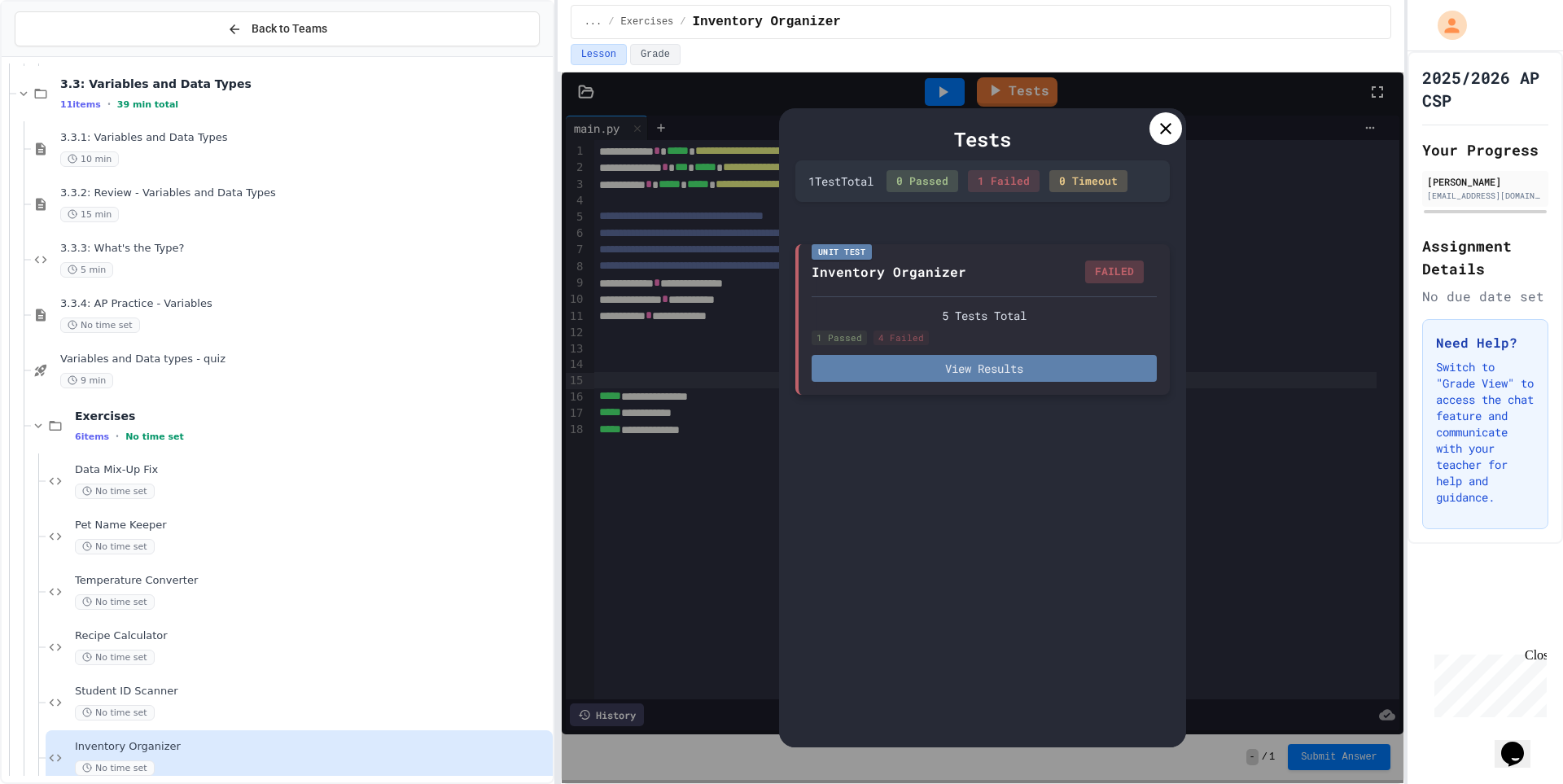
click at [1046, 369] on button "View Results" at bounding box center [984, 368] width 345 height 27
click at [1148, 136] on div "Tests" at bounding box center [983, 140] width 375 height 29
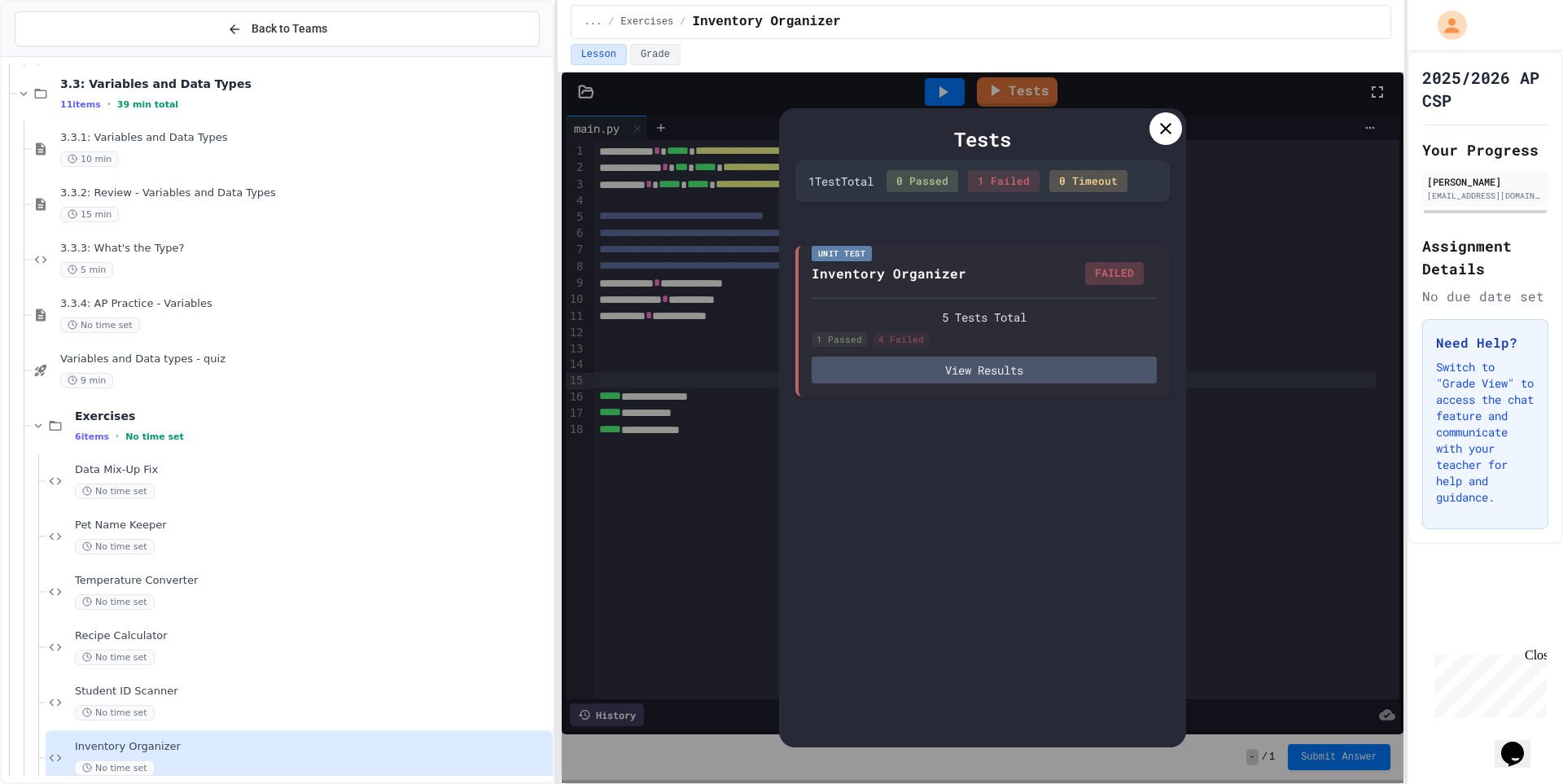
click at [1157, 128] on icon at bounding box center [1166, 129] width 20 height 20
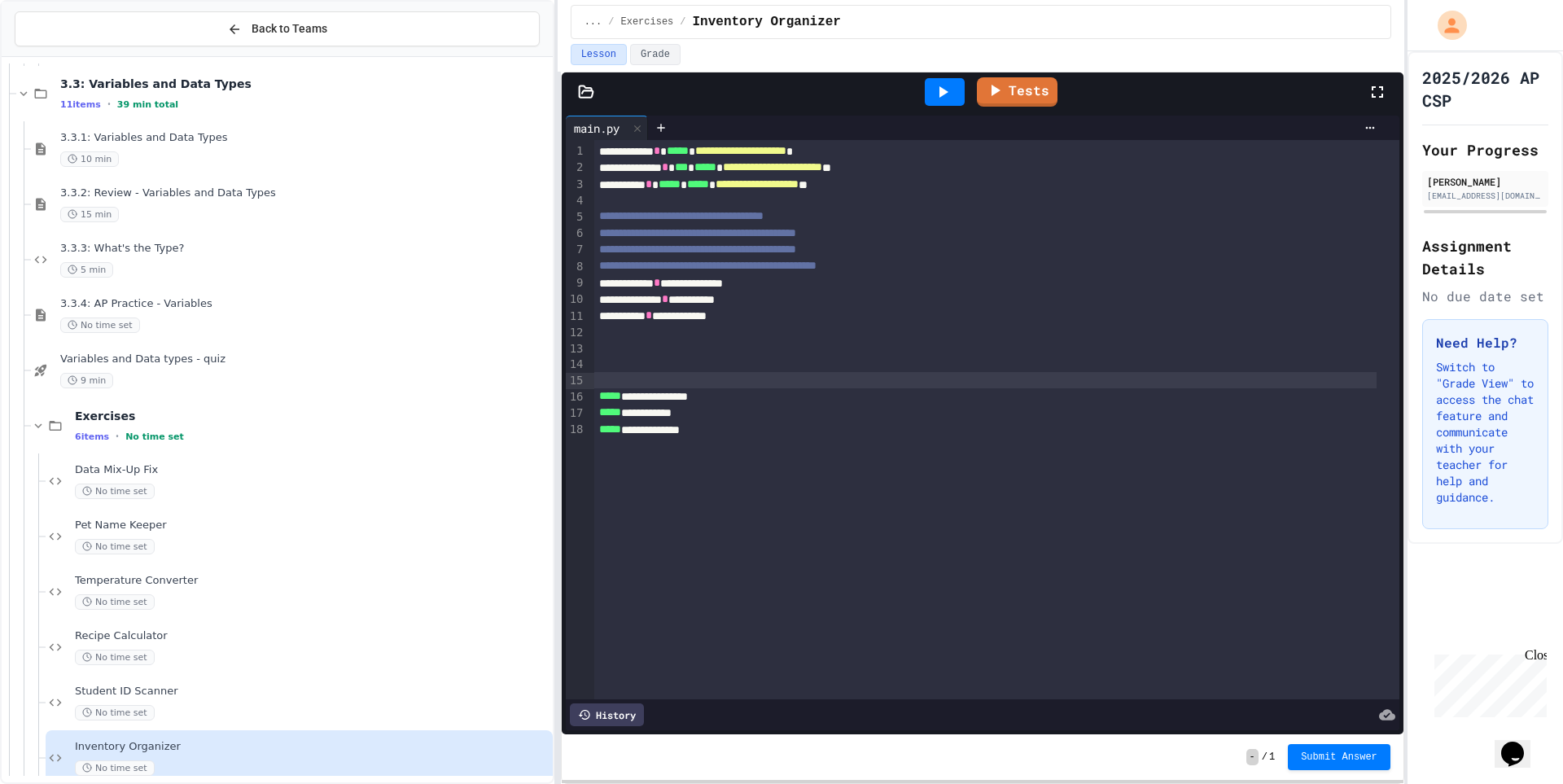
click at [619, 372] on div "**********" at bounding box center [997, 419] width 806 height 559
click at [619, 374] on div at bounding box center [985, 380] width 783 height 16
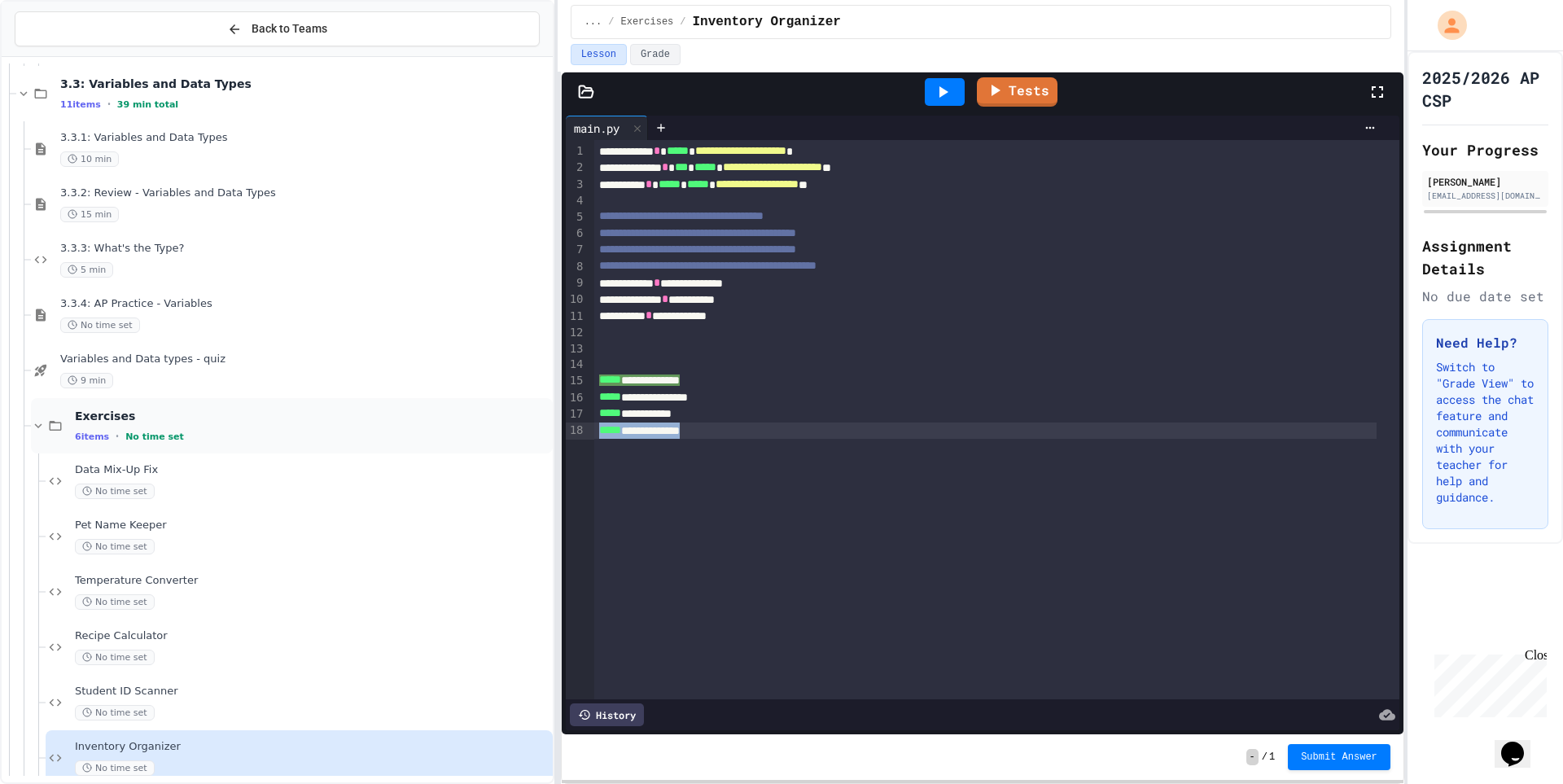
drag, startPoint x: 721, startPoint y: 432, endPoint x: 533, endPoint y: 432, distance: 188.0
click at [533, 432] on div "**********" at bounding box center [781, 392] width 1563 height 784
click at [1034, 104] on link "Tests" at bounding box center [1017, 91] width 81 height 31
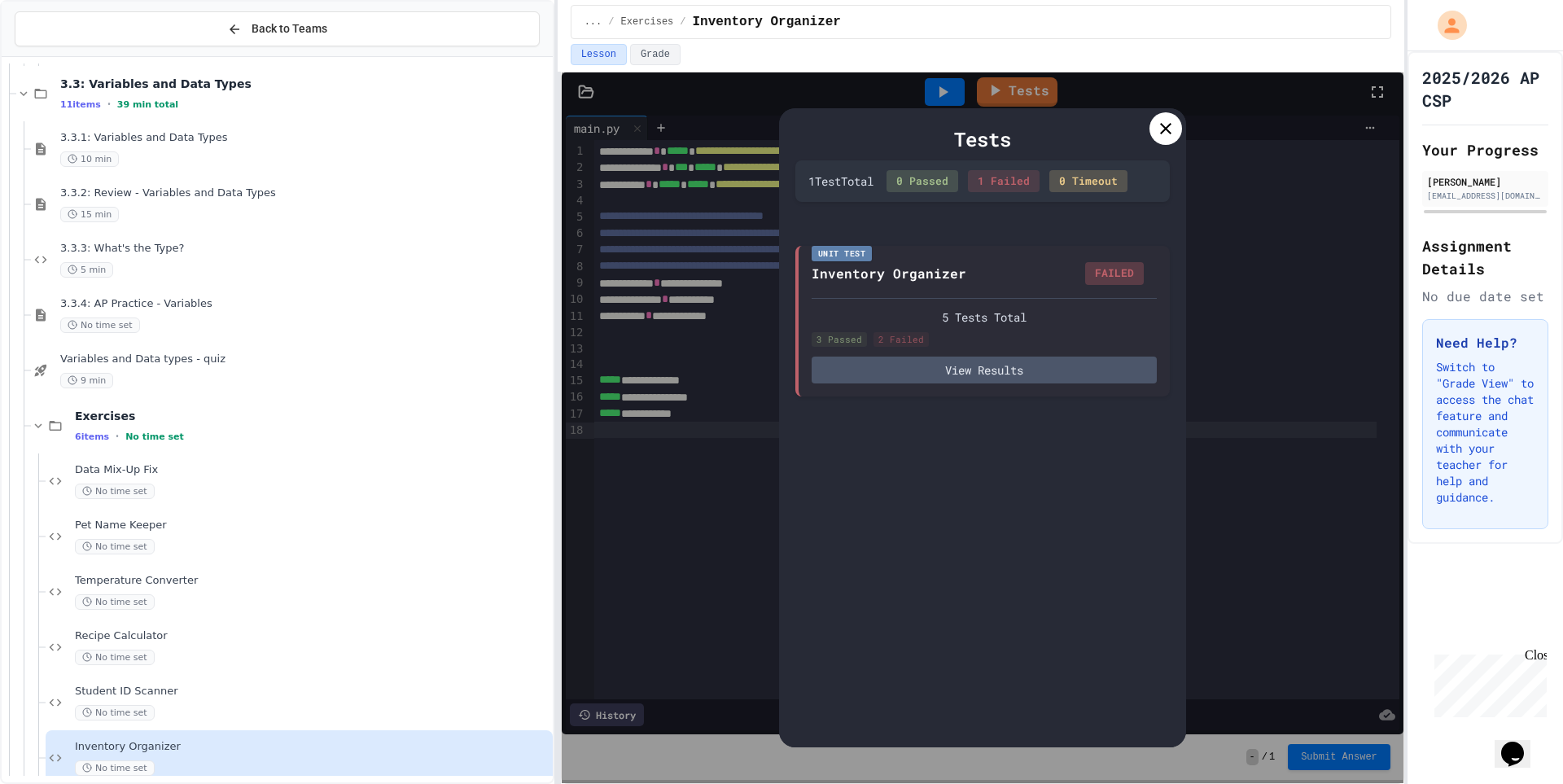
click at [1166, 133] on icon at bounding box center [1166, 129] width 20 height 20
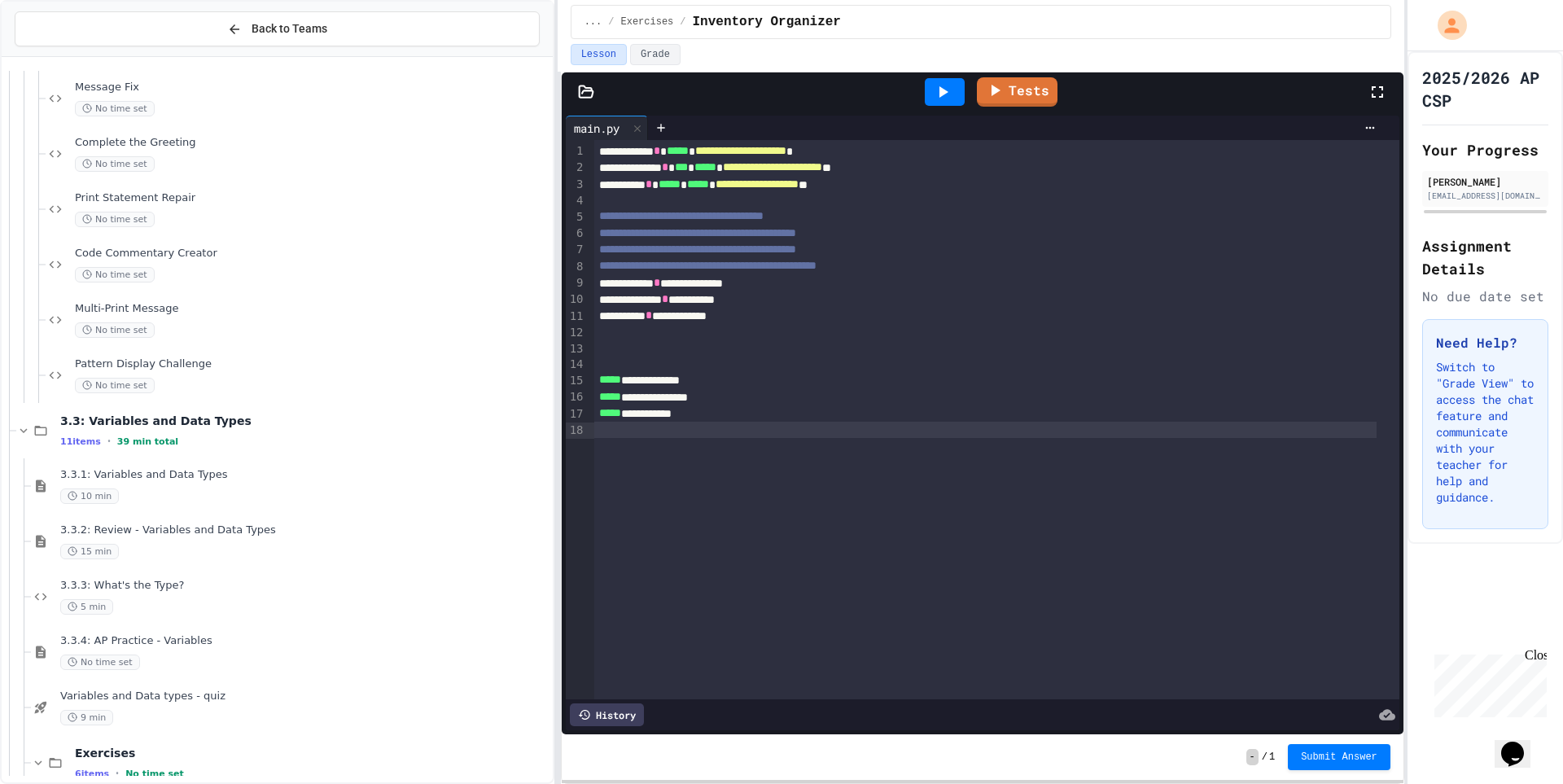
scroll to position [1947, 0]
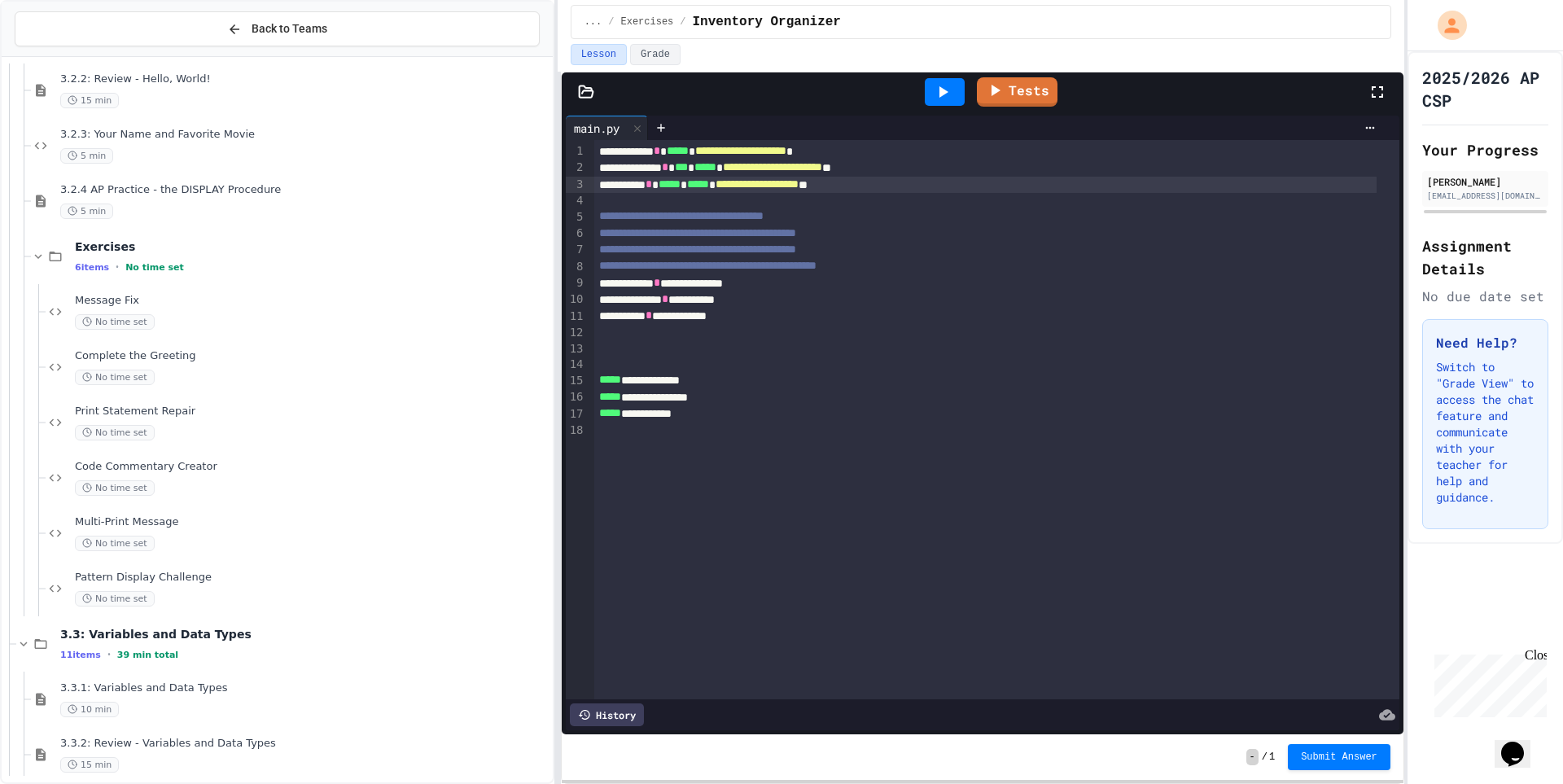
click at [709, 185] on span "*****" at bounding box center [698, 184] width 22 height 11
click at [709, 186] on span "*****" at bounding box center [698, 184] width 22 height 11
click at [741, 193] on div at bounding box center [997, 202] width 806 height 16
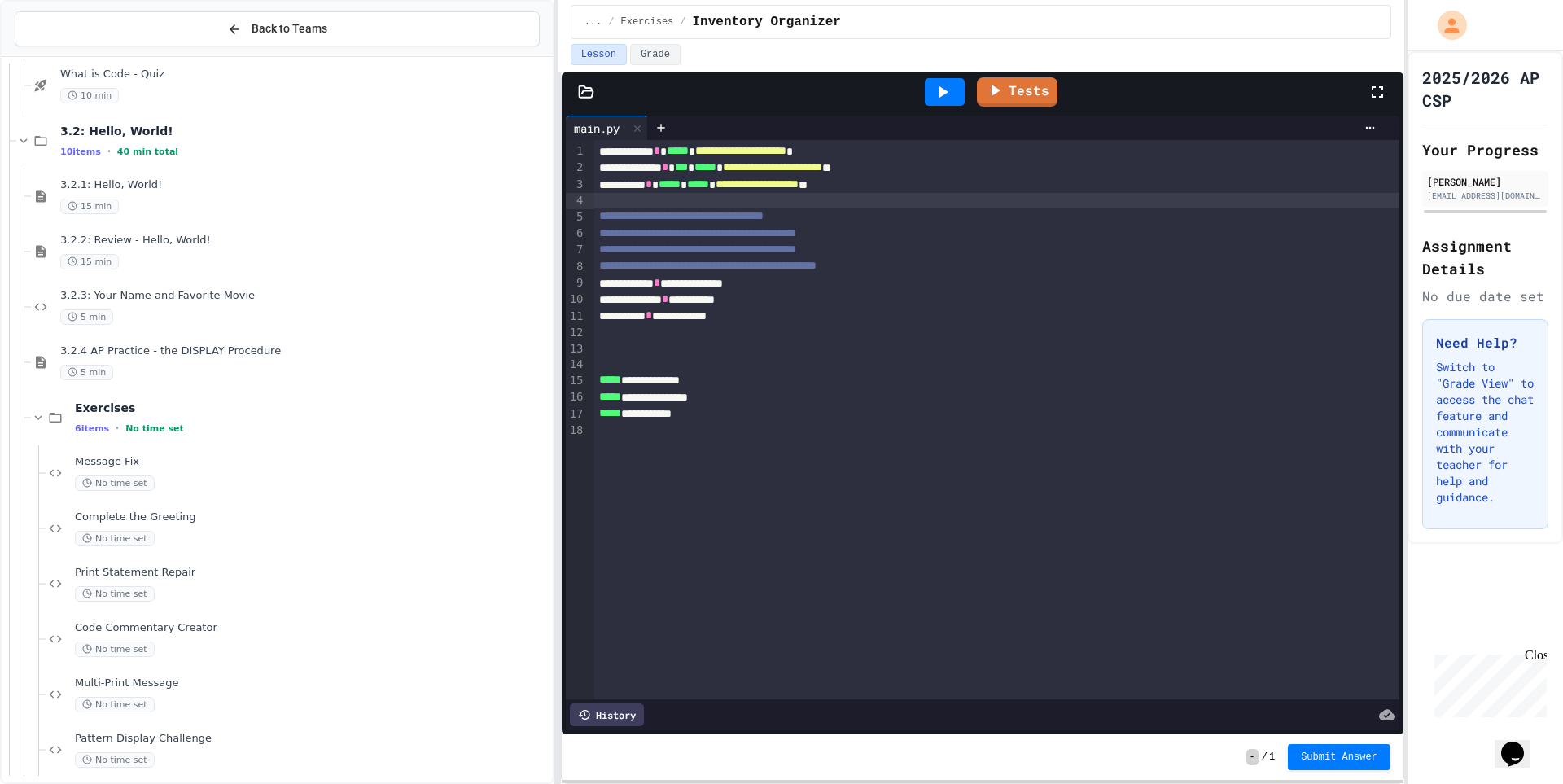
scroll to position [1785, 0]
click at [140, 346] on span "3.2.4 AP Practice - the DISPLAY Procedure" at bounding box center [305, 352] width 490 height 14
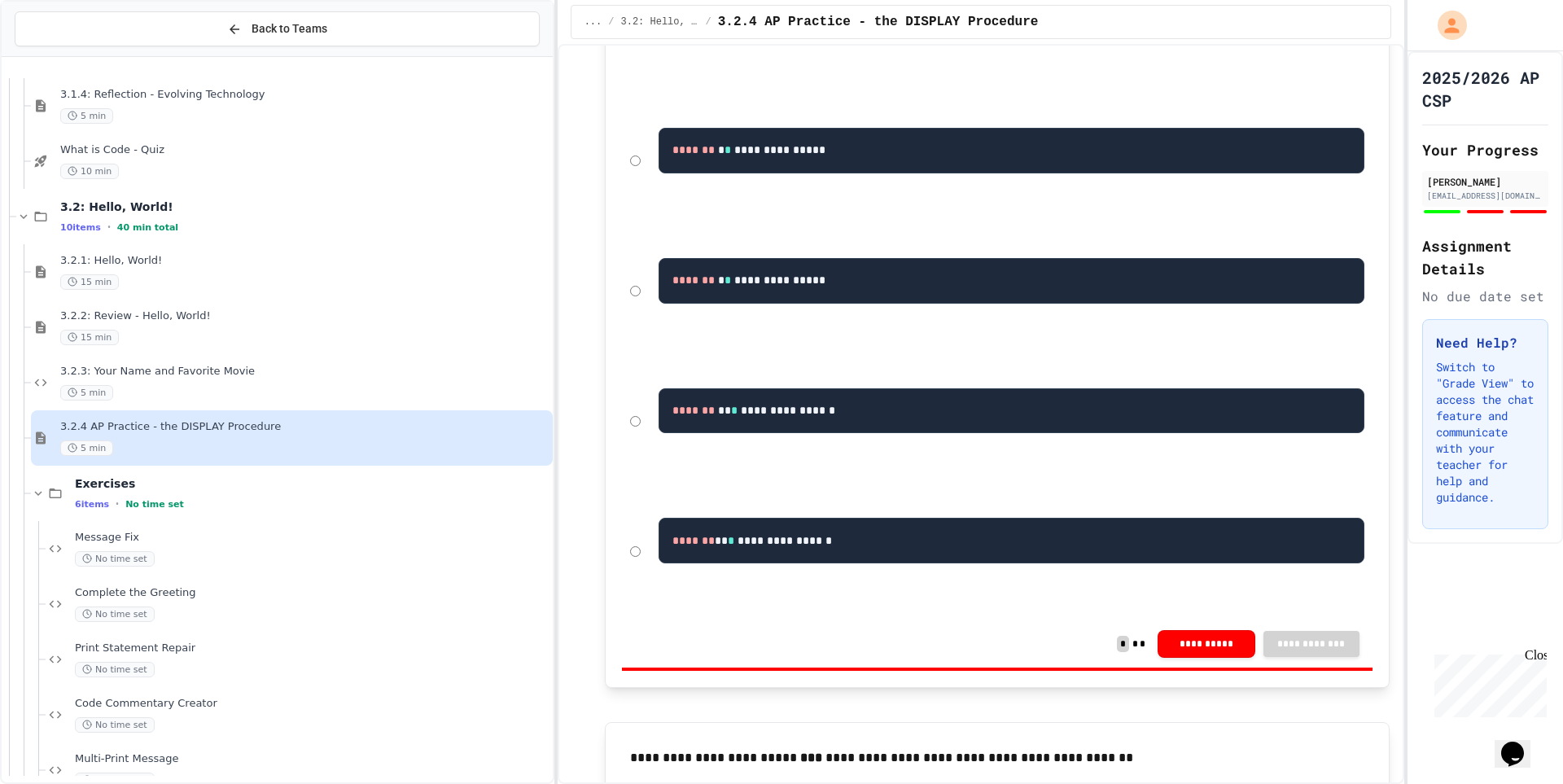
scroll to position [1622, 0]
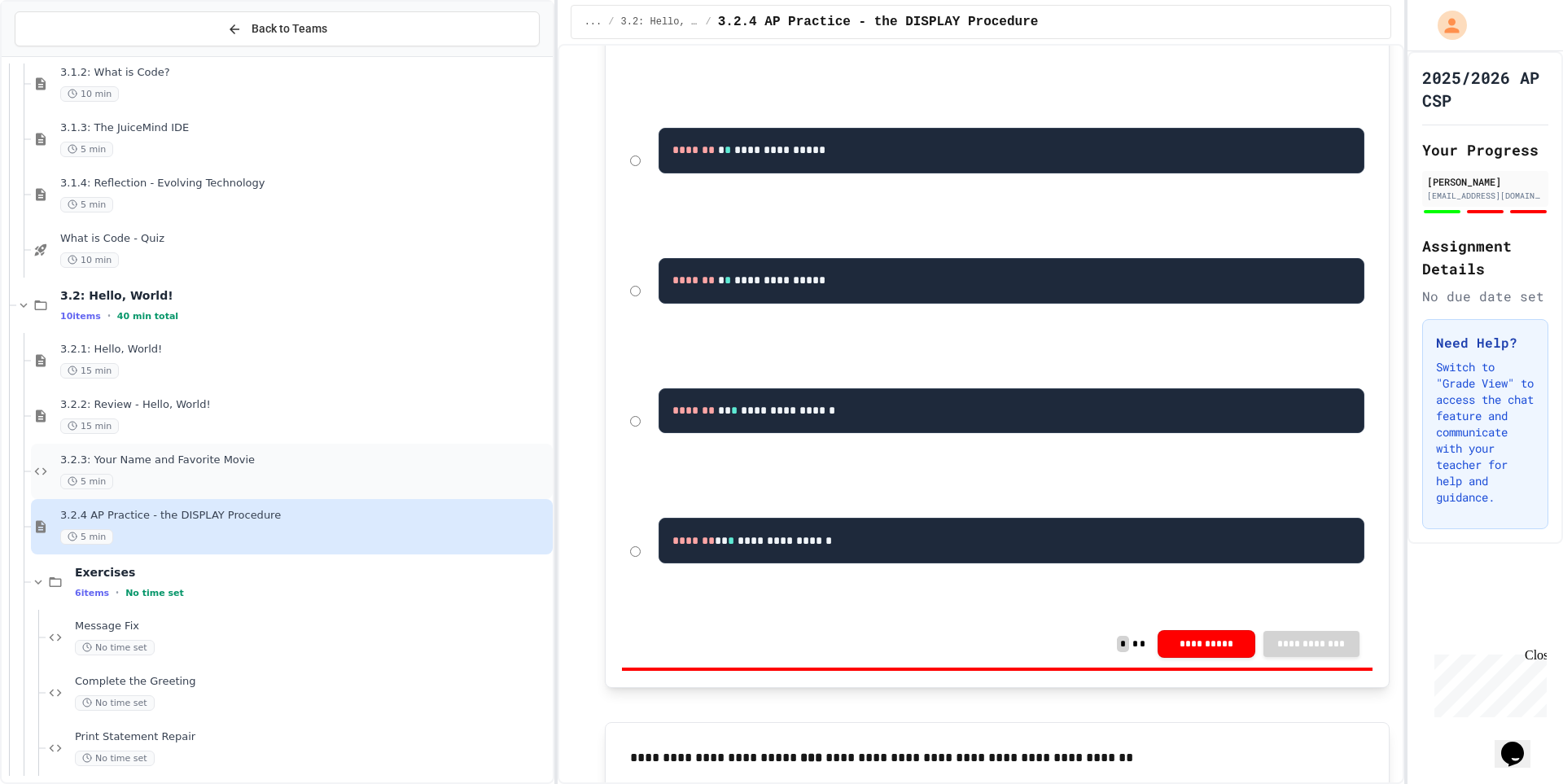
click at [252, 457] on span "3.2.3: Your Name and Favorite Movie" at bounding box center [305, 460] width 490 height 14
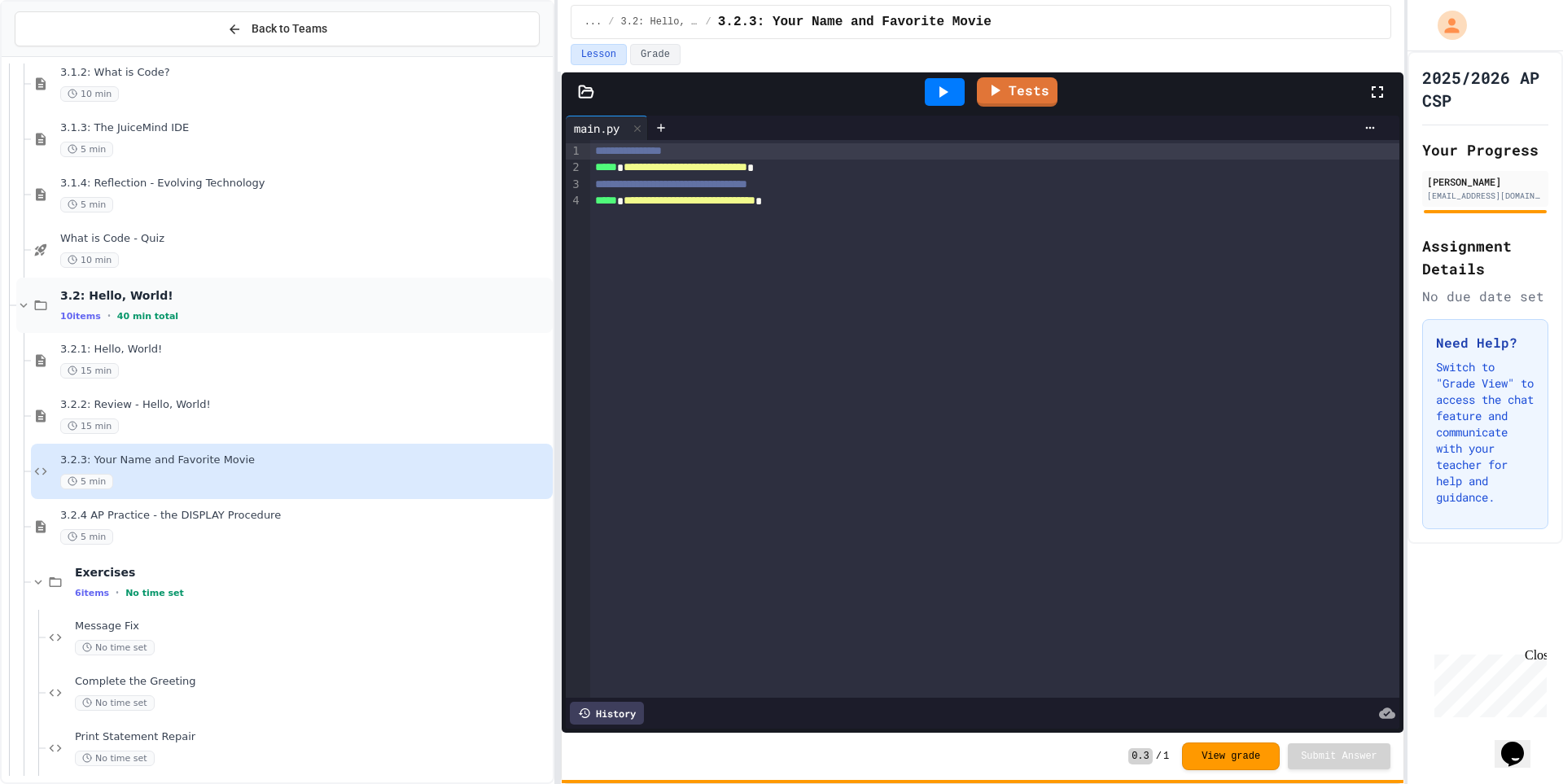
click at [211, 301] on span "3.2: Hello, World!" at bounding box center [305, 295] width 490 height 15
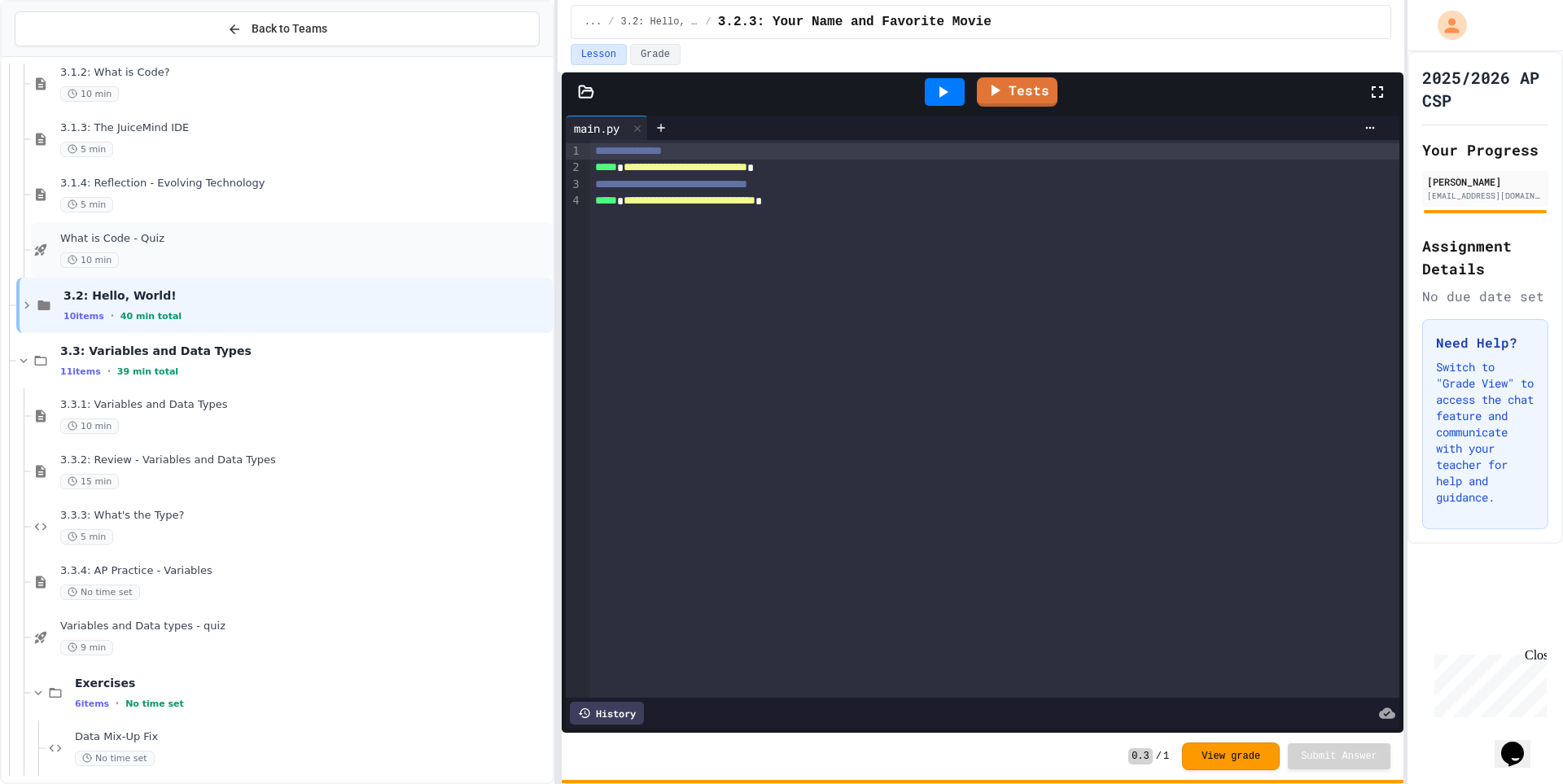
click at [222, 246] on div "What is Code - Quiz 10 min" at bounding box center [305, 250] width 490 height 36
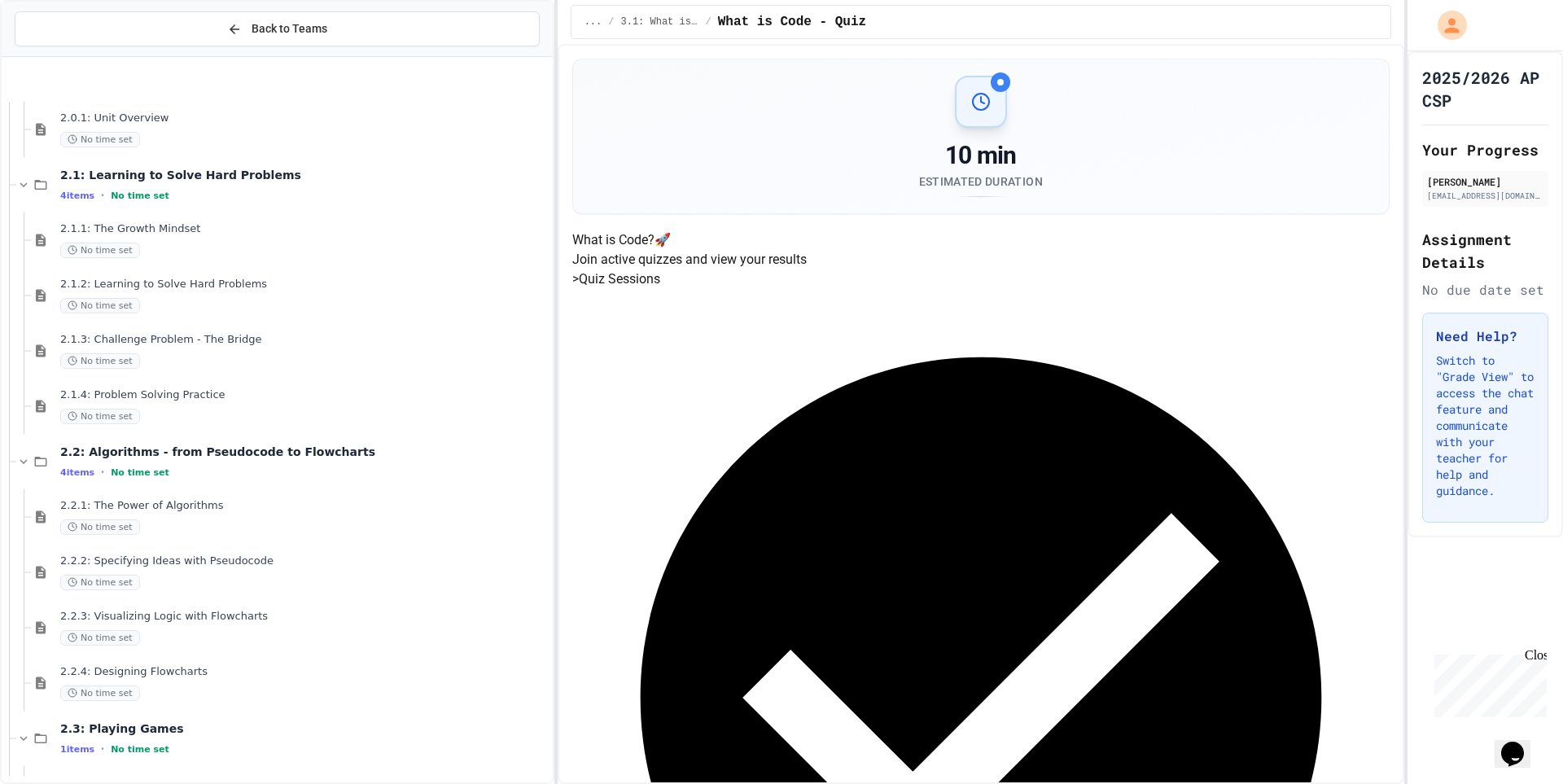
scroll to position [157, 0]
